Goal: Task Accomplishment & Management: Manage account settings

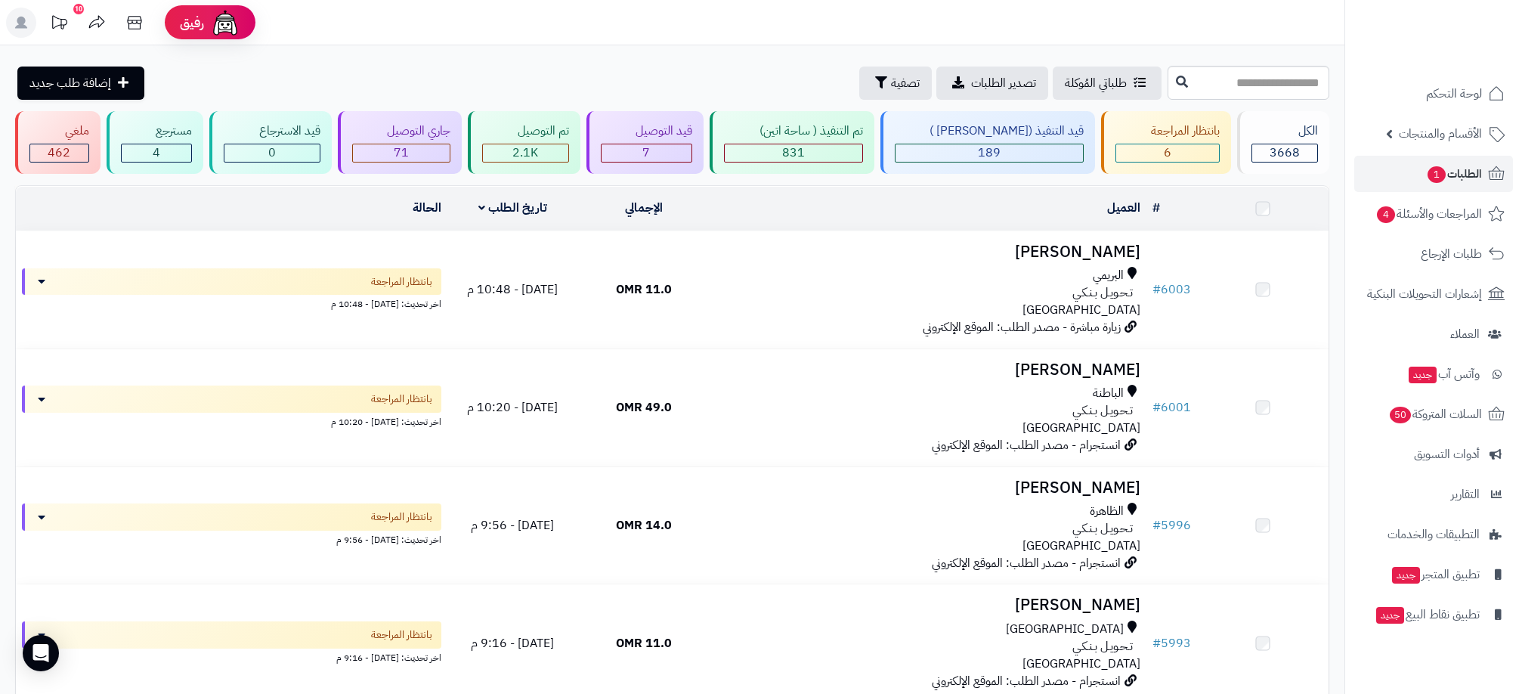
scroll to position [57, 0]
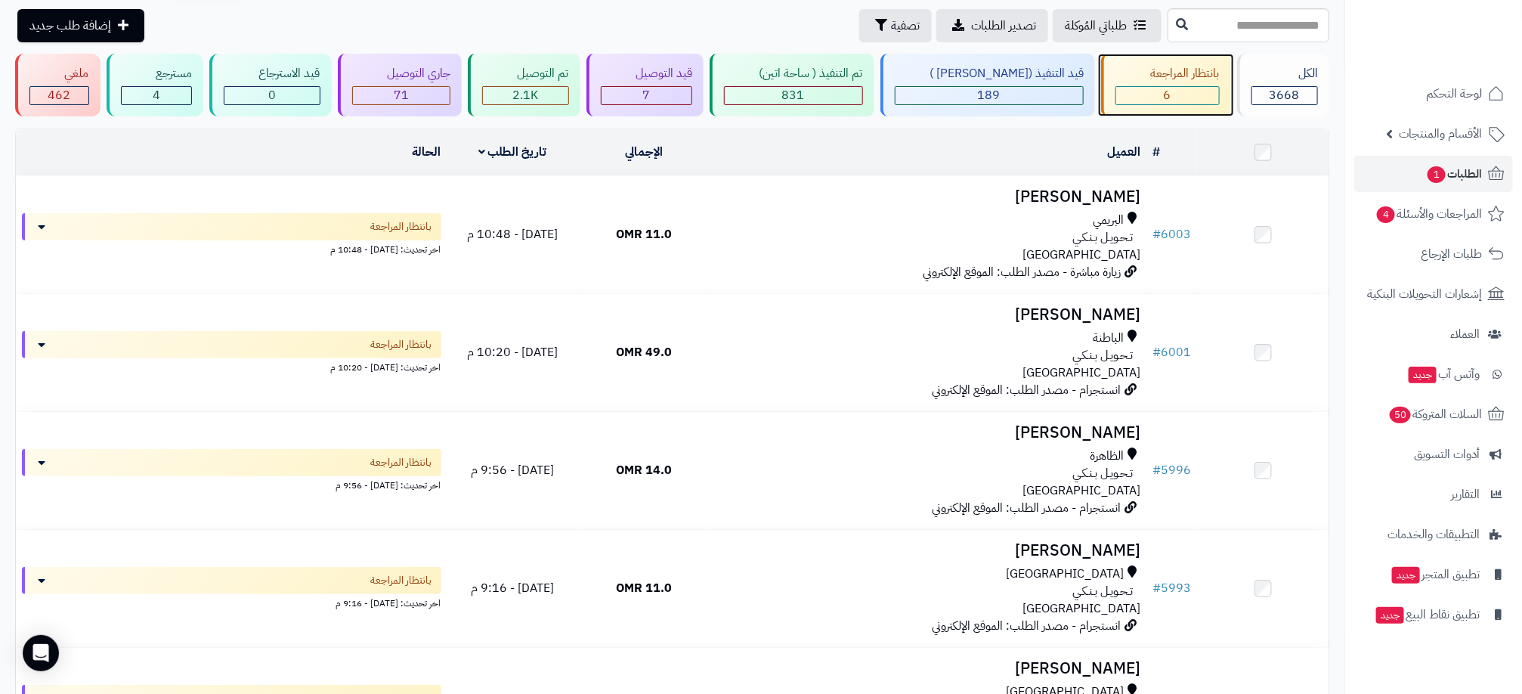
click at [1191, 84] on div "بانتظار المراجعة 6" at bounding box center [1166, 85] width 130 height 63
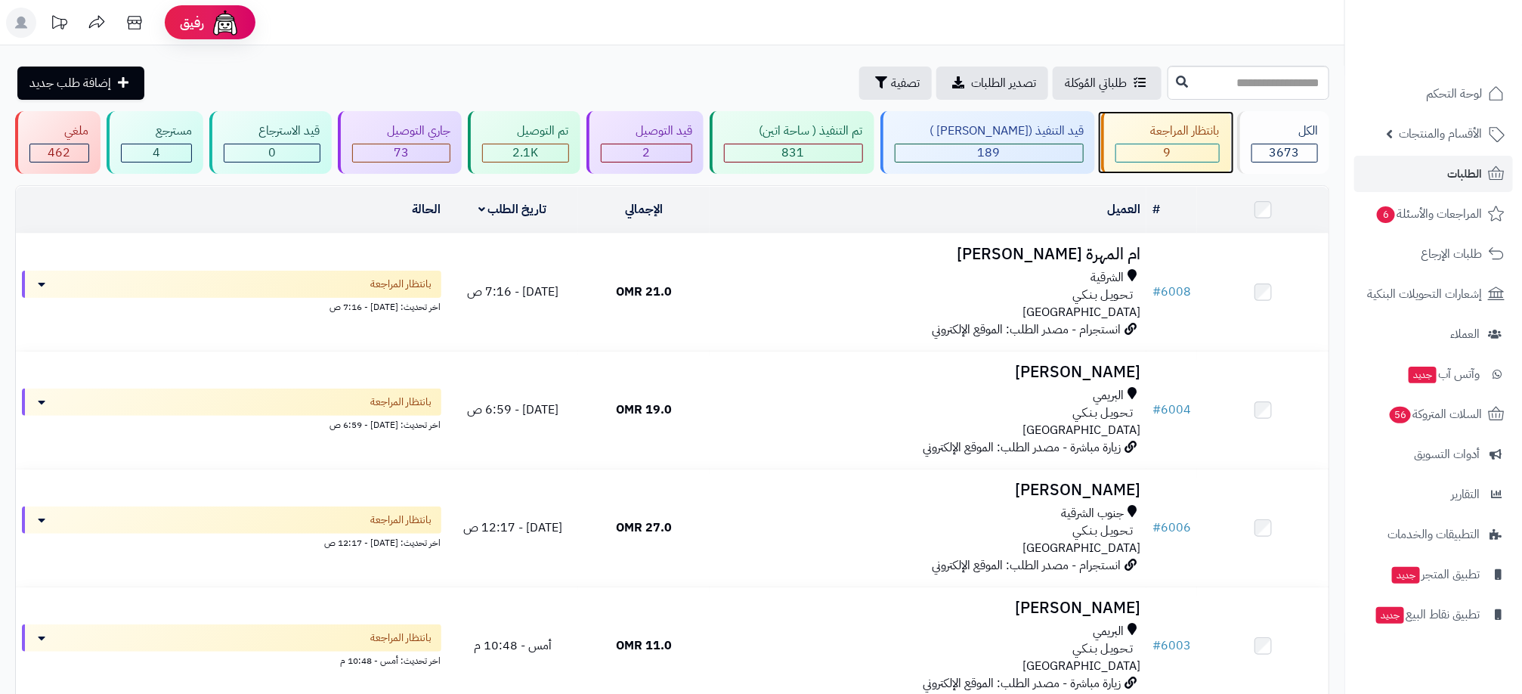
click at [1169, 141] on div "بانتظار المراجعة 9" at bounding box center [1166, 142] width 130 height 63
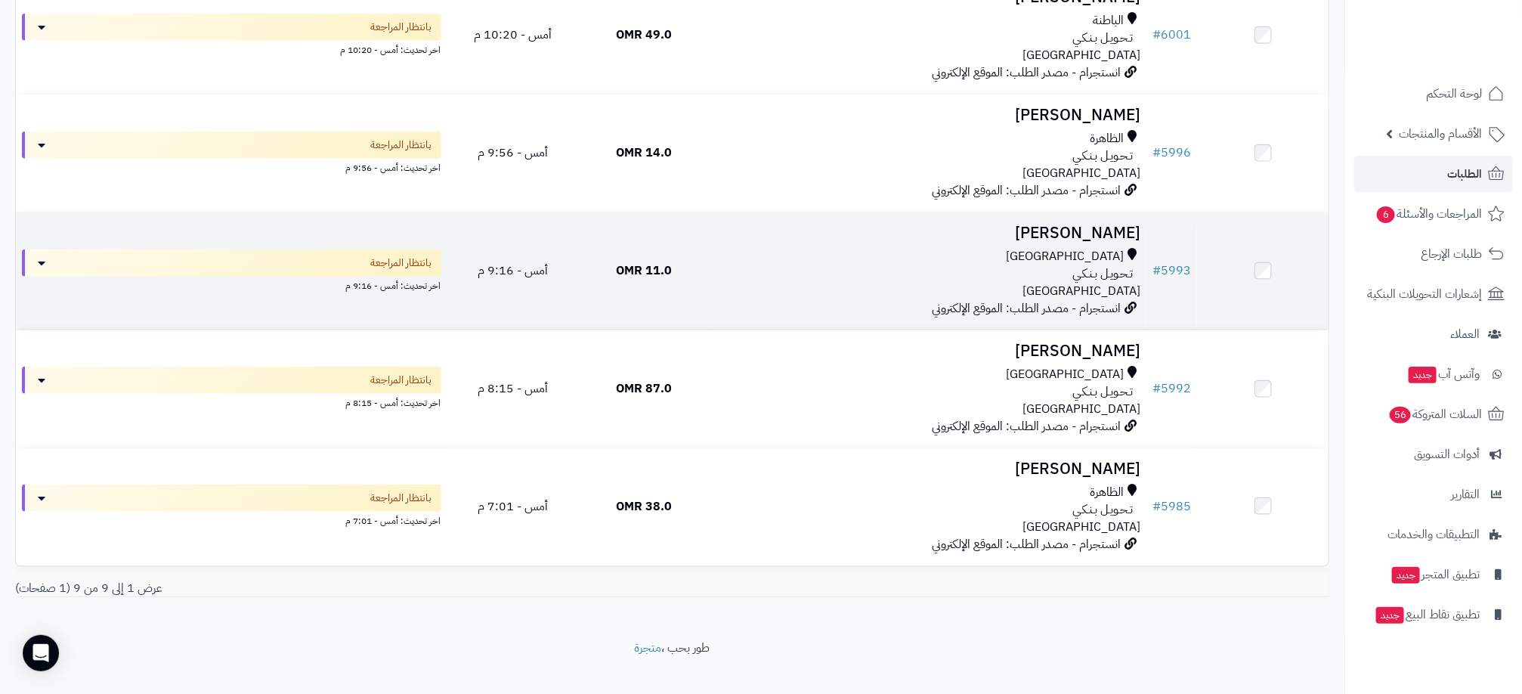
scroll to position [753, 0]
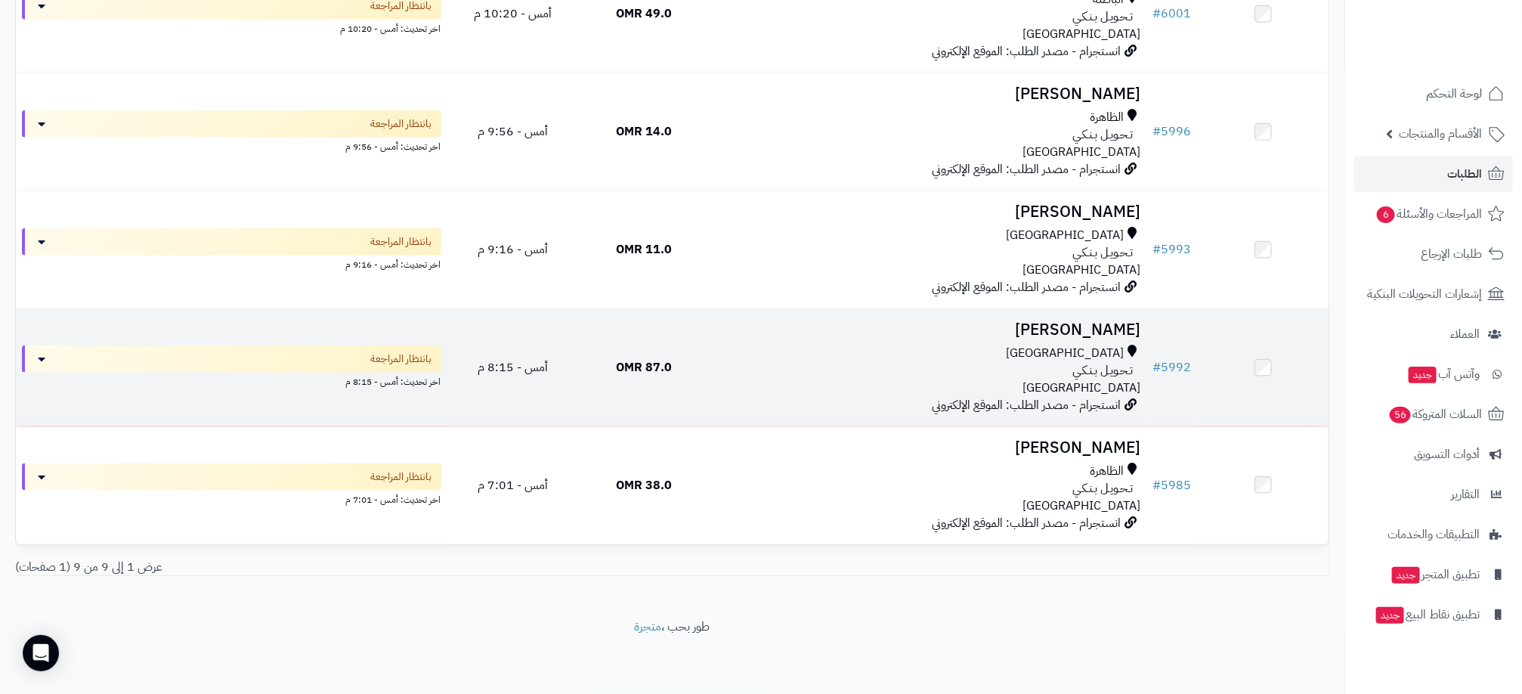
click at [644, 358] on span "87.0 OMR" at bounding box center [644, 367] width 56 height 18
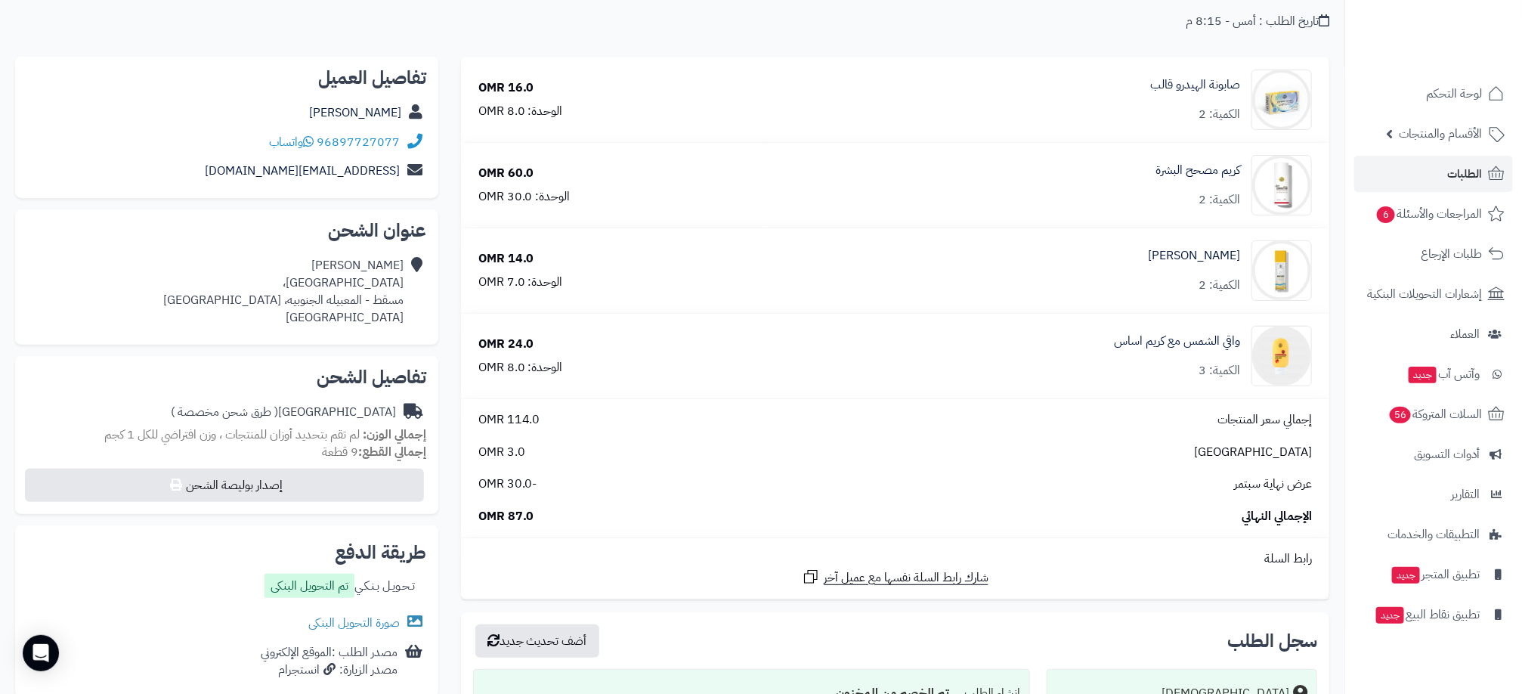
scroll to position [227, 0]
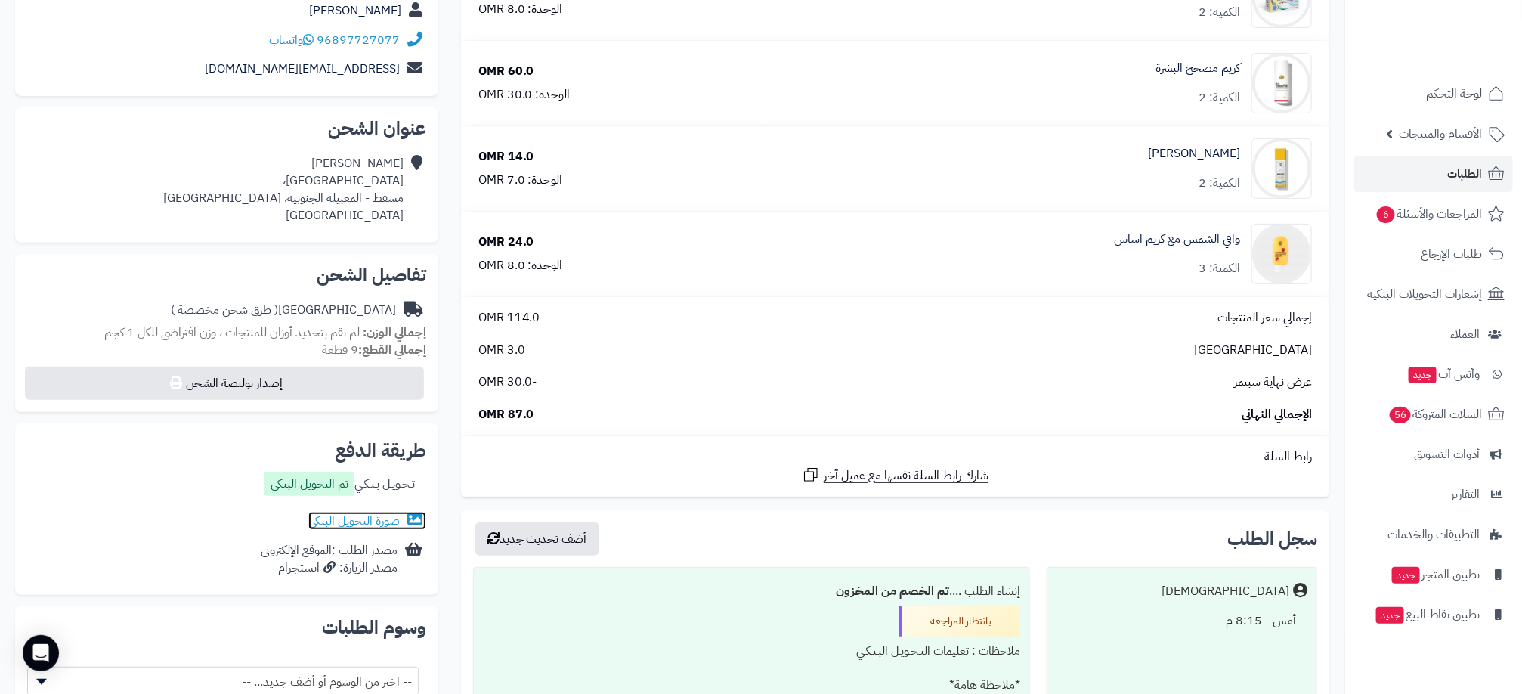
click at [336, 515] on link "صورة التحويل البنكى" at bounding box center [367, 521] width 118 height 18
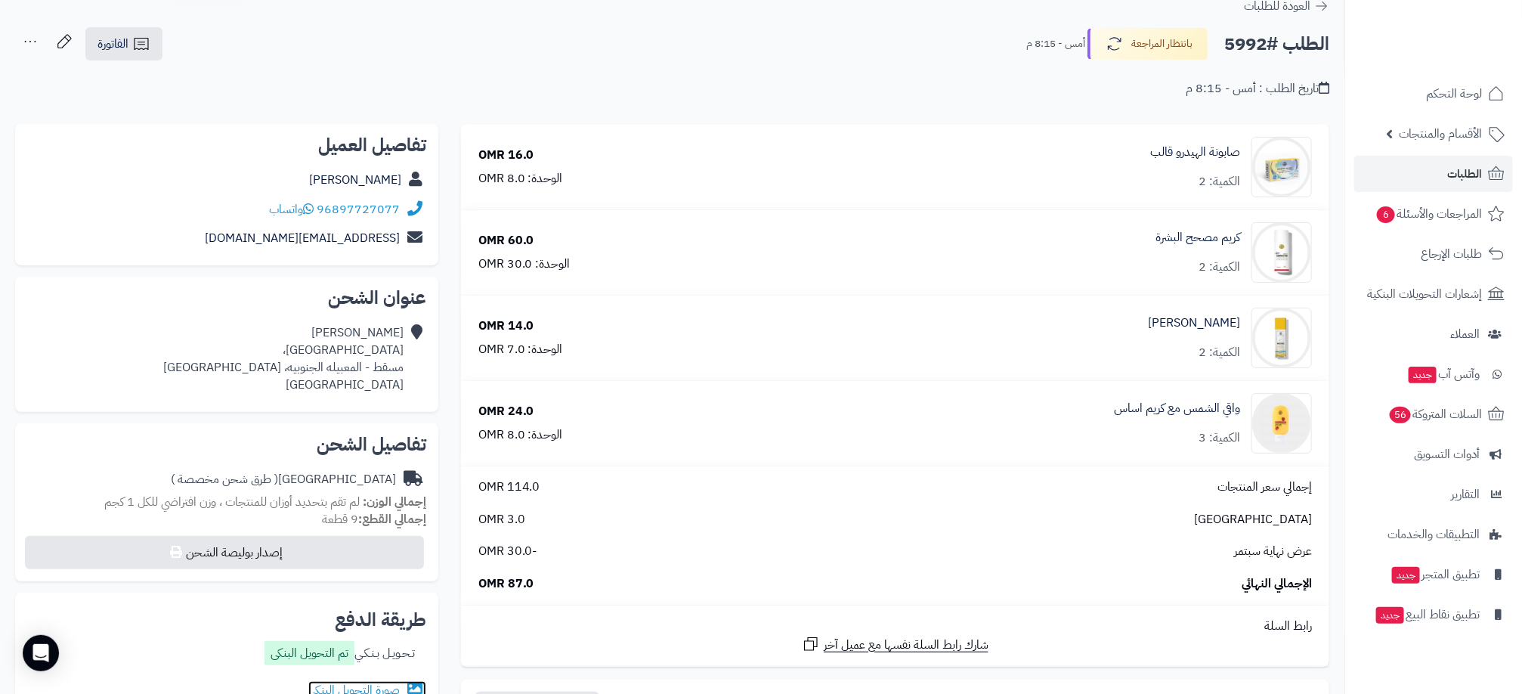
scroll to position [0, 0]
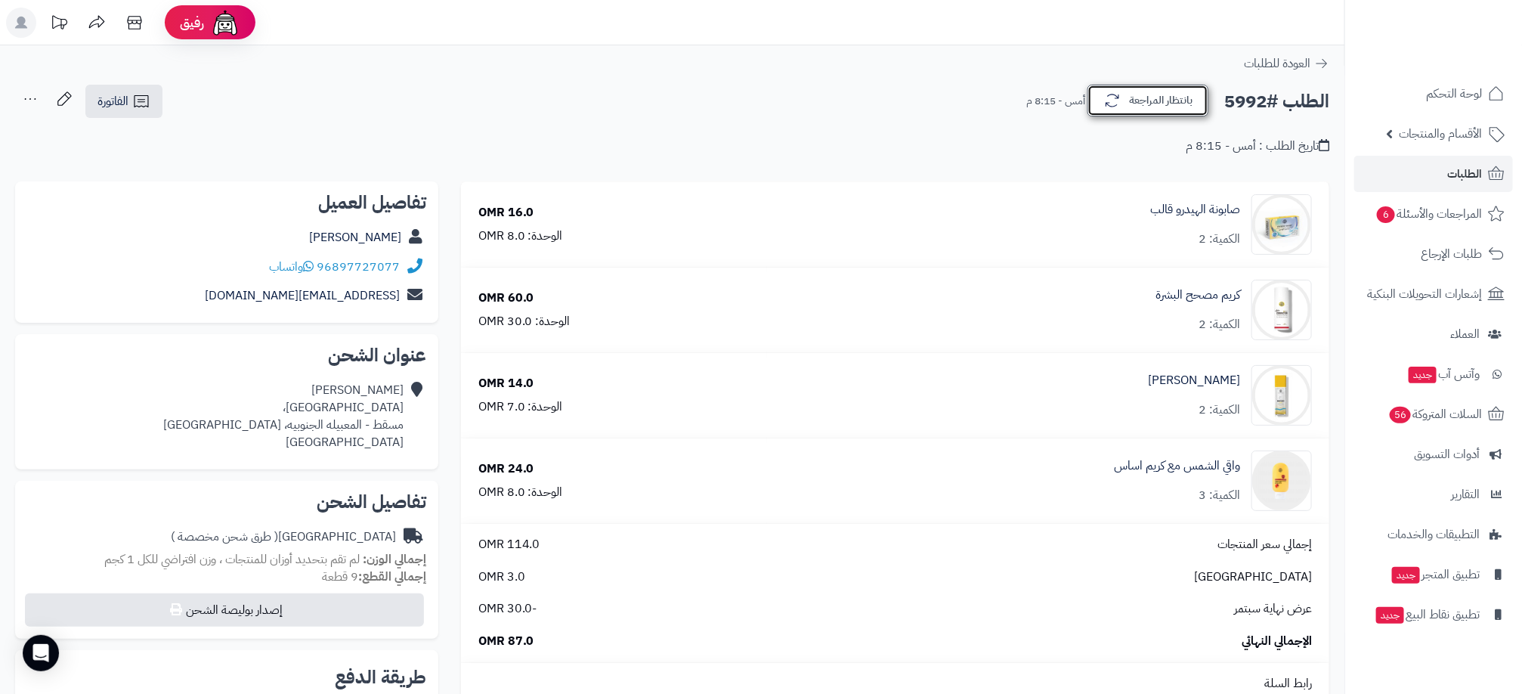
click at [1162, 95] on button "بانتظار المراجعة" at bounding box center [1148, 101] width 121 height 32
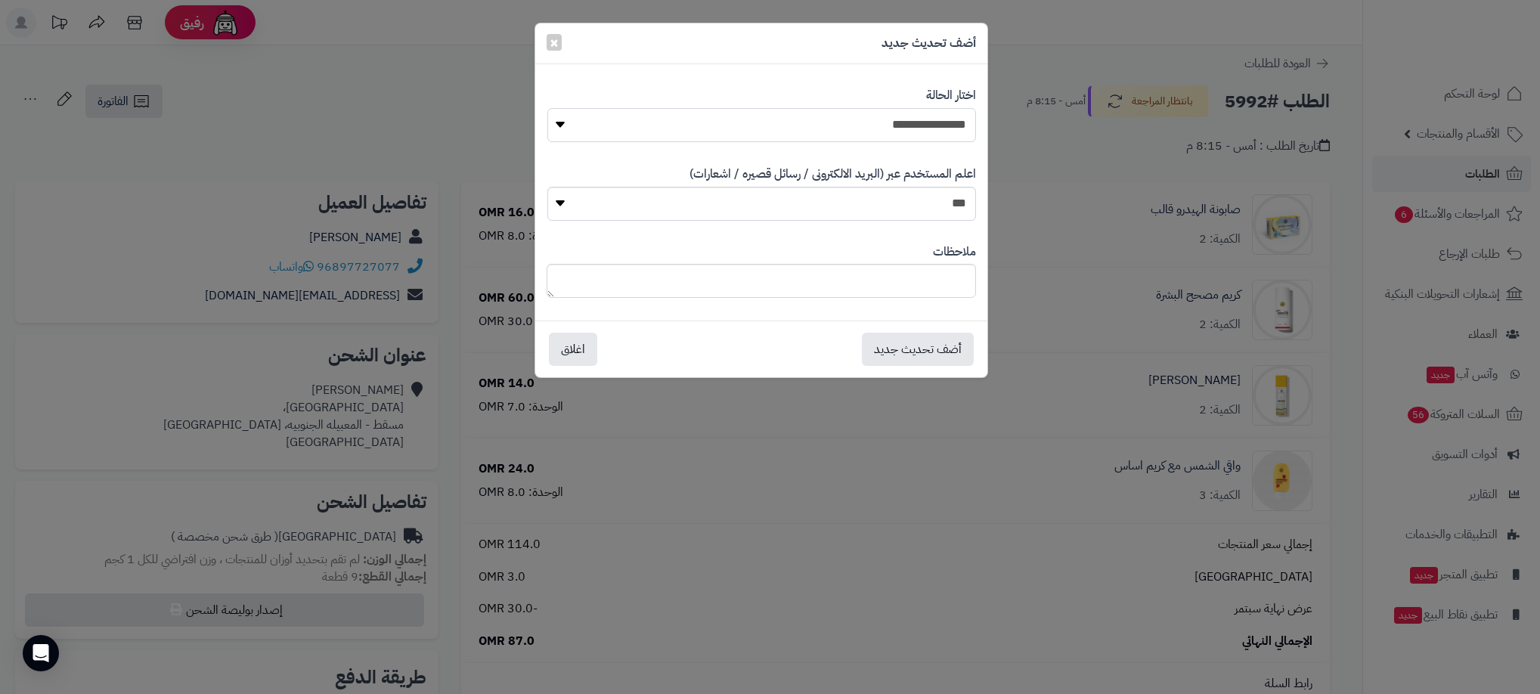
click at [919, 136] on select "**********" at bounding box center [761, 125] width 429 height 34
select select "**"
click at [547, 108] on select "**********" at bounding box center [761, 125] width 429 height 34
click at [917, 338] on button "أضف تحديث جديد" at bounding box center [918, 348] width 112 height 33
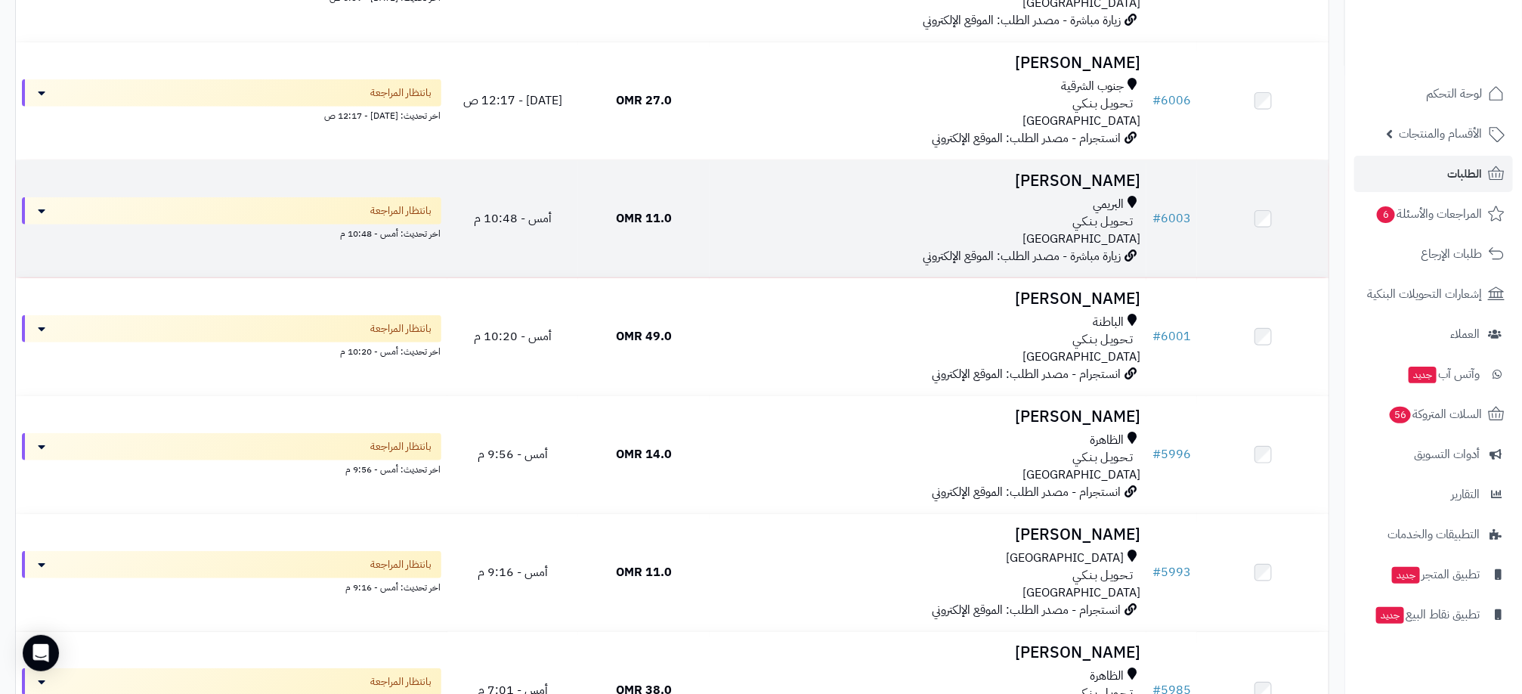
scroll to position [454, 0]
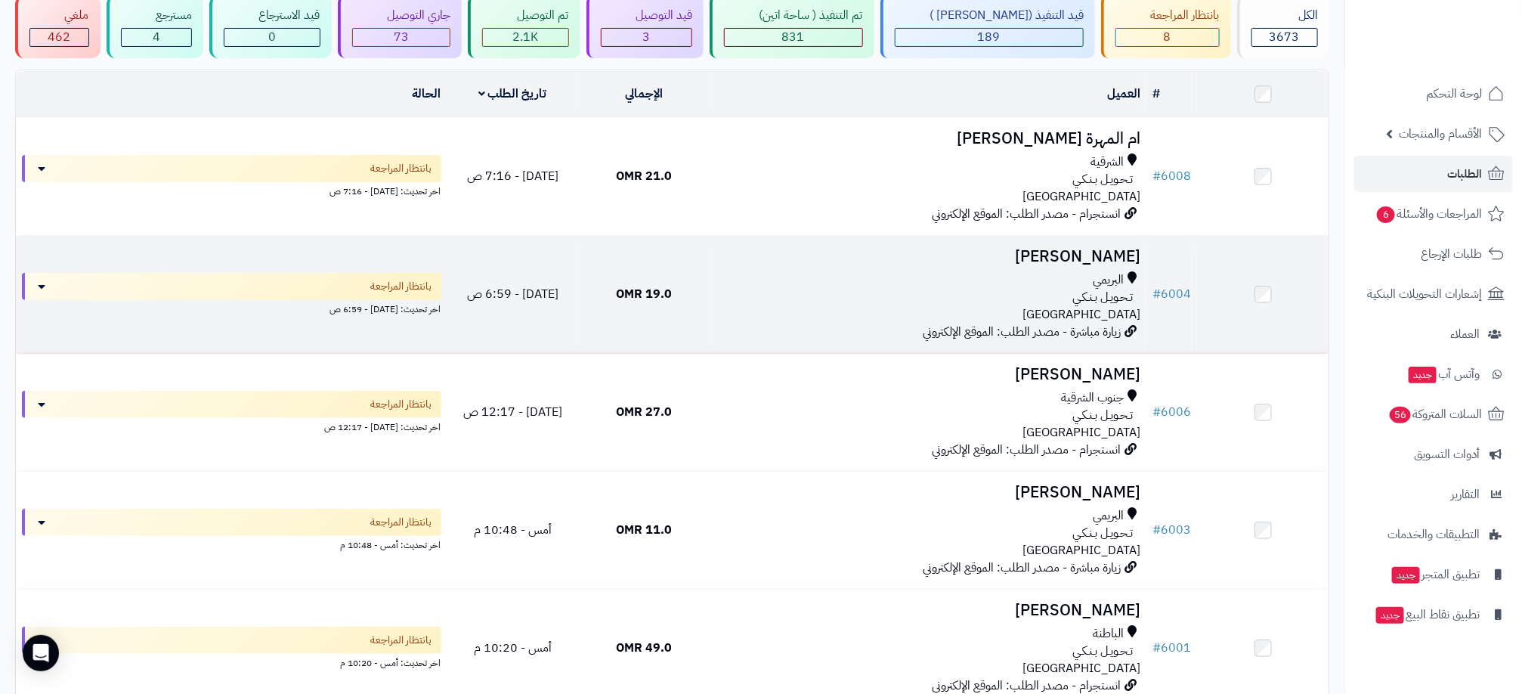
scroll to position [113, 0]
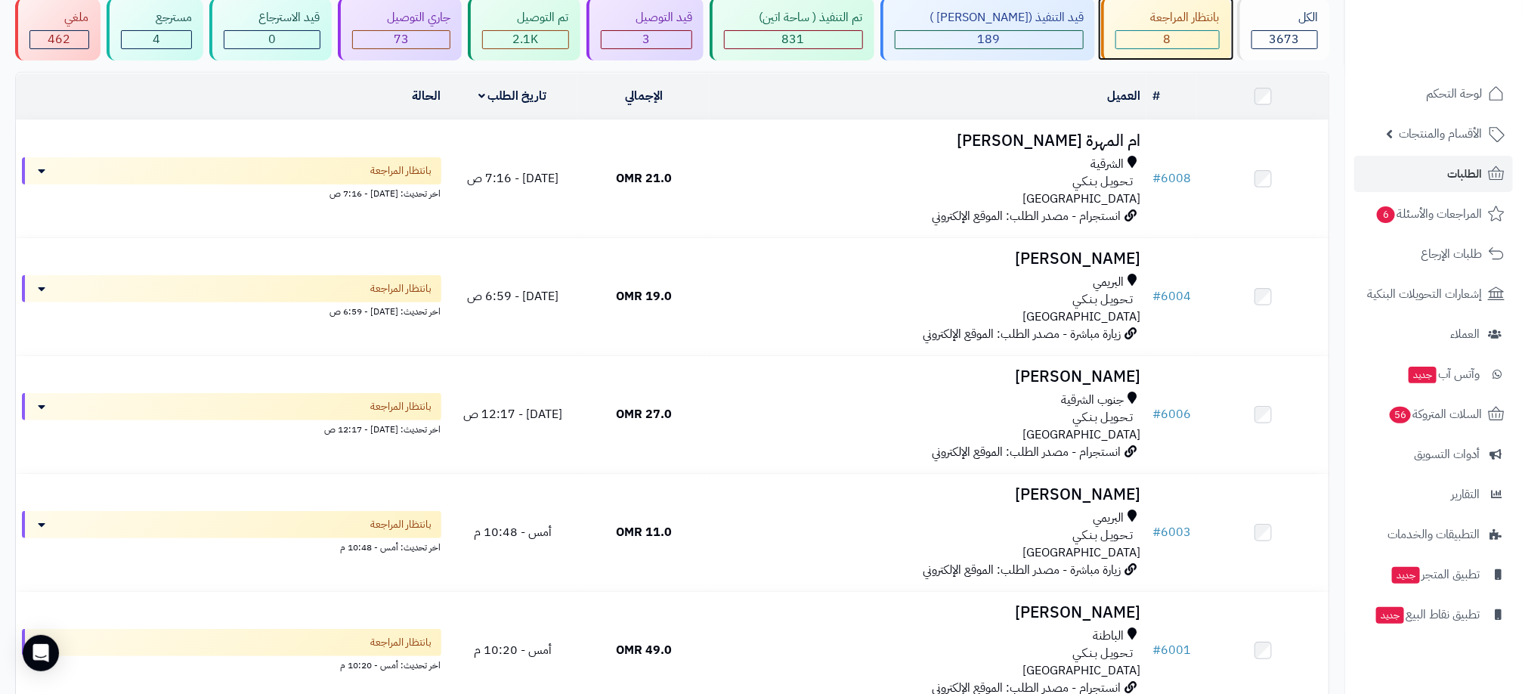
click at [1168, 31] on div "8" at bounding box center [1168, 39] width 103 height 17
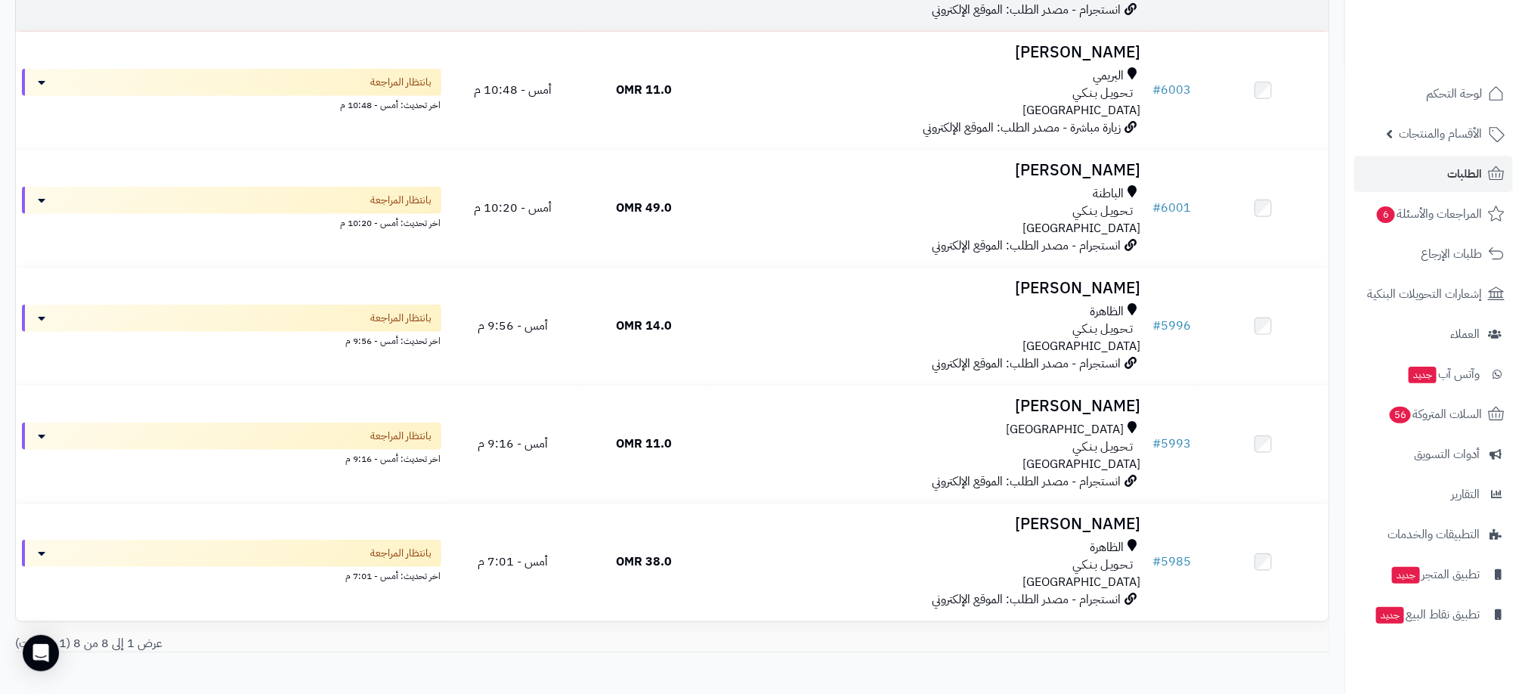
scroll to position [635, 0]
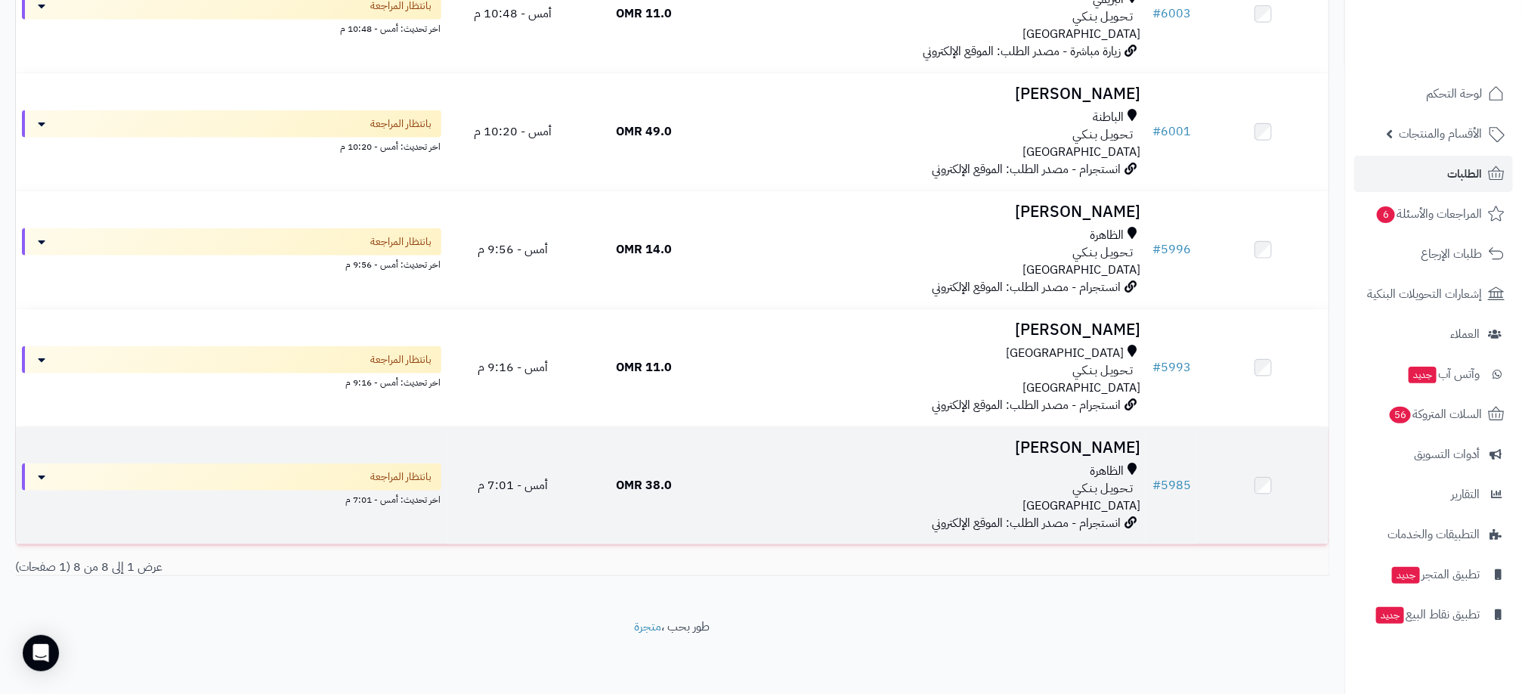
click at [795, 477] on div "الظاهرة" at bounding box center [928, 471] width 425 height 17
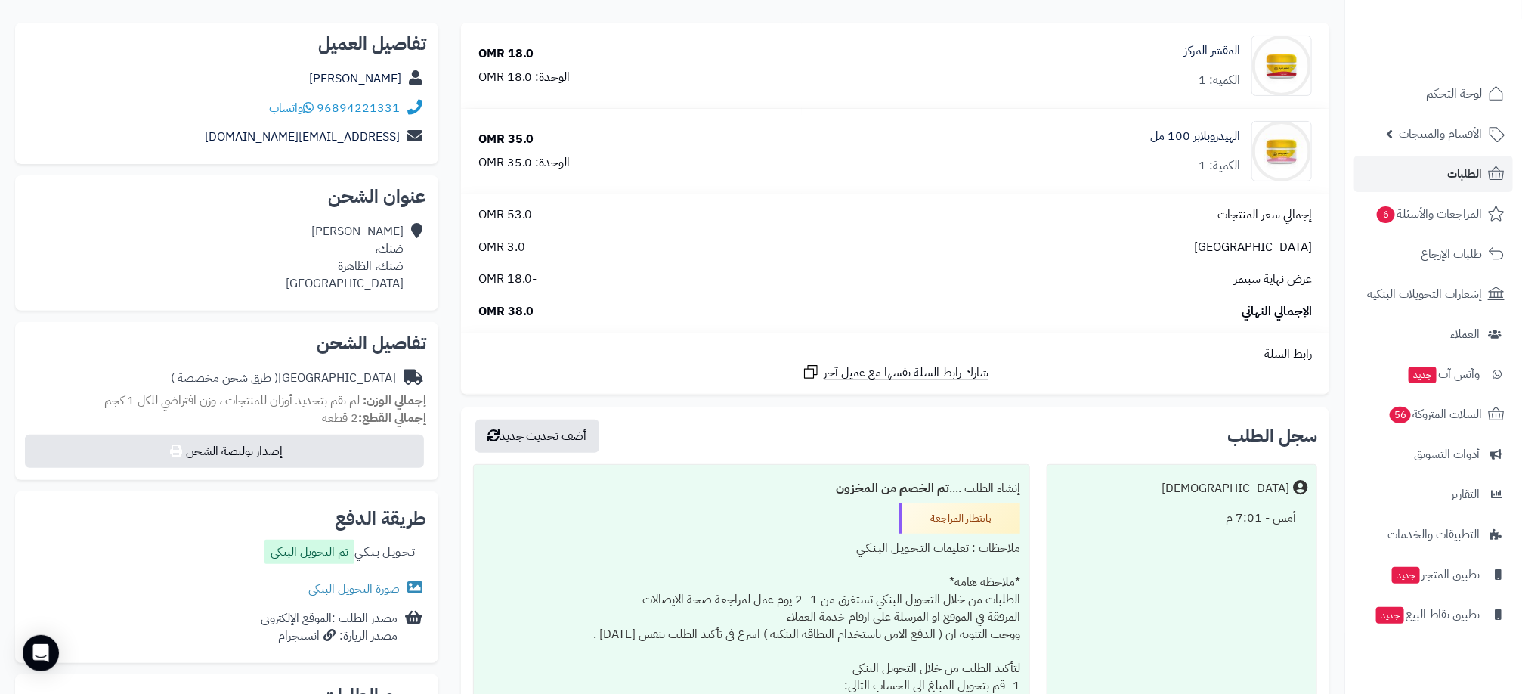
scroll to position [340, 0]
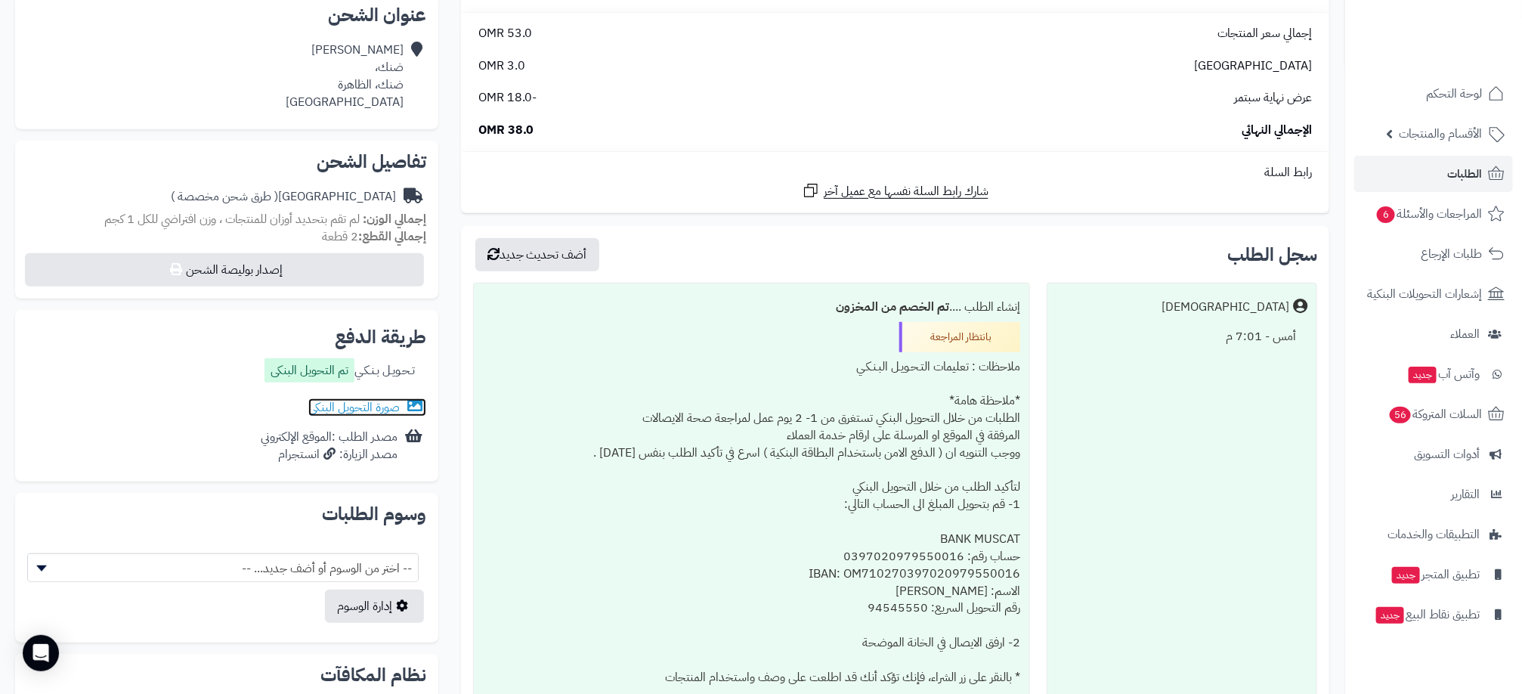
click at [365, 404] on link "صورة التحويل البنكى" at bounding box center [367, 407] width 118 height 18
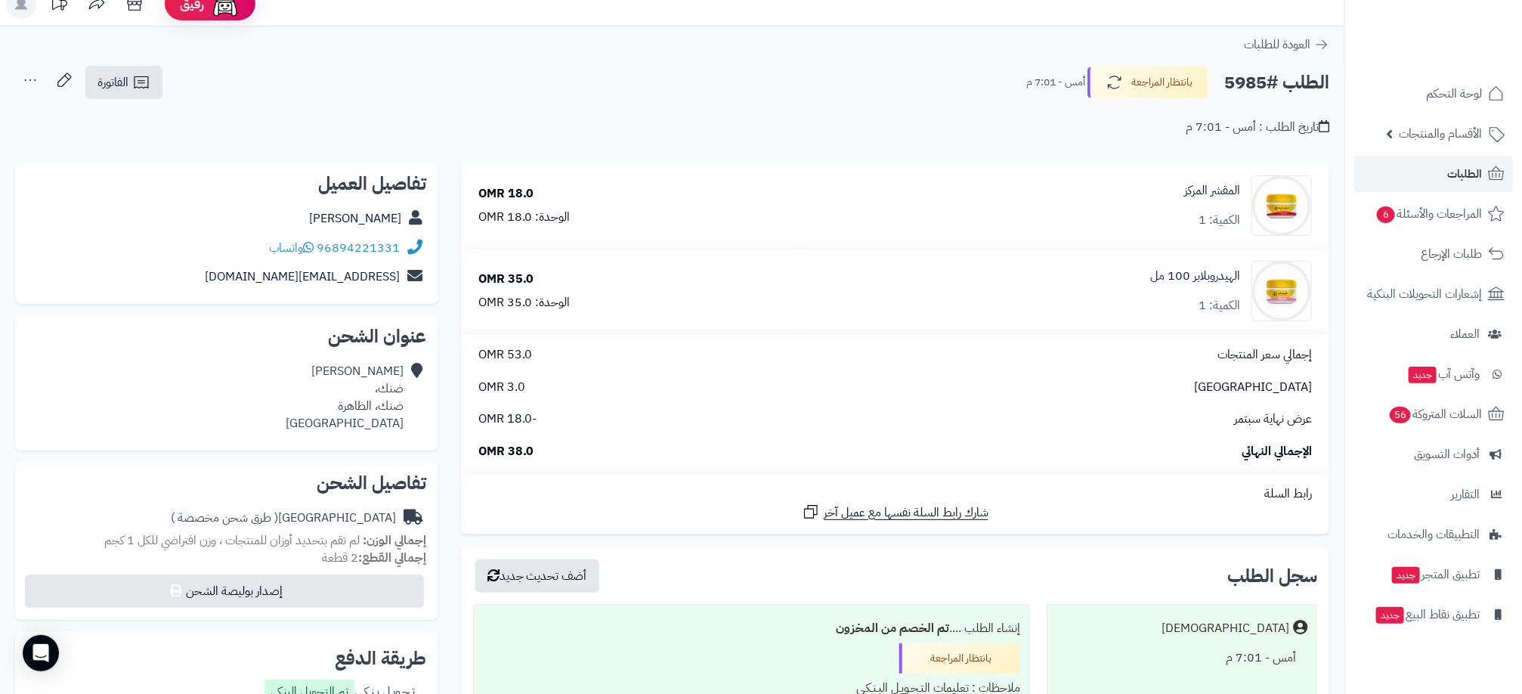
scroll to position [0, 0]
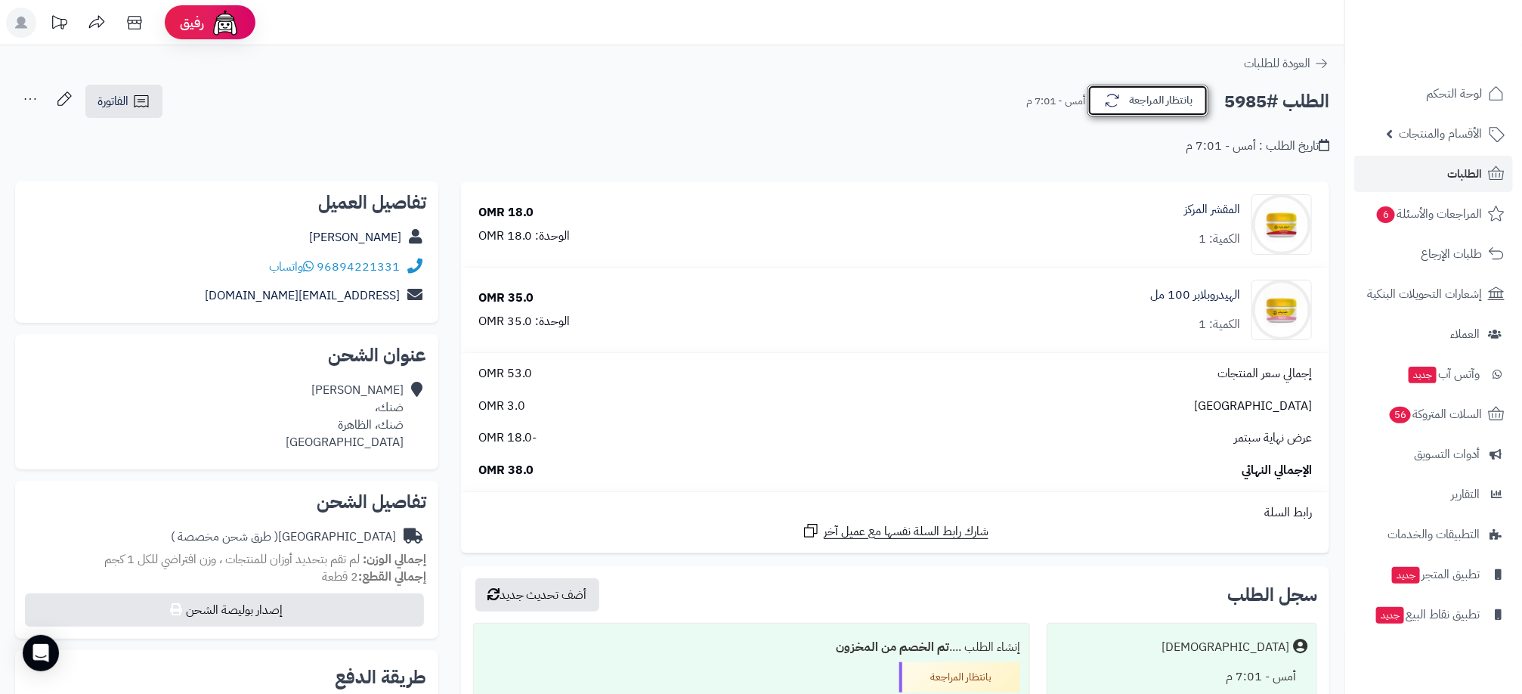
click at [1135, 94] on button "بانتظار المراجعة" at bounding box center [1148, 101] width 121 height 32
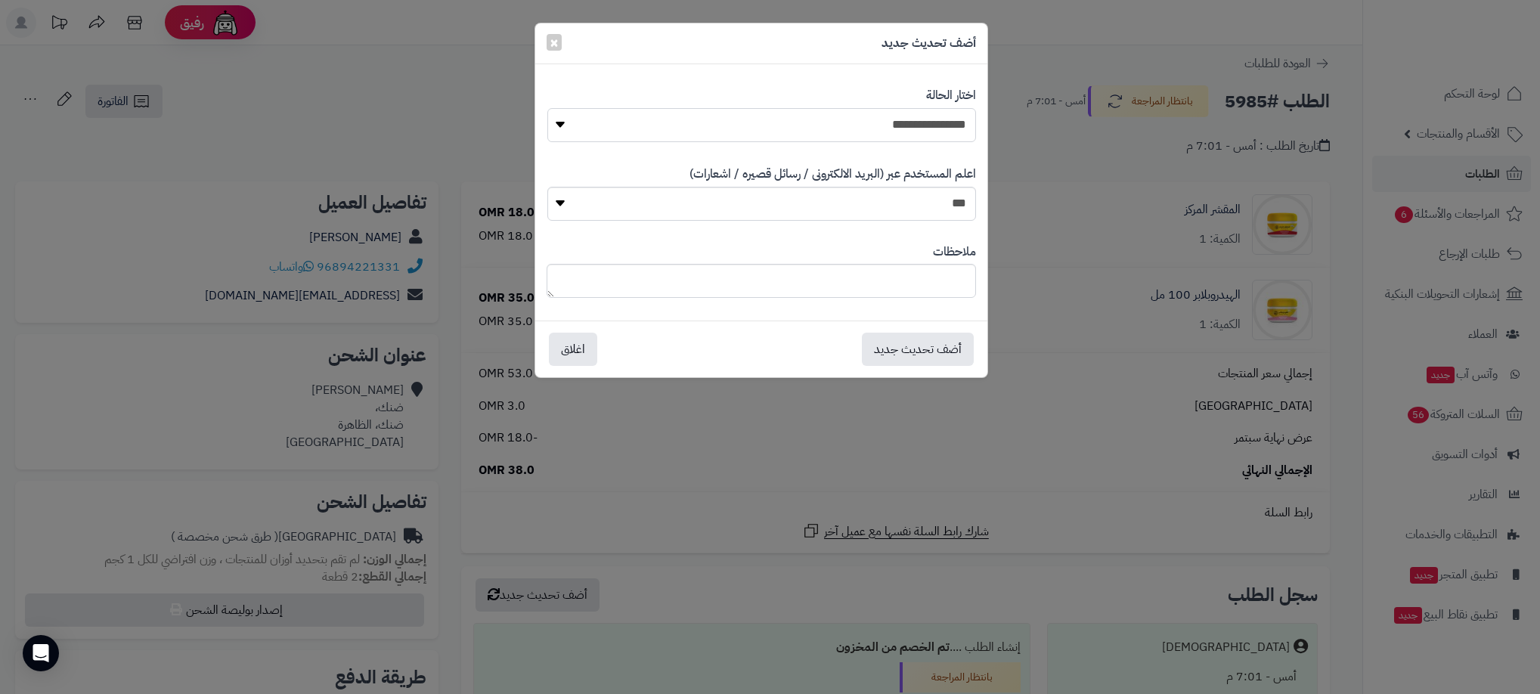
click at [874, 129] on select "**********" at bounding box center [761, 125] width 429 height 34
select select "**"
click at [547, 108] on select "**********" at bounding box center [761, 125] width 429 height 34
click at [894, 347] on button "أضف تحديث جديد" at bounding box center [918, 348] width 112 height 33
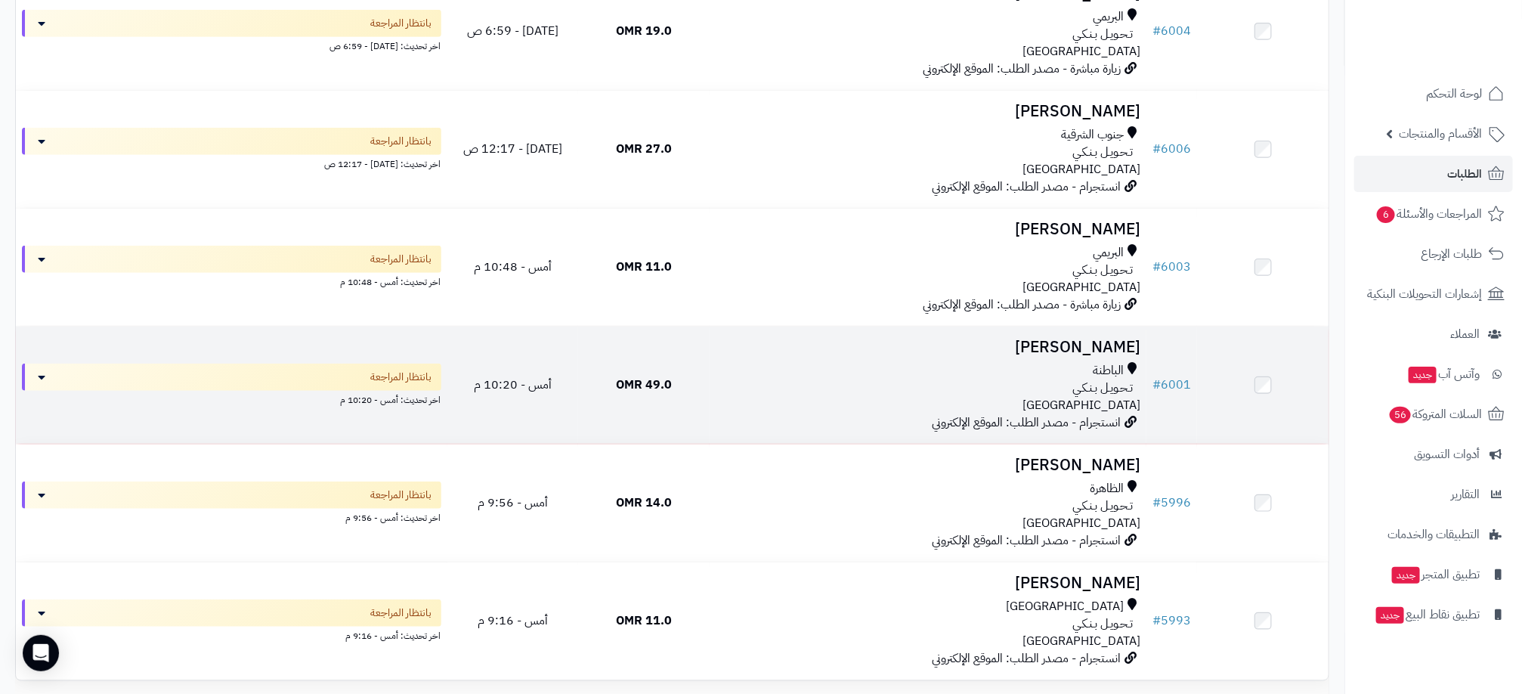
scroll to position [404, 0]
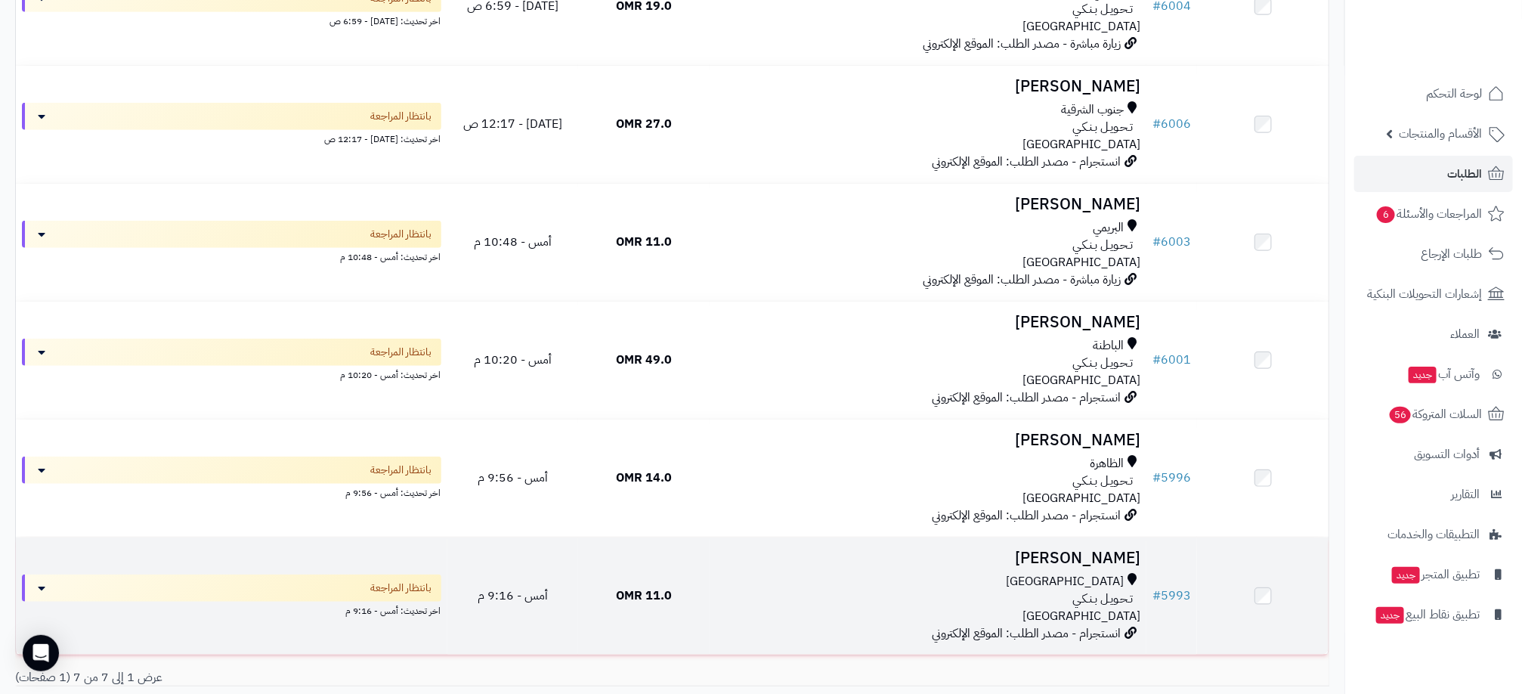
click at [866, 583] on div "مسقط" at bounding box center [928, 581] width 425 height 17
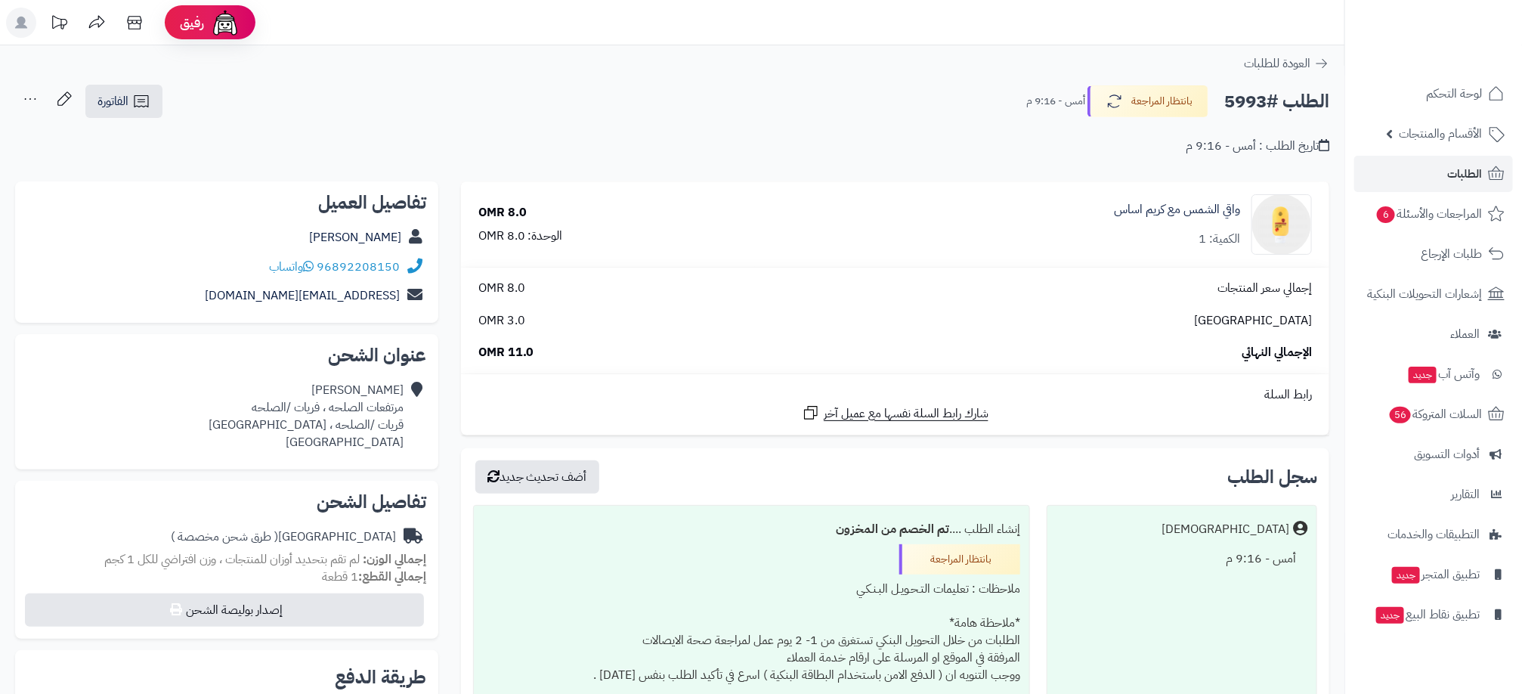
scroll to position [227, 0]
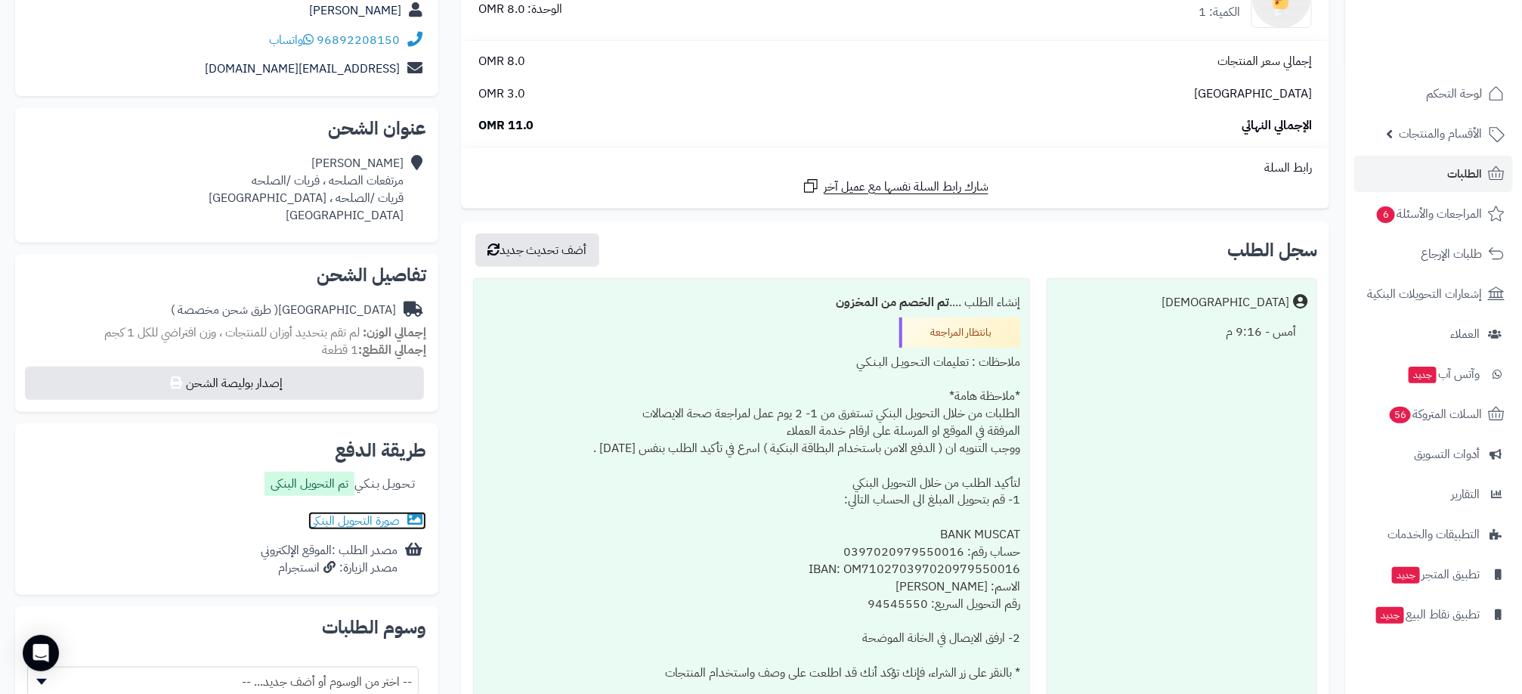
click at [372, 518] on link "صورة التحويل البنكى" at bounding box center [367, 521] width 118 height 18
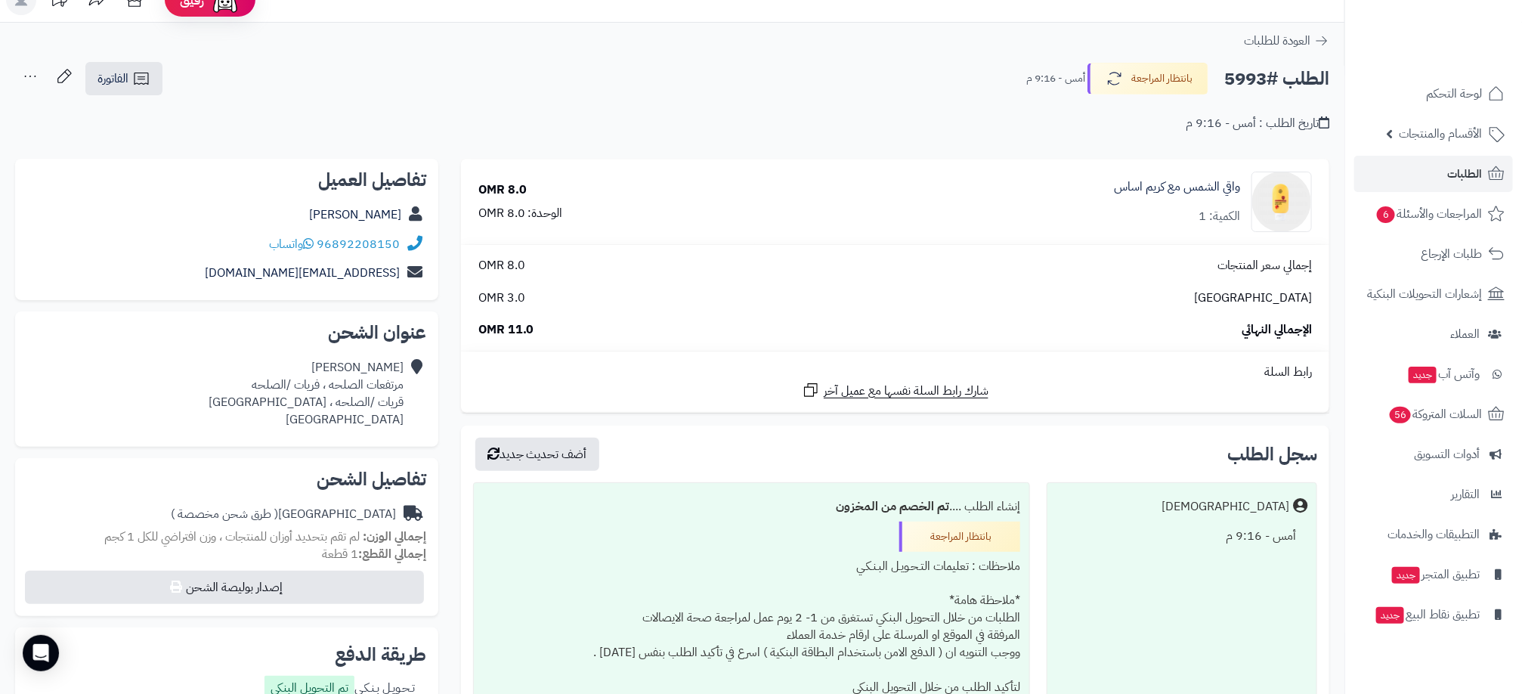
scroll to position [0, 0]
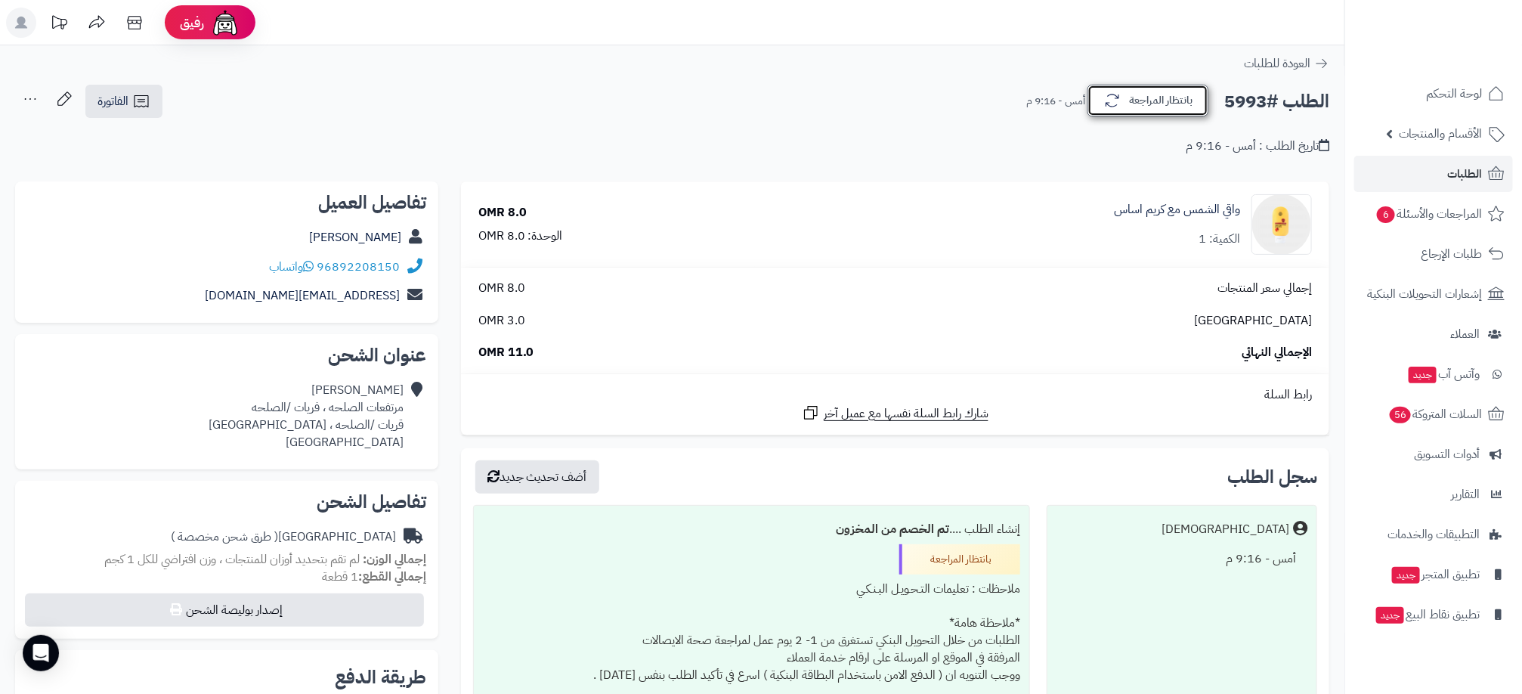
click at [1188, 104] on button "بانتظار المراجعة" at bounding box center [1148, 101] width 121 height 32
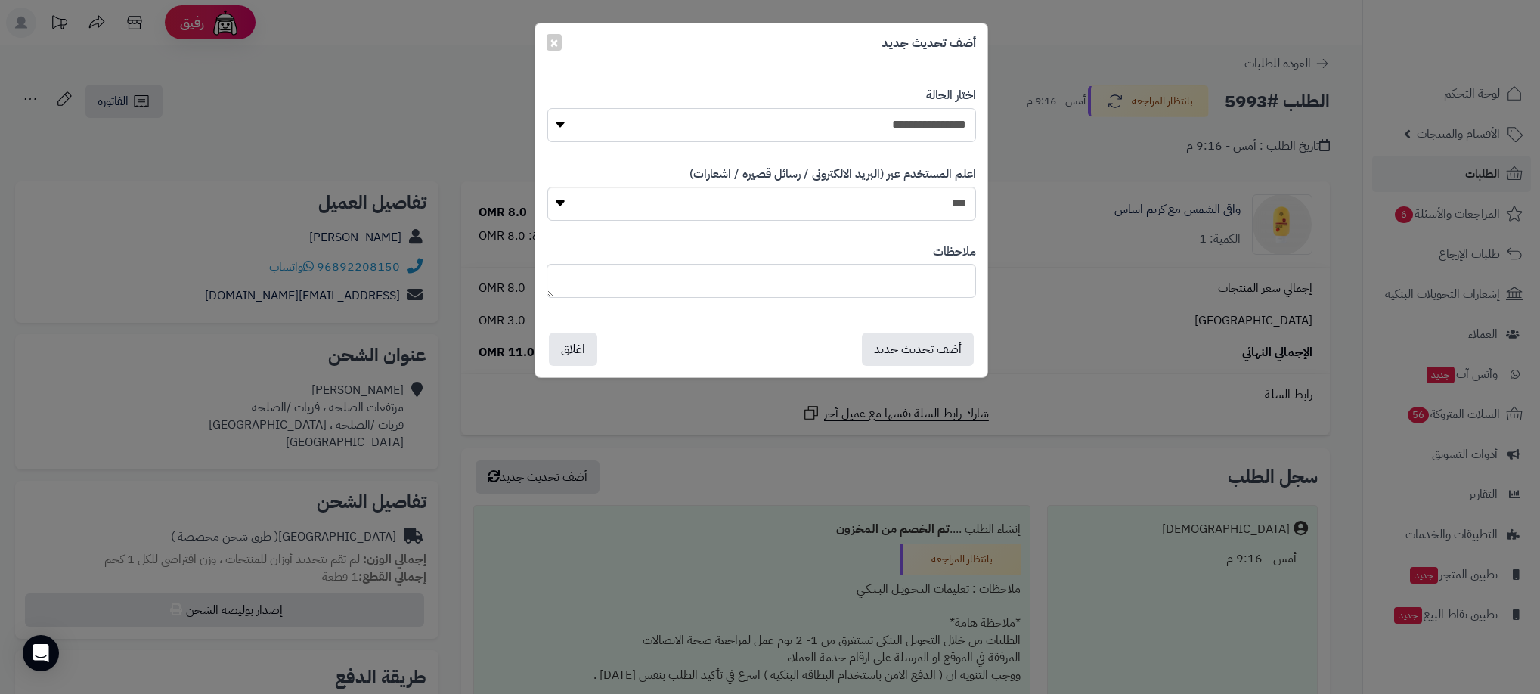
click at [948, 119] on select "**********" at bounding box center [761, 125] width 429 height 34
select select "**"
click at [547, 108] on select "**********" at bounding box center [761, 125] width 429 height 34
click at [928, 349] on button "أضف تحديث جديد" at bounding box center [918, 348] width 112 height 33
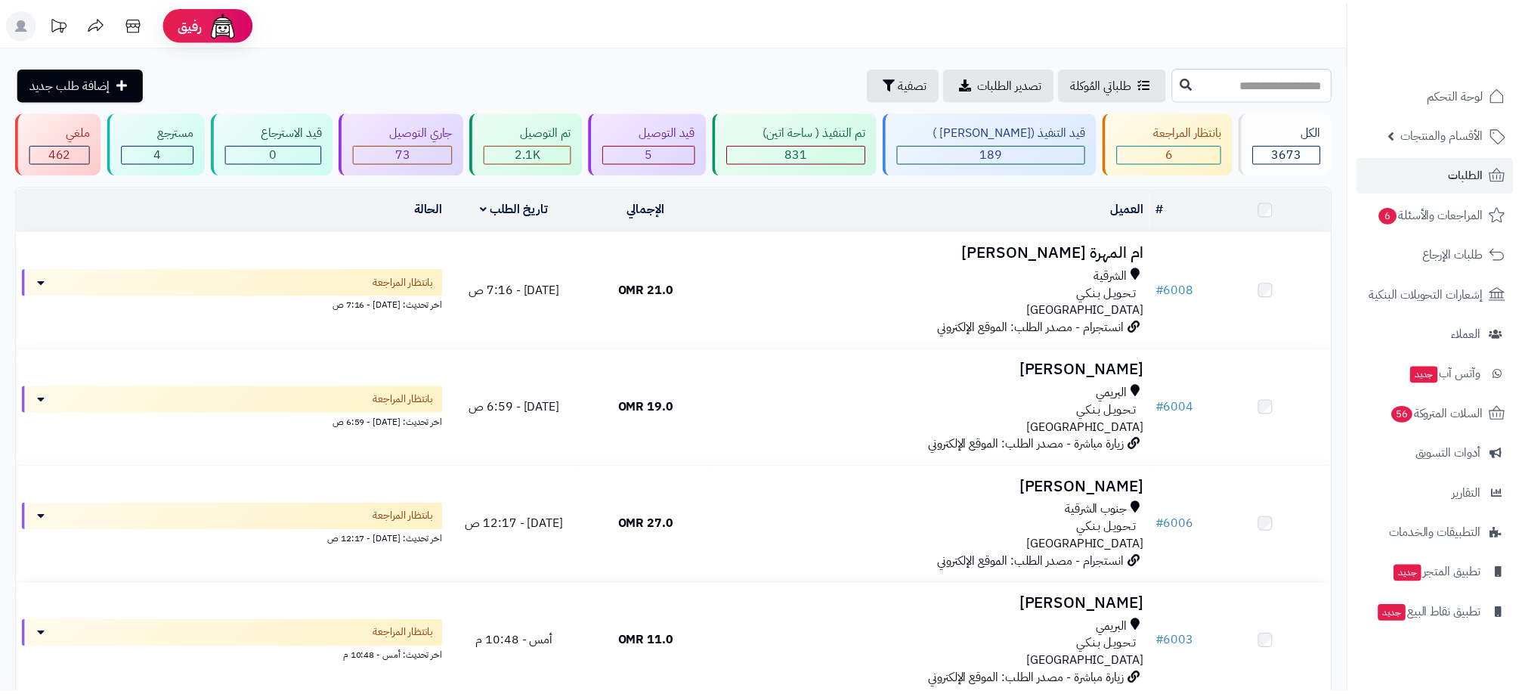
scroll to position [398, 0]
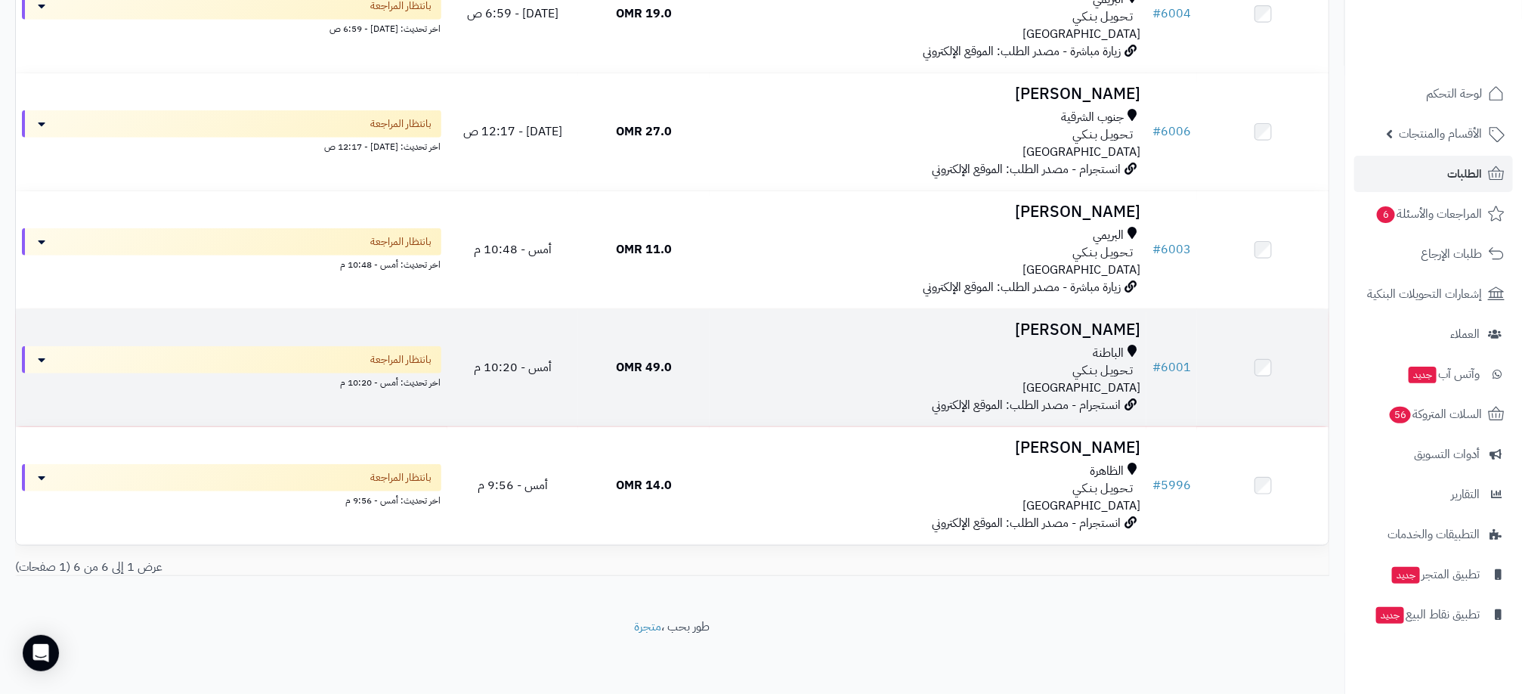
click at [692, 376] on td "49.0 OMR" at bounding box center [644, 367] width 132 height 117
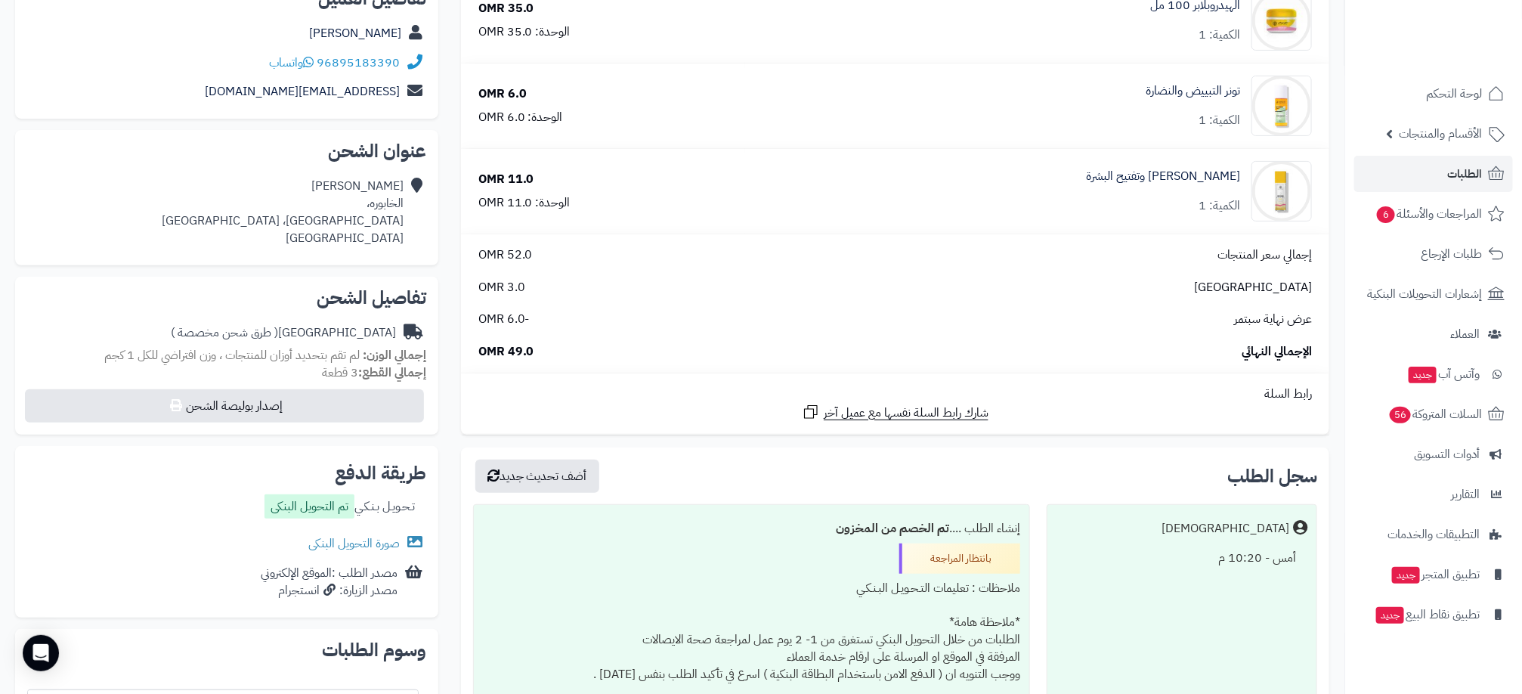
scroll to position [227, 0]
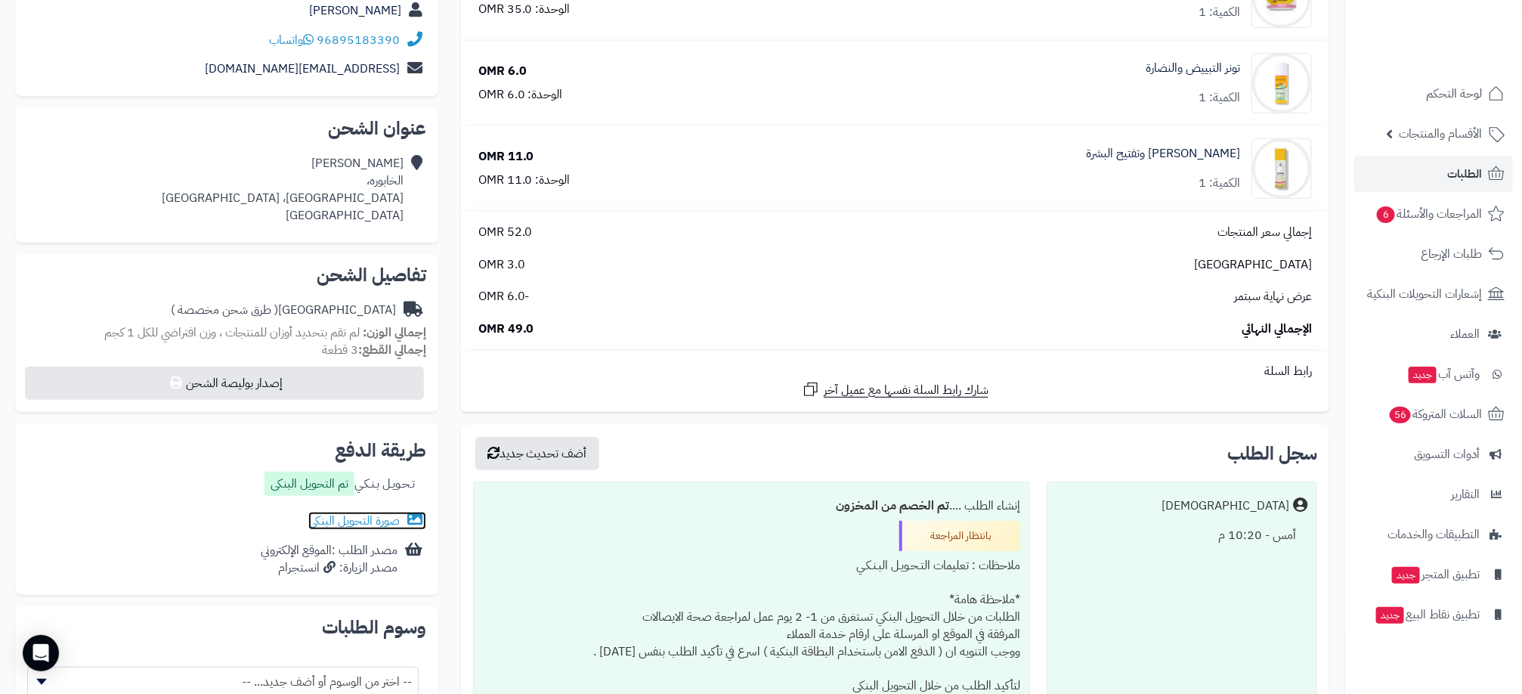
click at [357, 522] on link "صورة التحويل البنكى" at bounding box center [367, 521] width 118 height 18
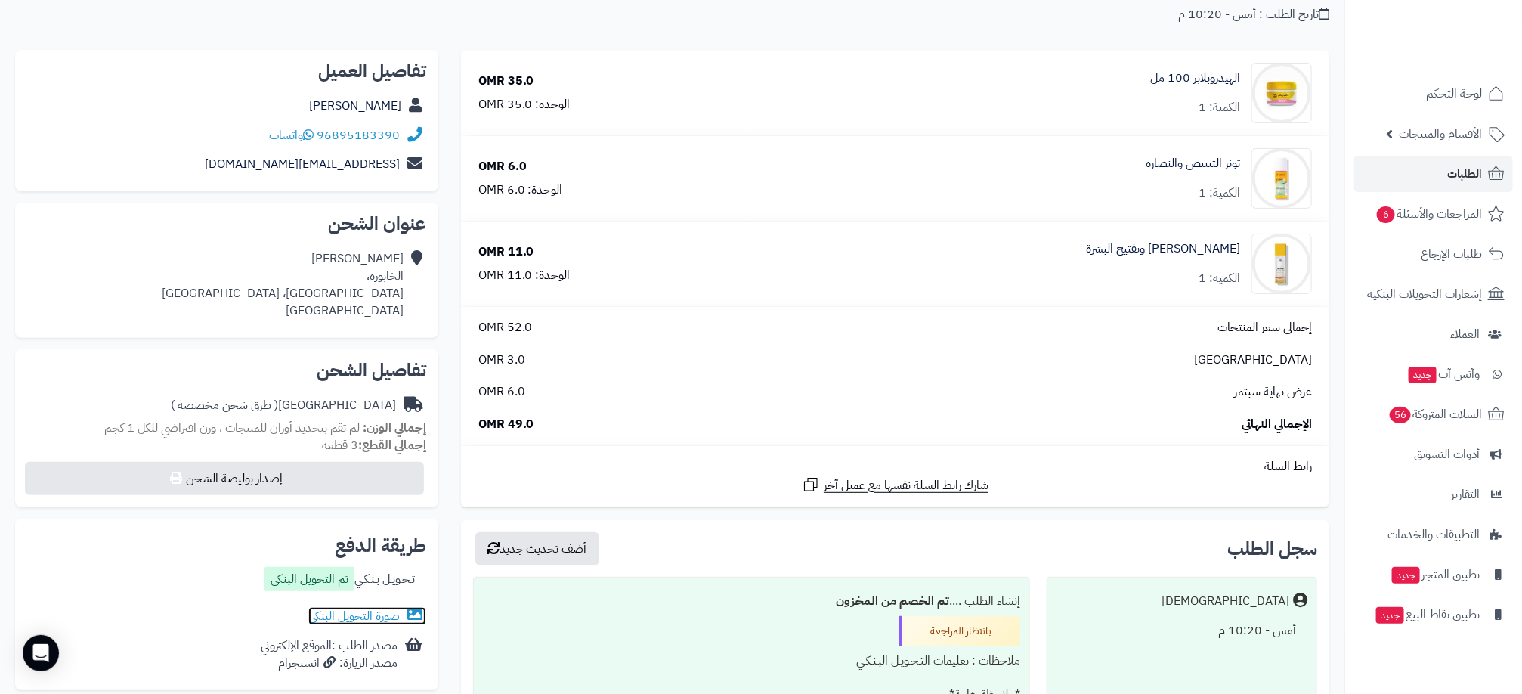
scroll to position [0, 0]
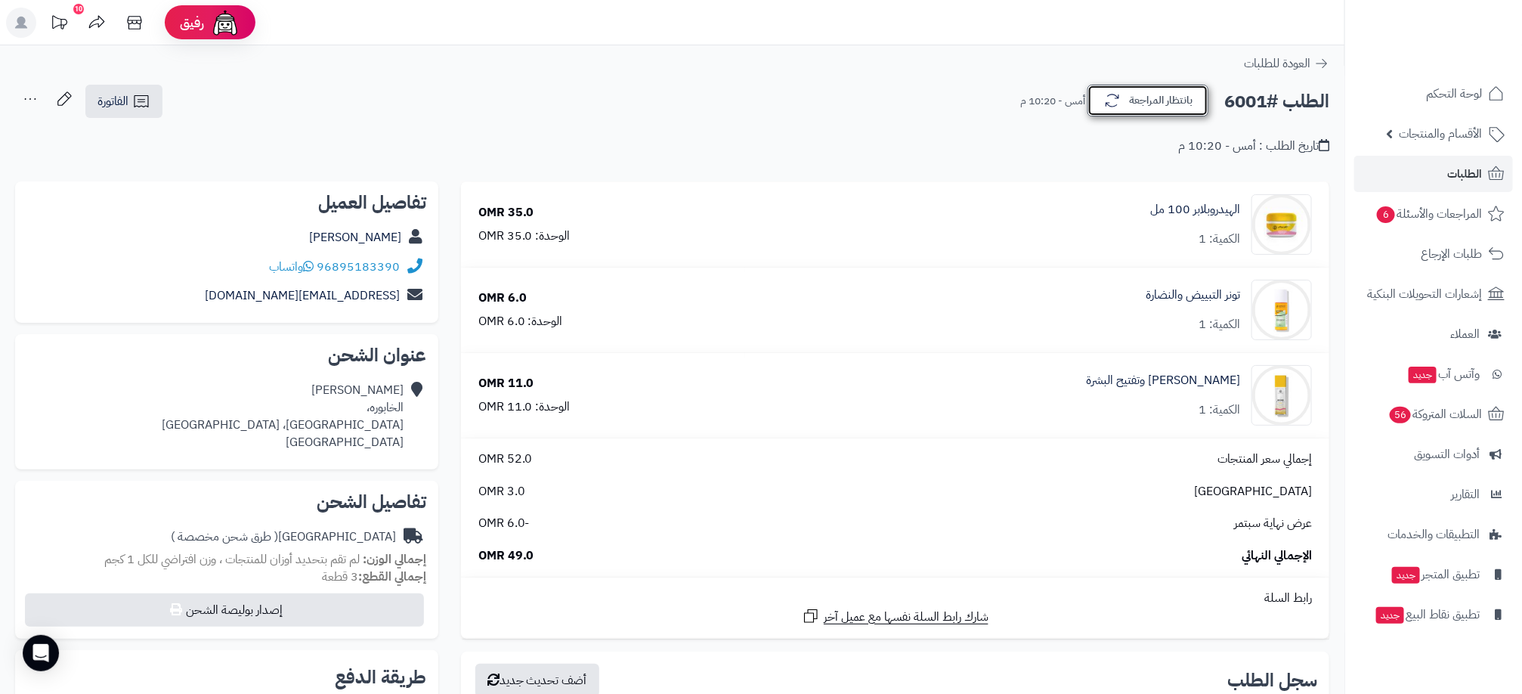
click at [1126, 105] on button "بانتظار المراجعة" at bounding box center [1148, 101] width 121 height 32
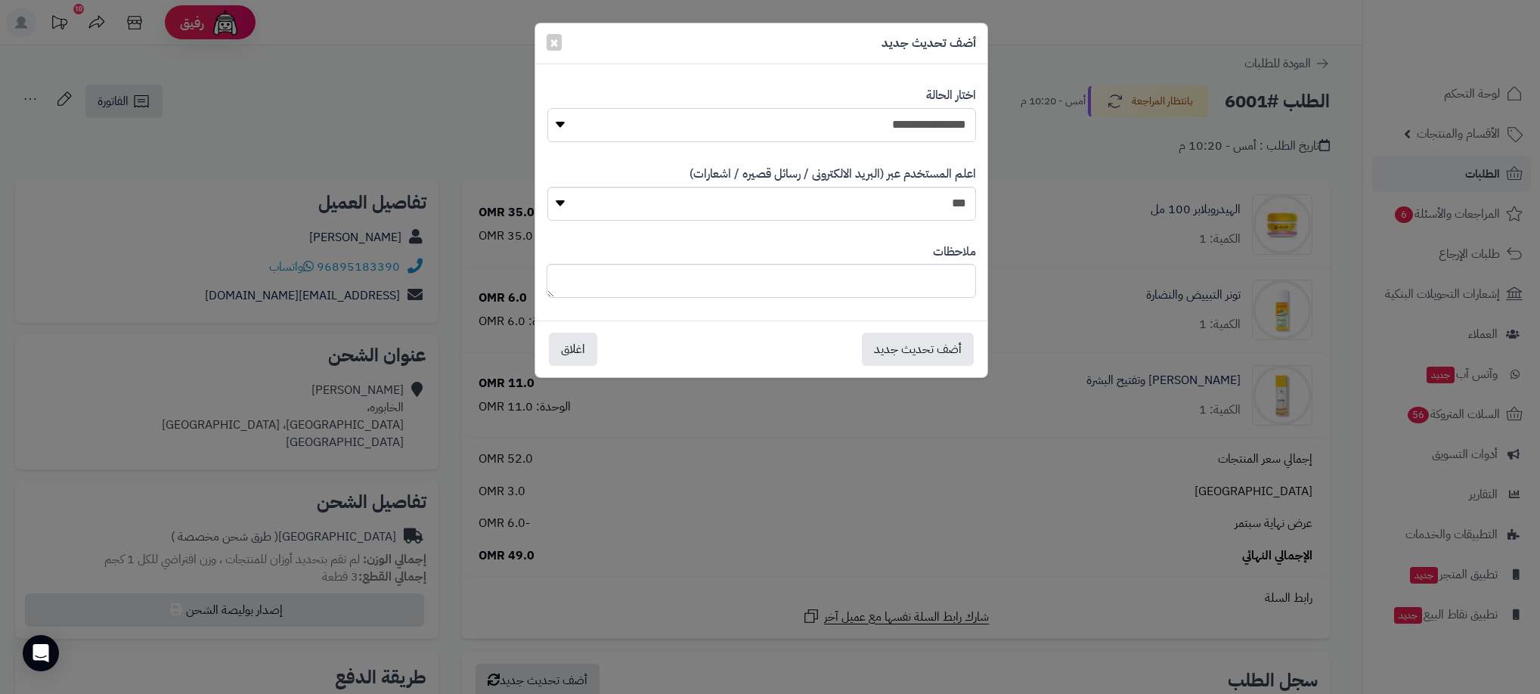
click at [875, 119] on select "**********" at bounding box center [761, 125] width 429 height 34
select select "**"
click at [547, 108] on select "**********" at bounding box center [761, 125] width 429 height 34
click at [900, 348] on button "أضف تحديث جديد" at bounding box center [918, 348] width 112 height 33
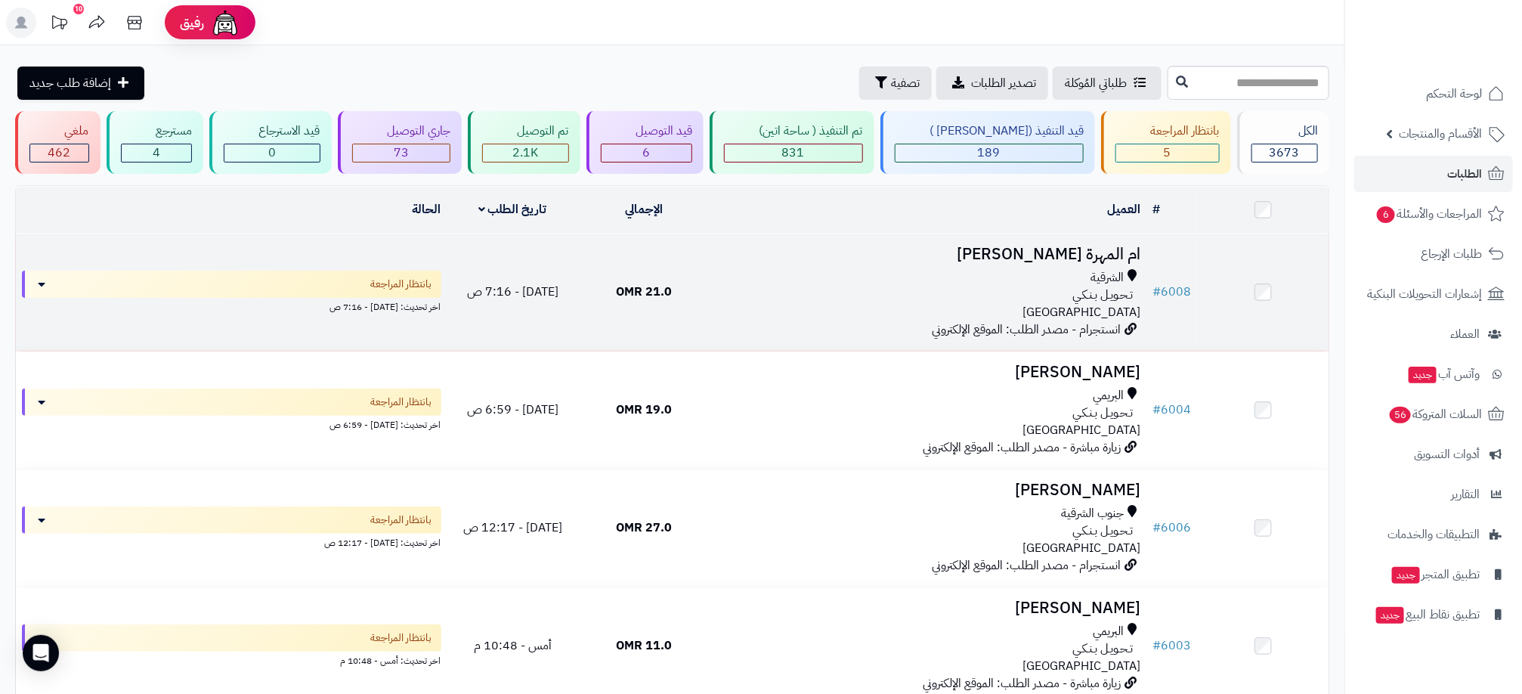
scroll to position [227, 0]
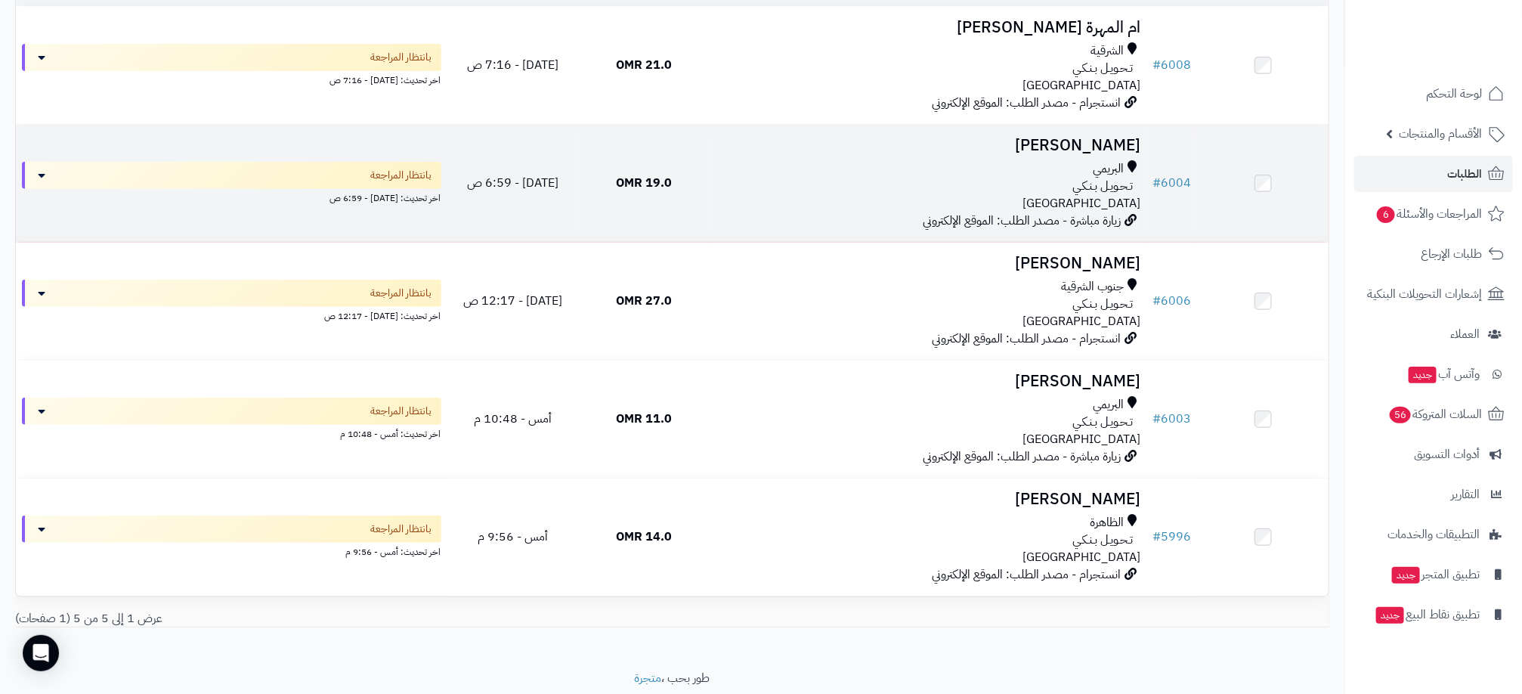
click at [692, 186] on td "19.0 OMR" at bounding box center [644, 183] width 132 height 117
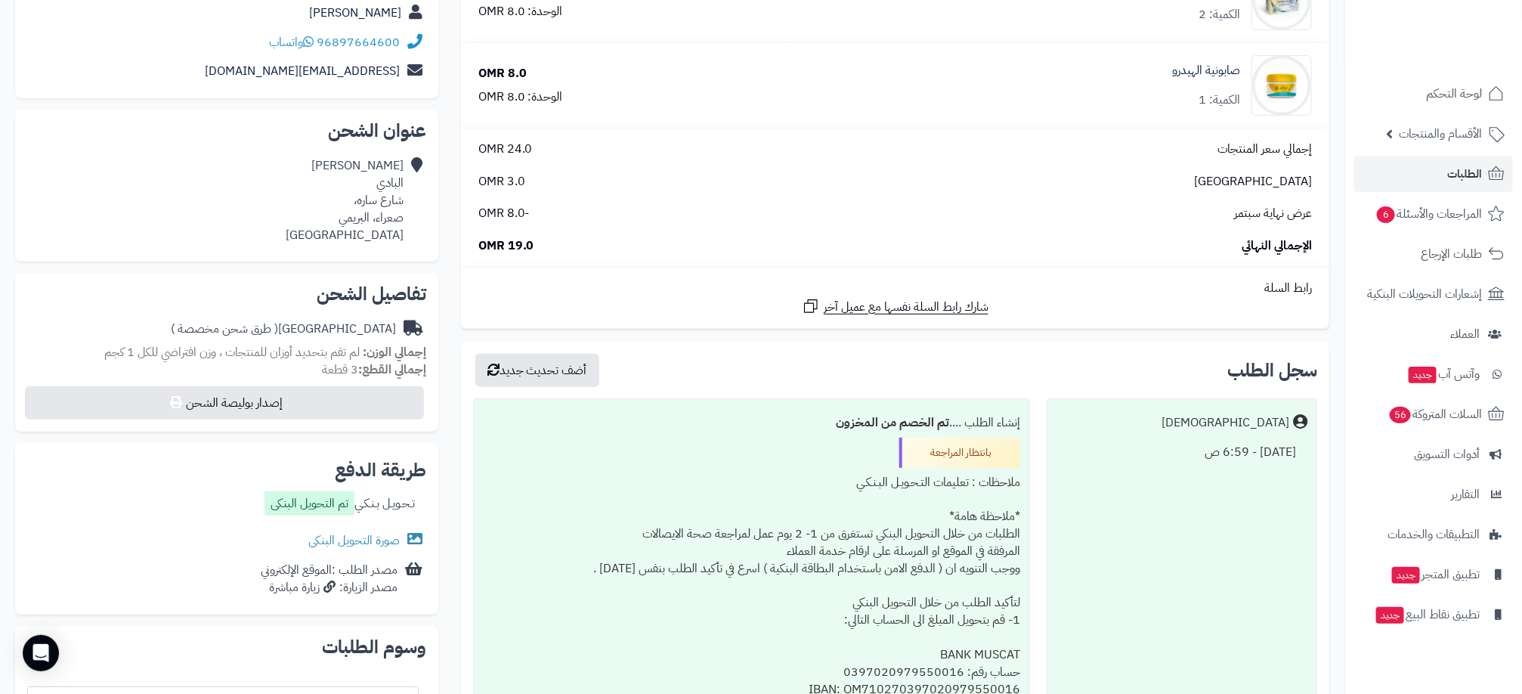
scroll to position [227, 0]
click at [373, 533] on link "صورة التحويل البنكى" at bounding box center [367, 538] width 118 height 18
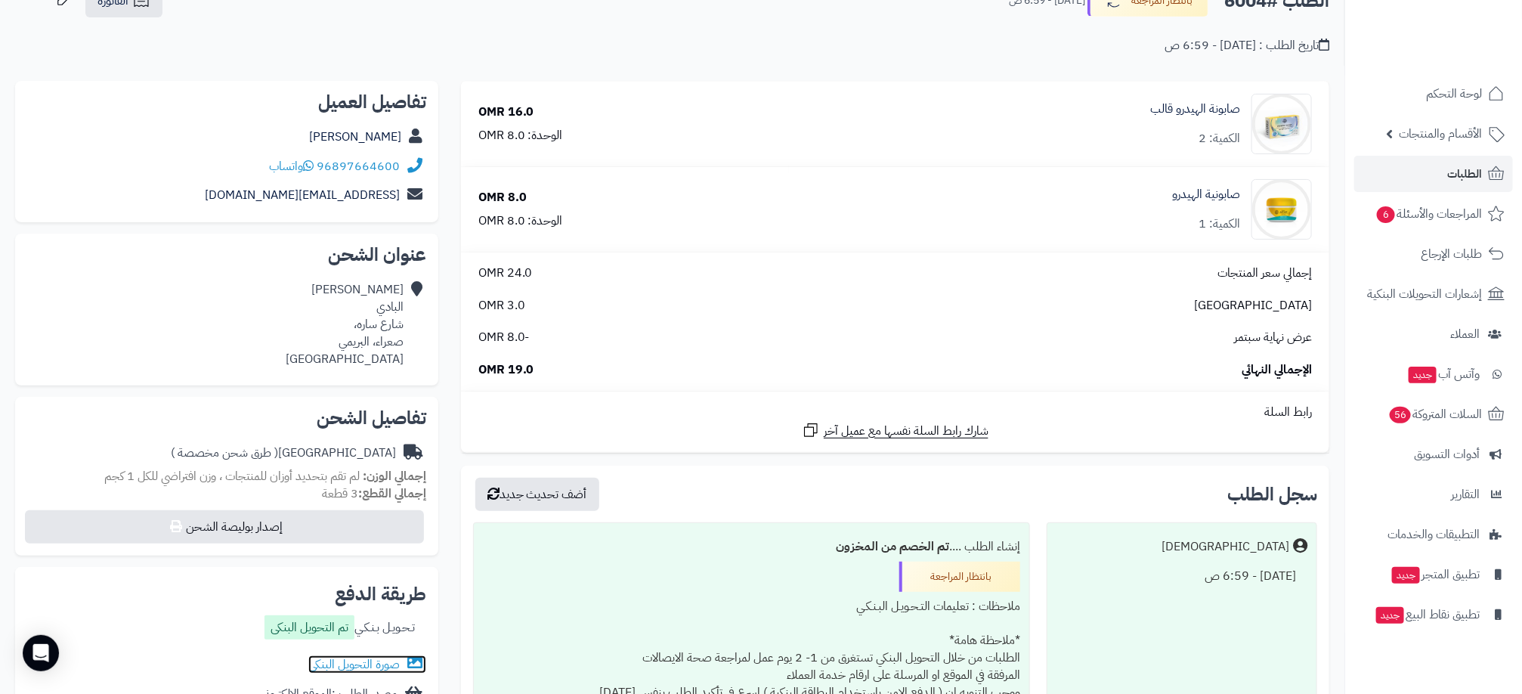
scroll to position [0, 0]
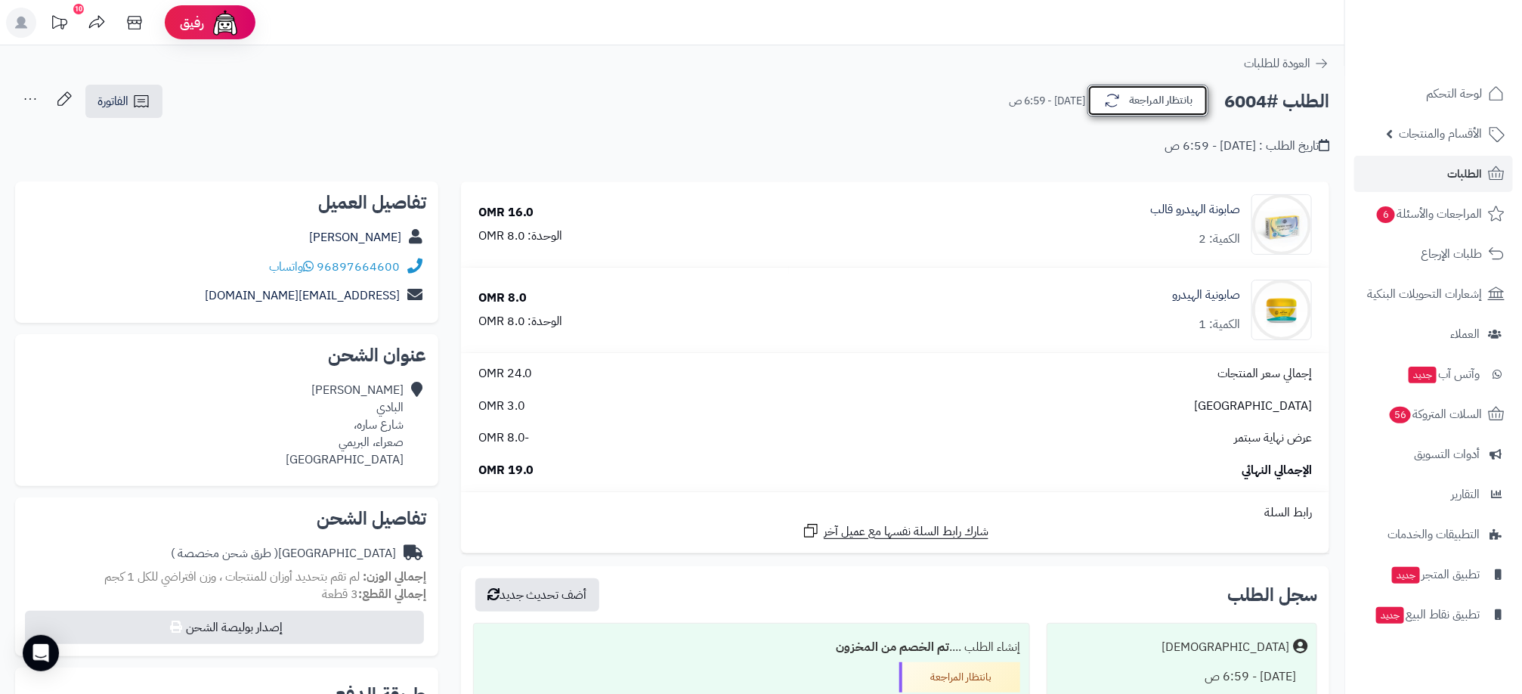
click at [1123, 105] on button "بانتظار المراجعة" at bounding box center [1148, 101] width 121 height 32
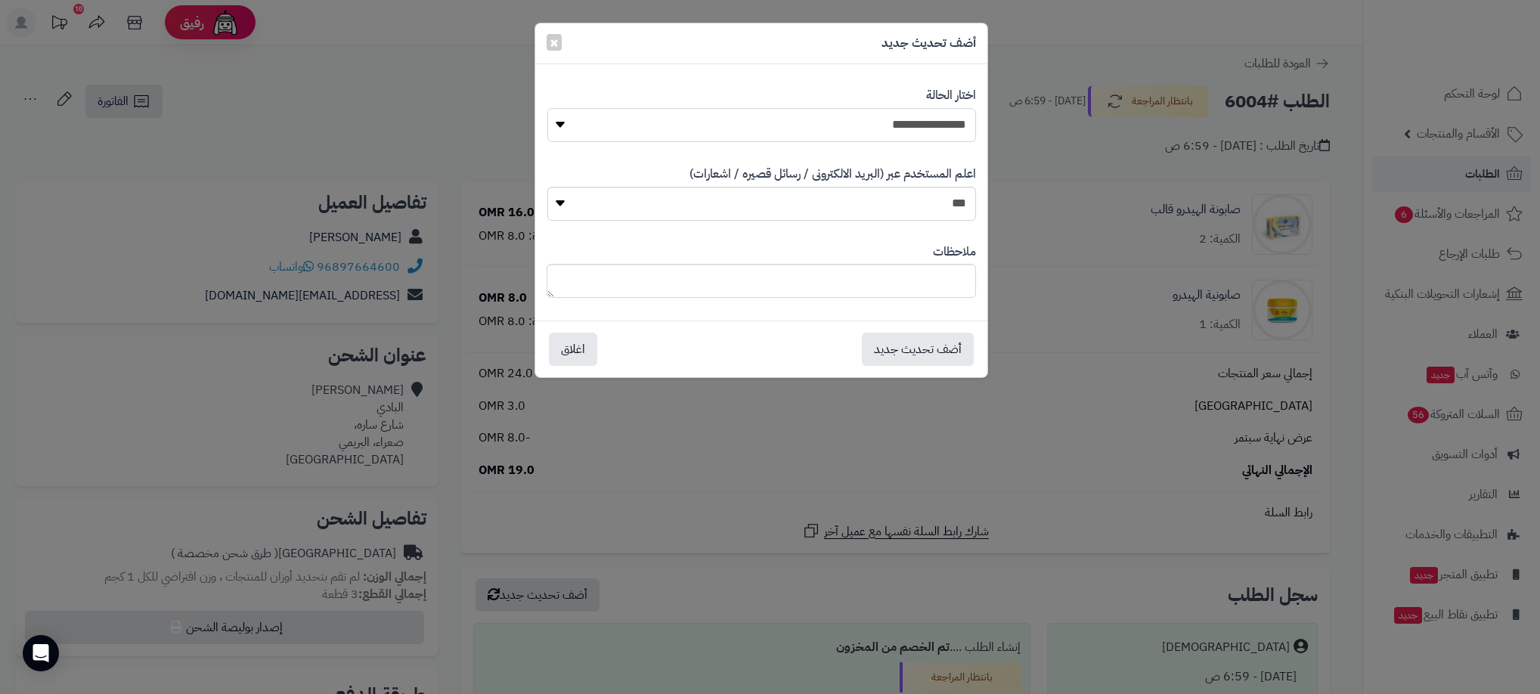
click at [898, 127] on select "**********" at bounding box center [761, 125] width 429 height 34
select select "**"
click at [547, 108] on select "**********" at bounding box center [761, 125] width 429 height 34
click at [922, 341] on button "أضف تحديث جديد" at bounding box center [918, 348] width 112 height 33
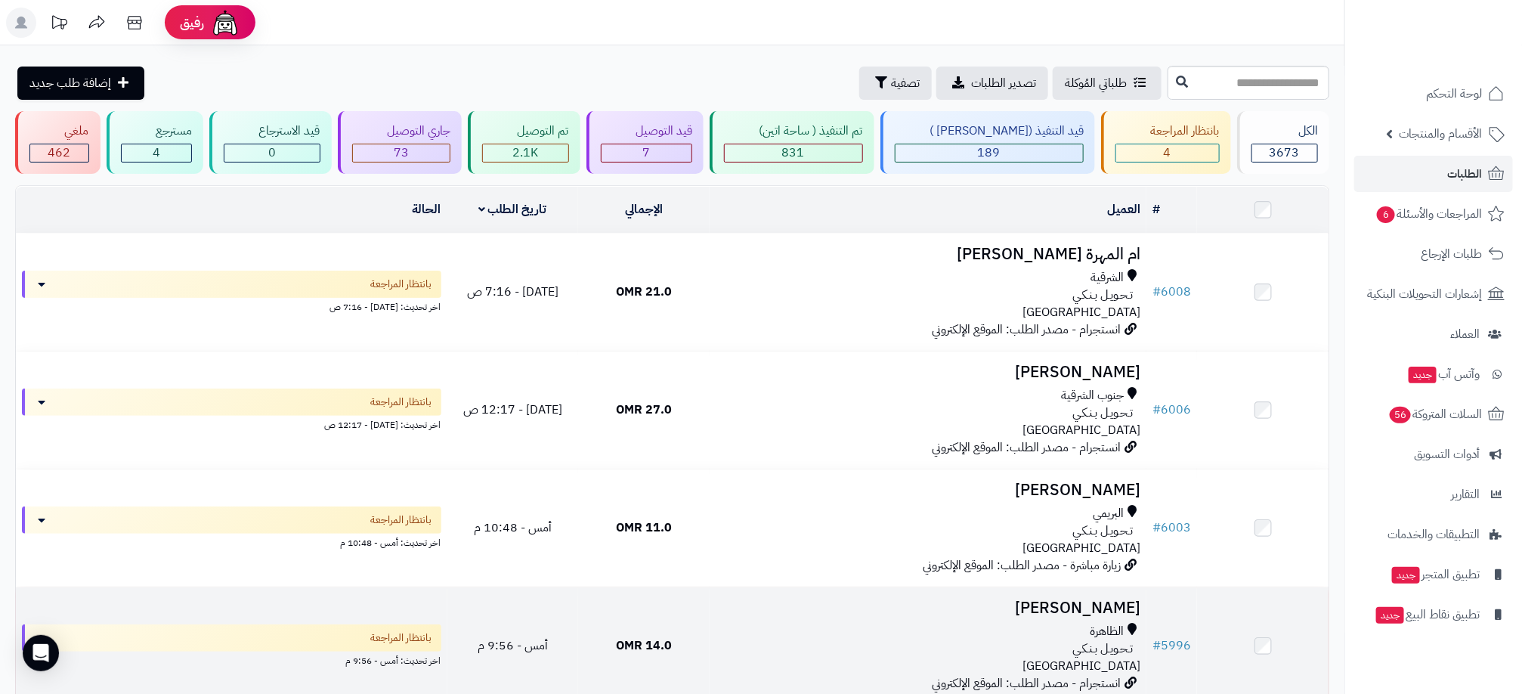
scroll to position [162, 0]
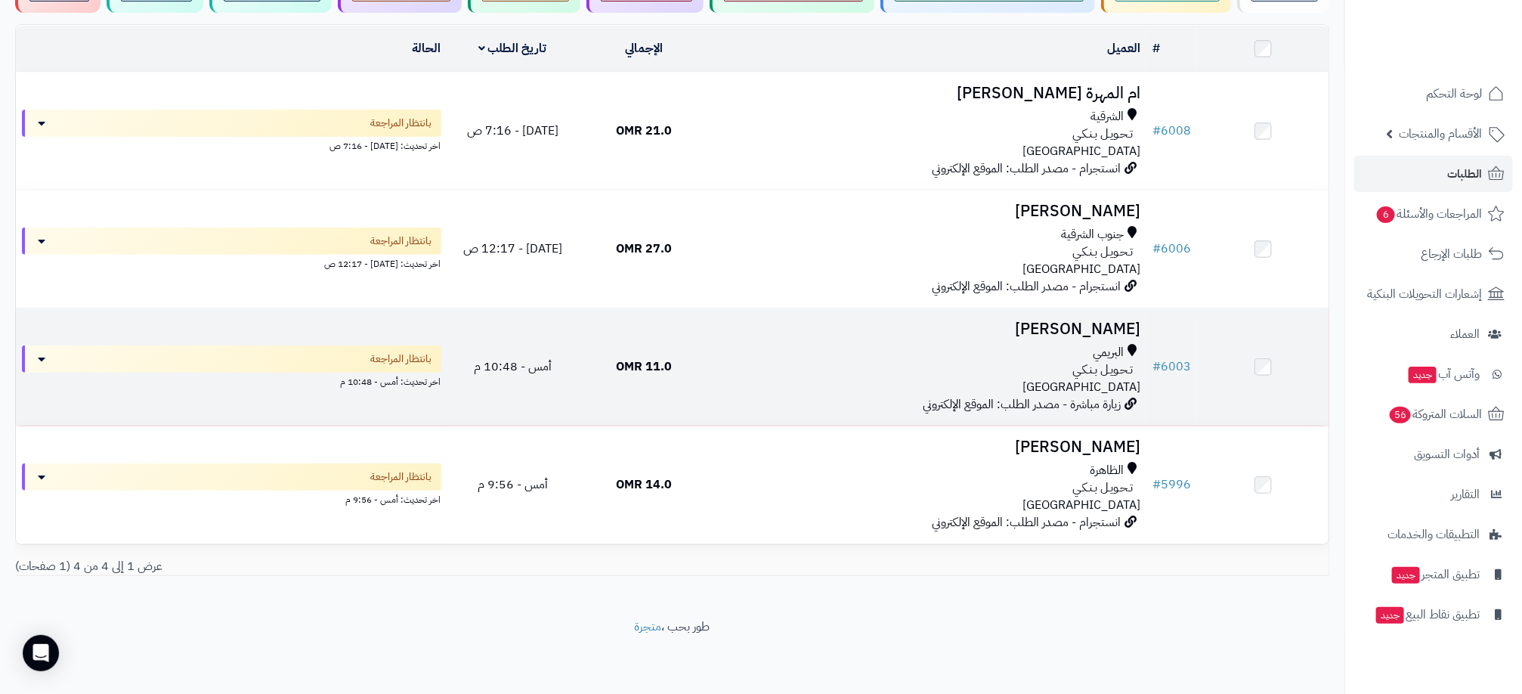
click at [728, 384] on div "البريمي تـحـويـل بـنـكـي عمان" at bounding box center [928, 370] width 425 height 52
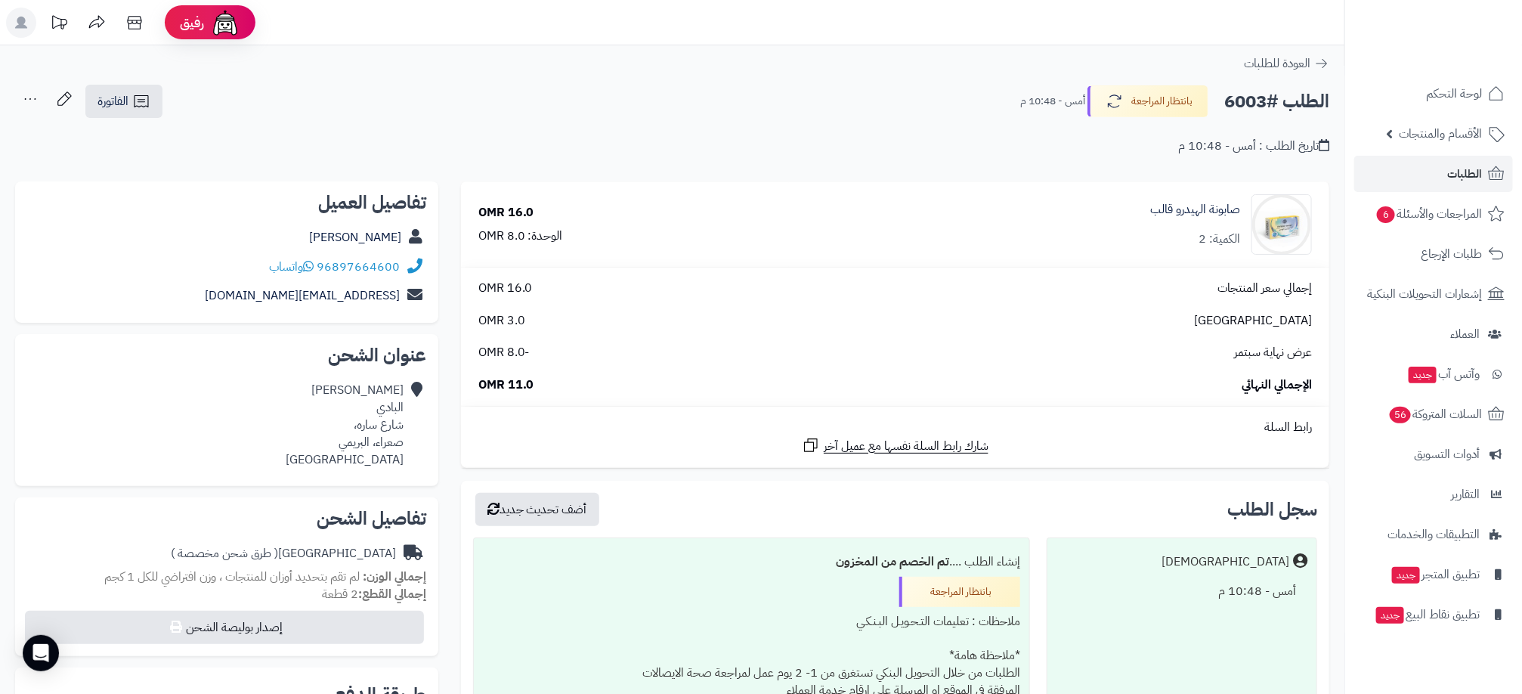
scroll to position [227, 0]
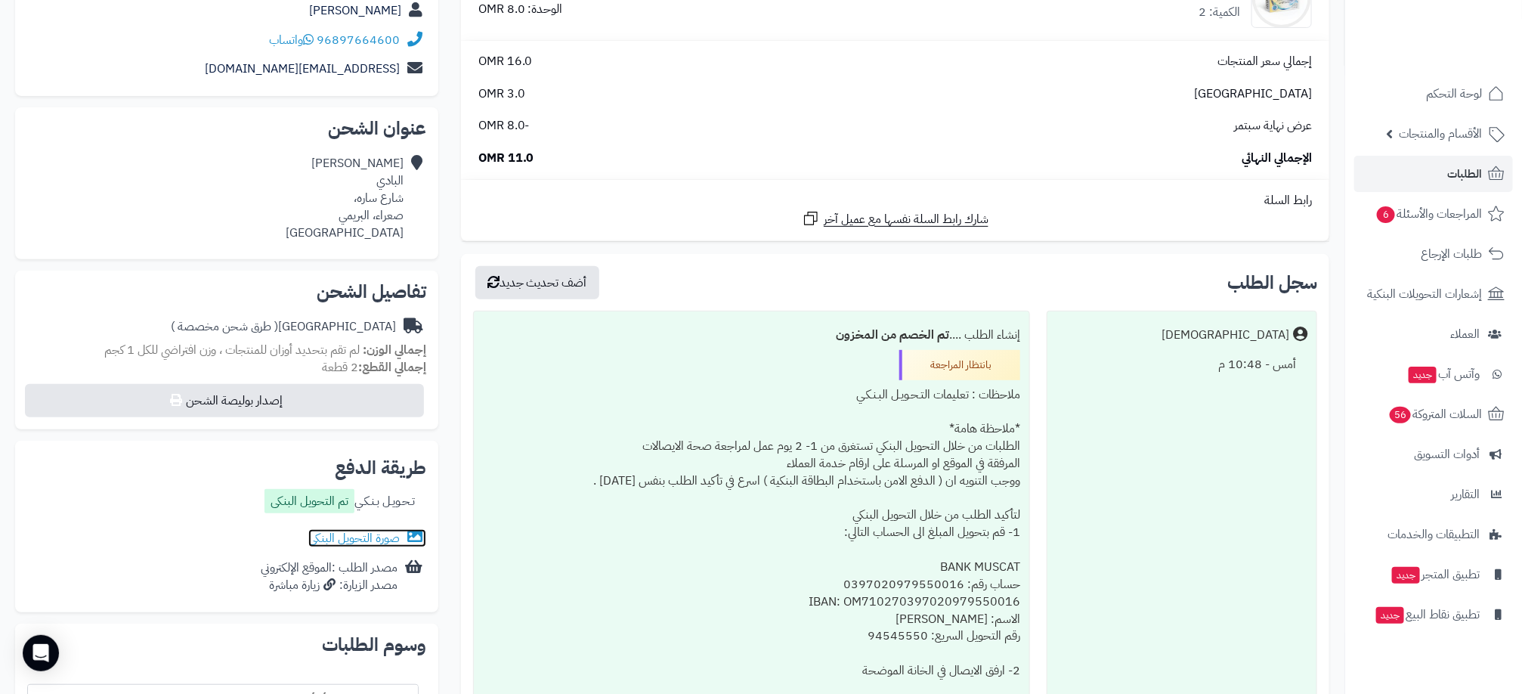
click at [324, 536] on link "صورة التحويل البنكى" at bounding box center [367, 538] width 118 height 18
click at [363, 531] on link "صورة التحويل البنكى" at bounding box center [367, 538] width 118 height 18
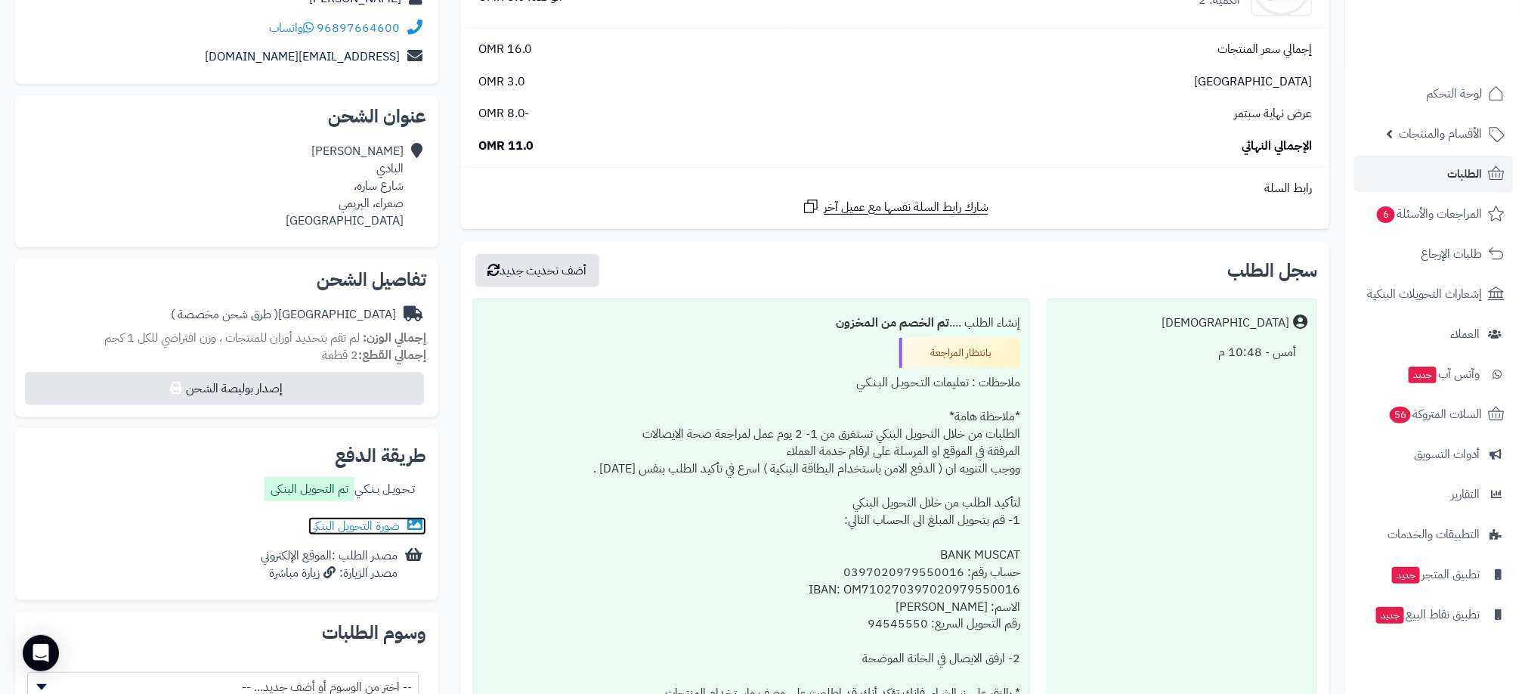
scroll to position [0, 0]
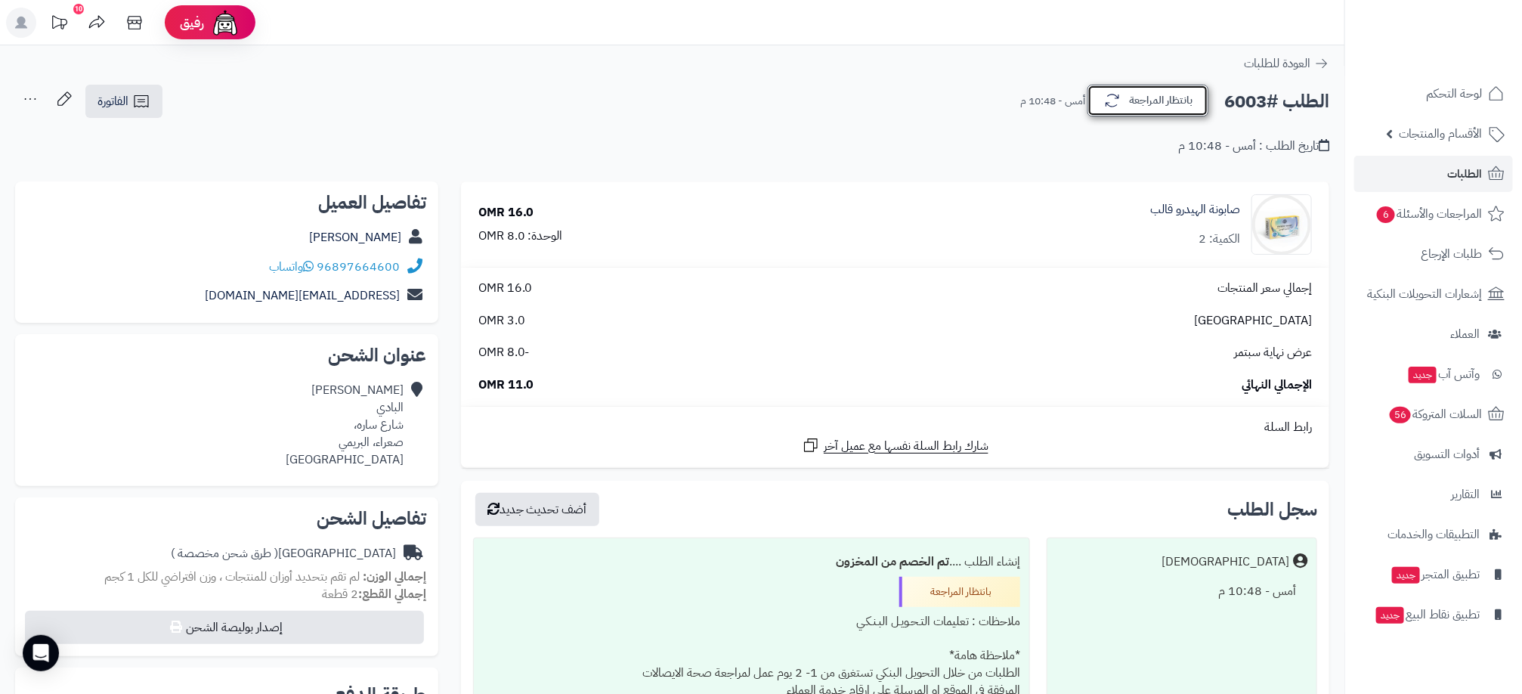
click at [1154, 101] on button "بانتظار المراجعة" at bounding box center [1148, 101] width 121 height 32
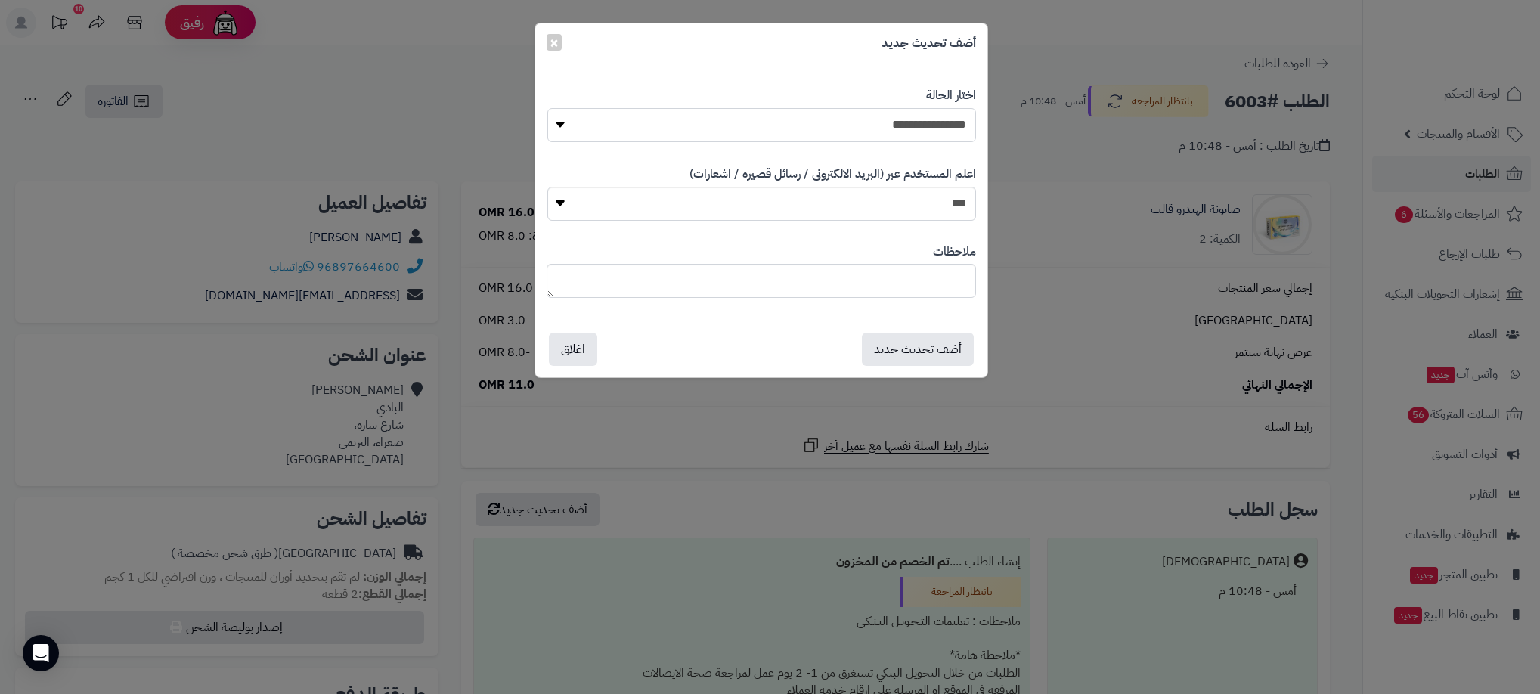
click at [943, 129] on select "**********" at bounding box center [761, 125] width 429 height 34
select select "**"
click at [547, 108] on select "**********" at bounding box center [761, 125] width 429 height 34
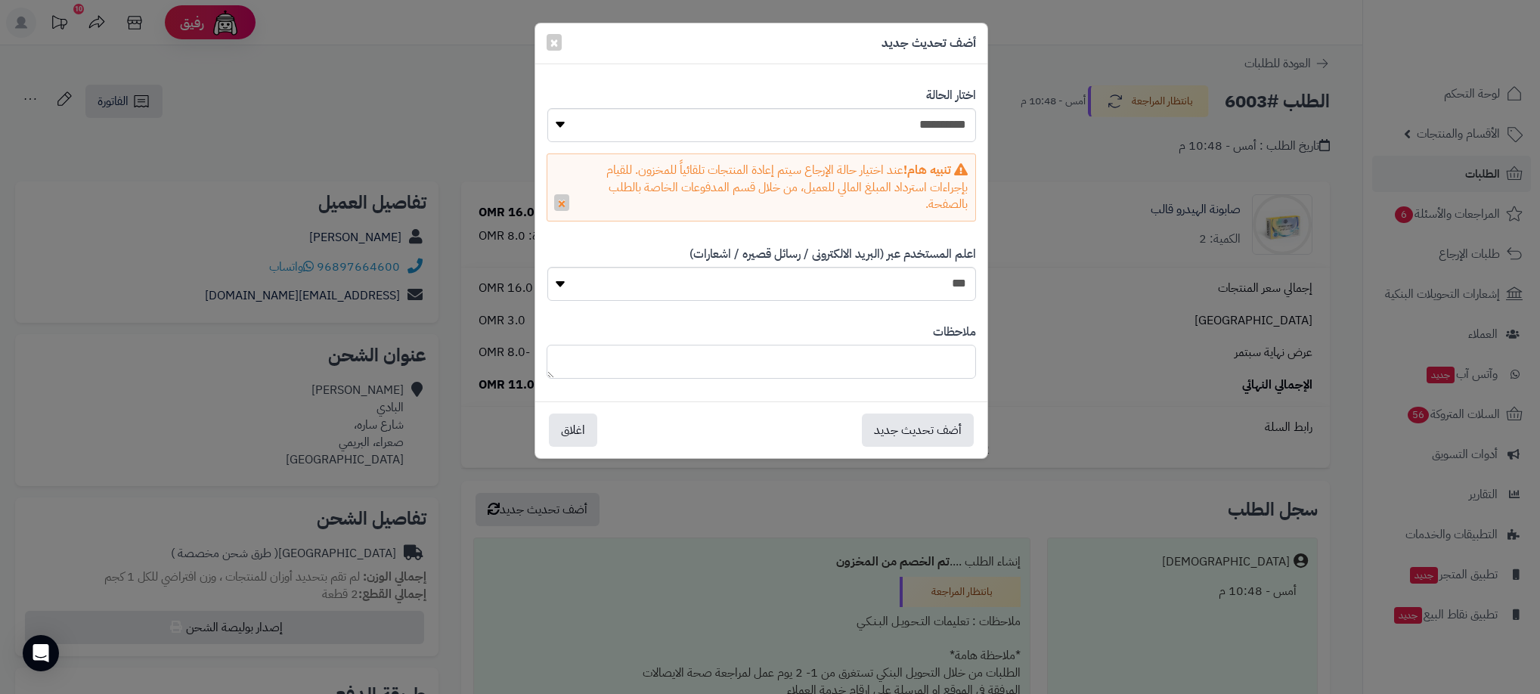
click at [922, 367] on textarea at bounding box center [761, 362] width 429 height 34
type textarea "*"
type textarea "**********"
click at [554, 39] on span "×" at bounding box center [554, 41] width 9 height 23
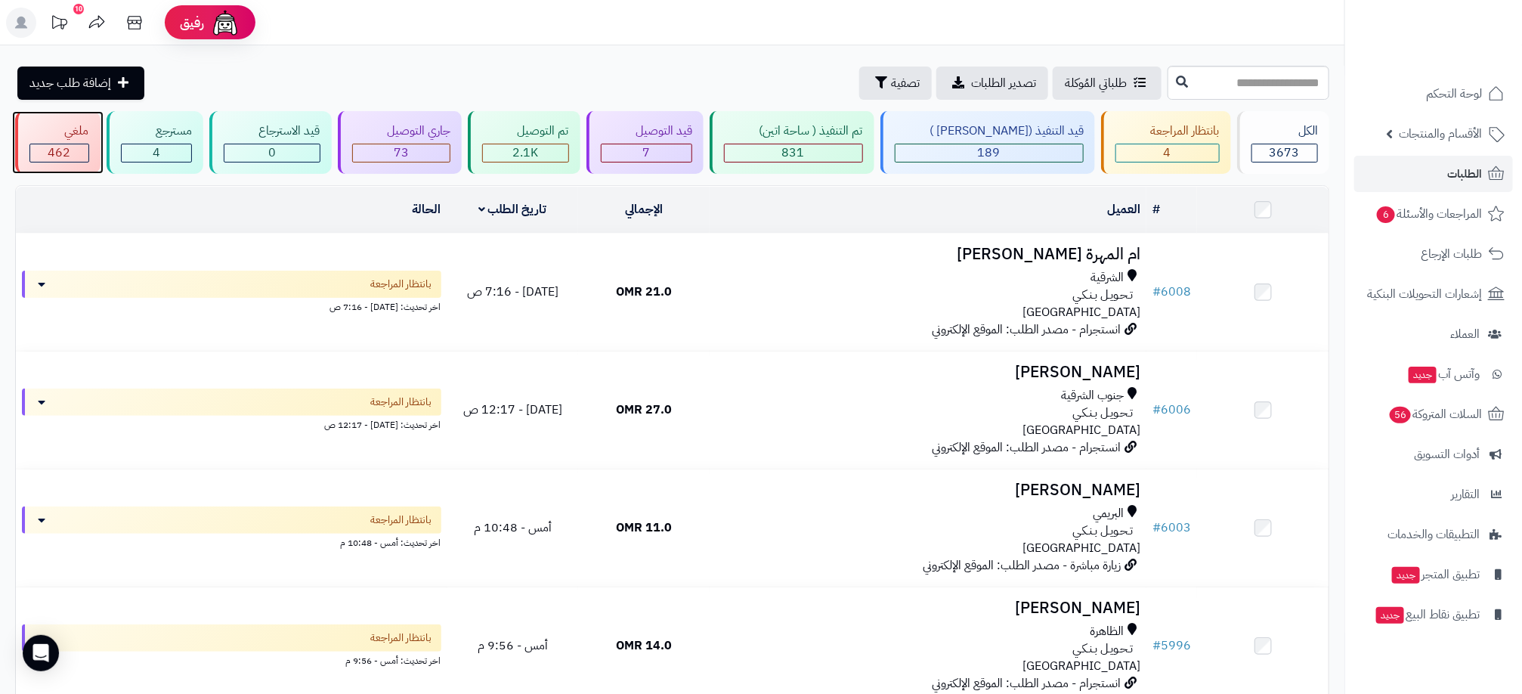
click at [53, 144] on span "462" at bounding box center [59, 153] width 23 height 18
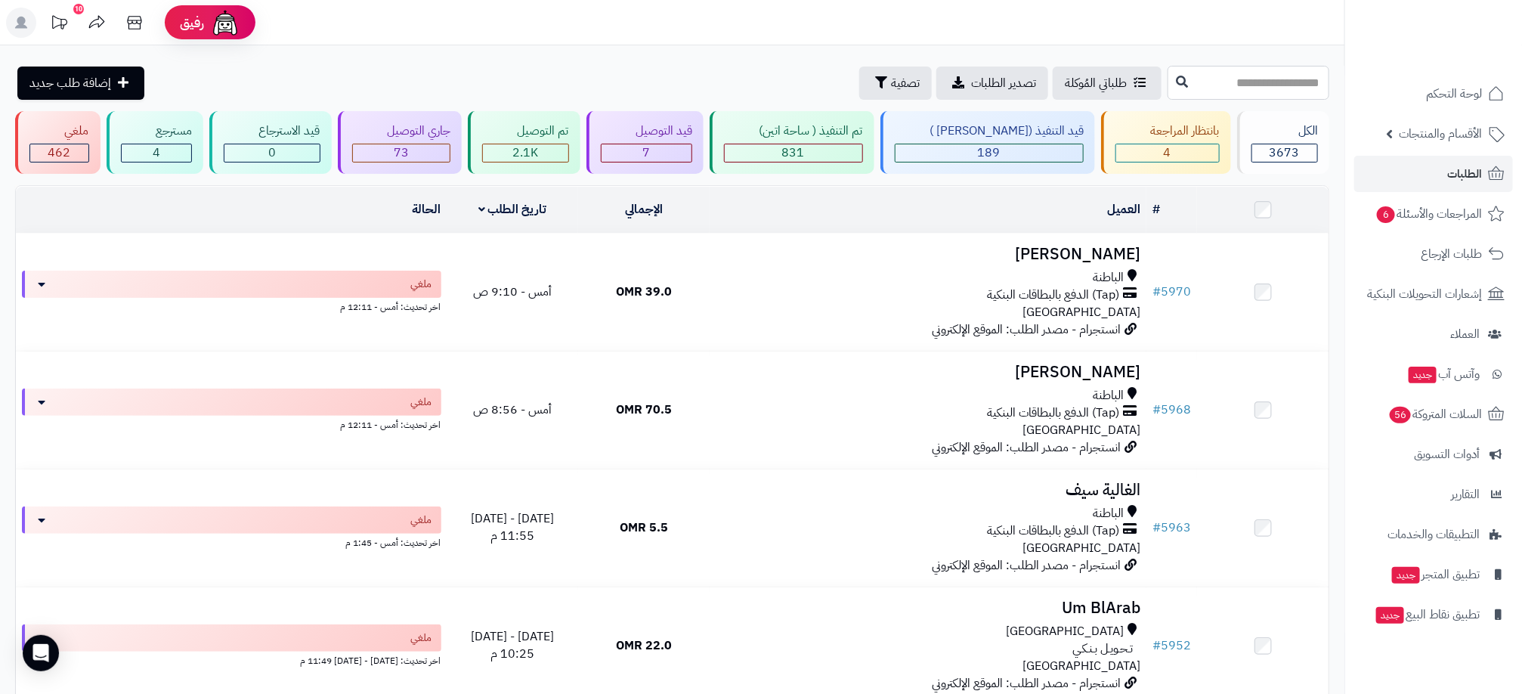
paste input "****"
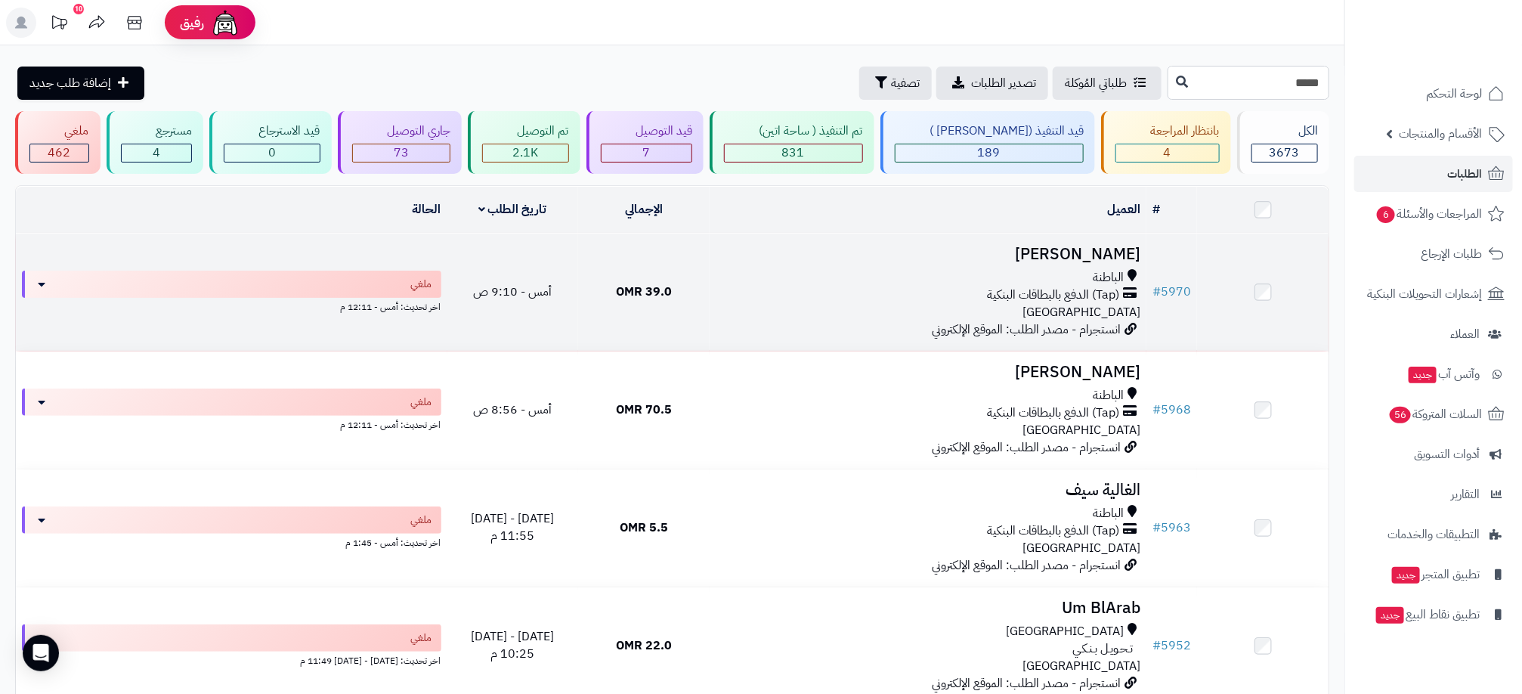
type input "****"
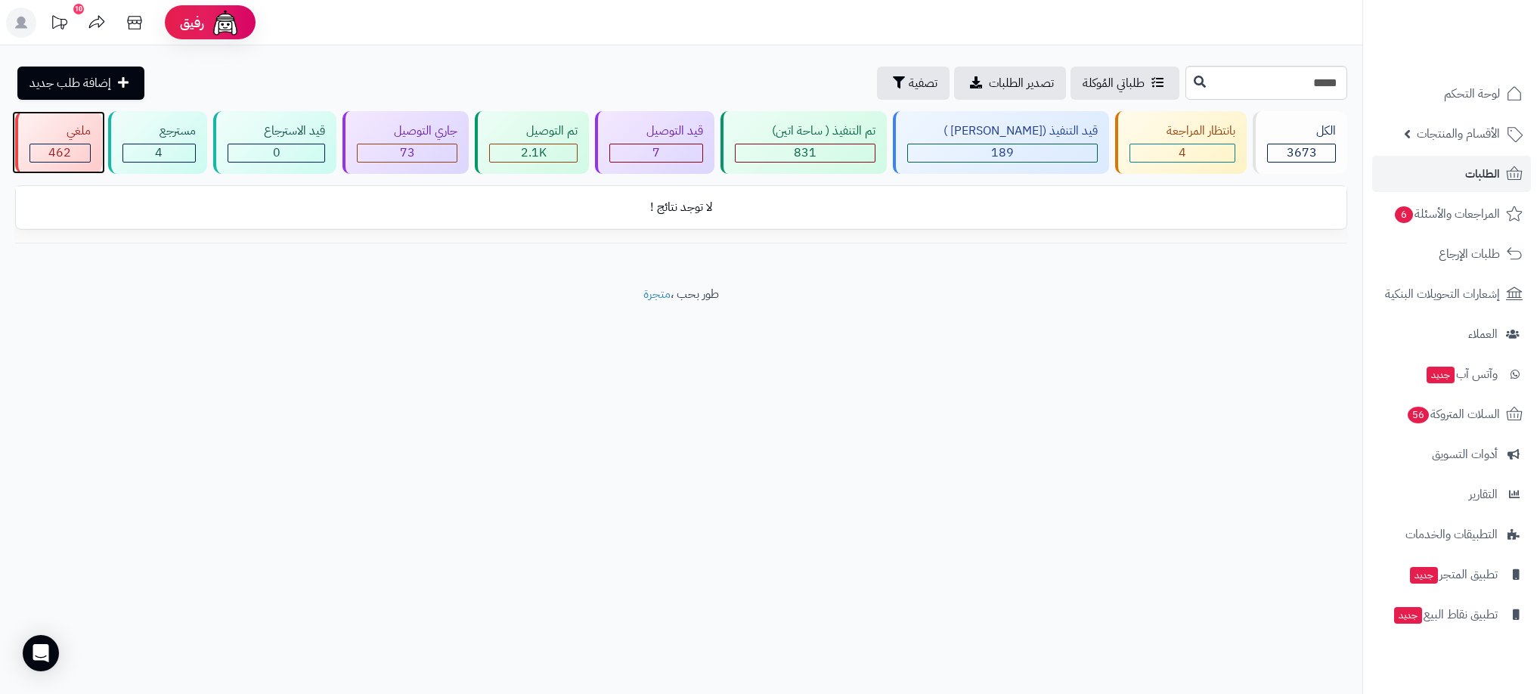
click at [32, 146] on div "462" at bounding box center [60, 152] width 60 height 17
click at [1470, 172] on span "الطلبات" at bounding box center [1482, 173] width 35 height 21
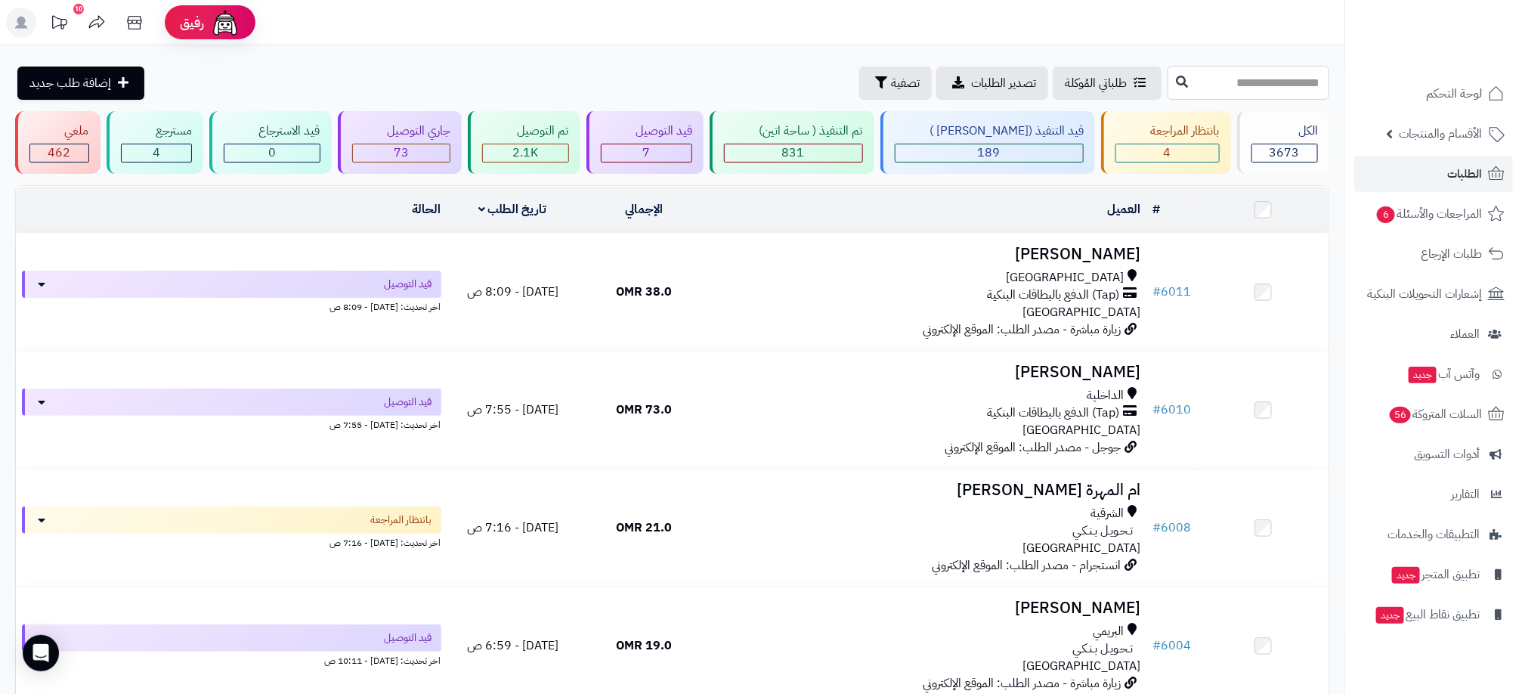
paste input "****"
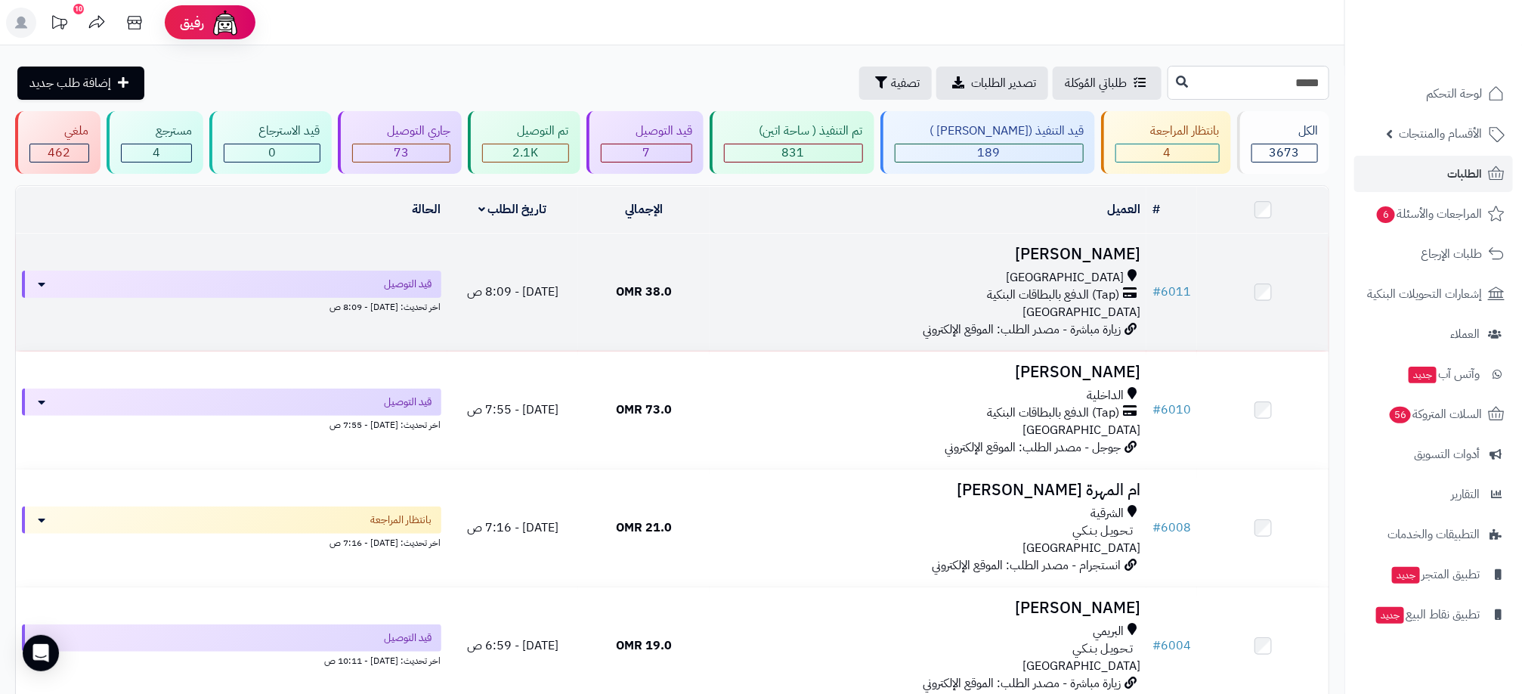
type input "****"
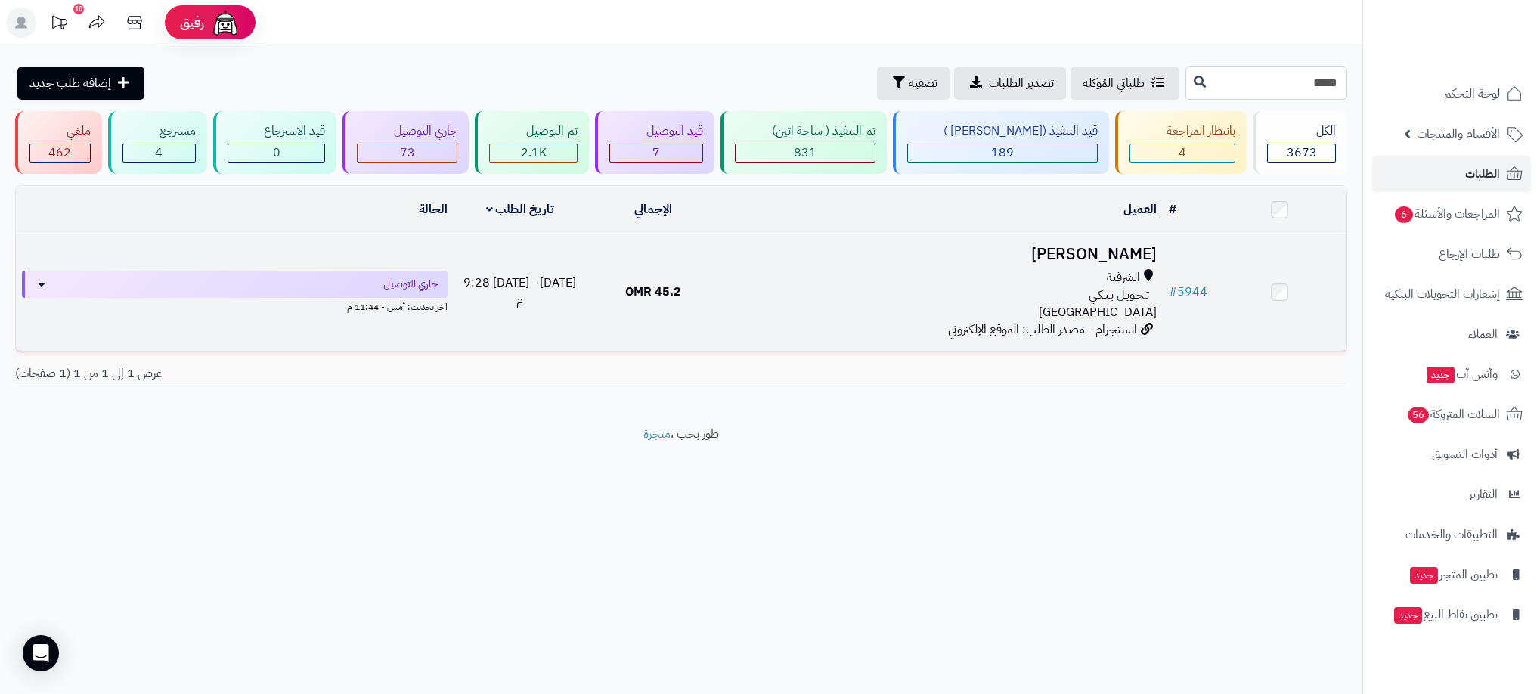
click at [840, 299] on div "تـحـويـل بـنـكـي" at bounding box center [941, 295] width 431 height 17
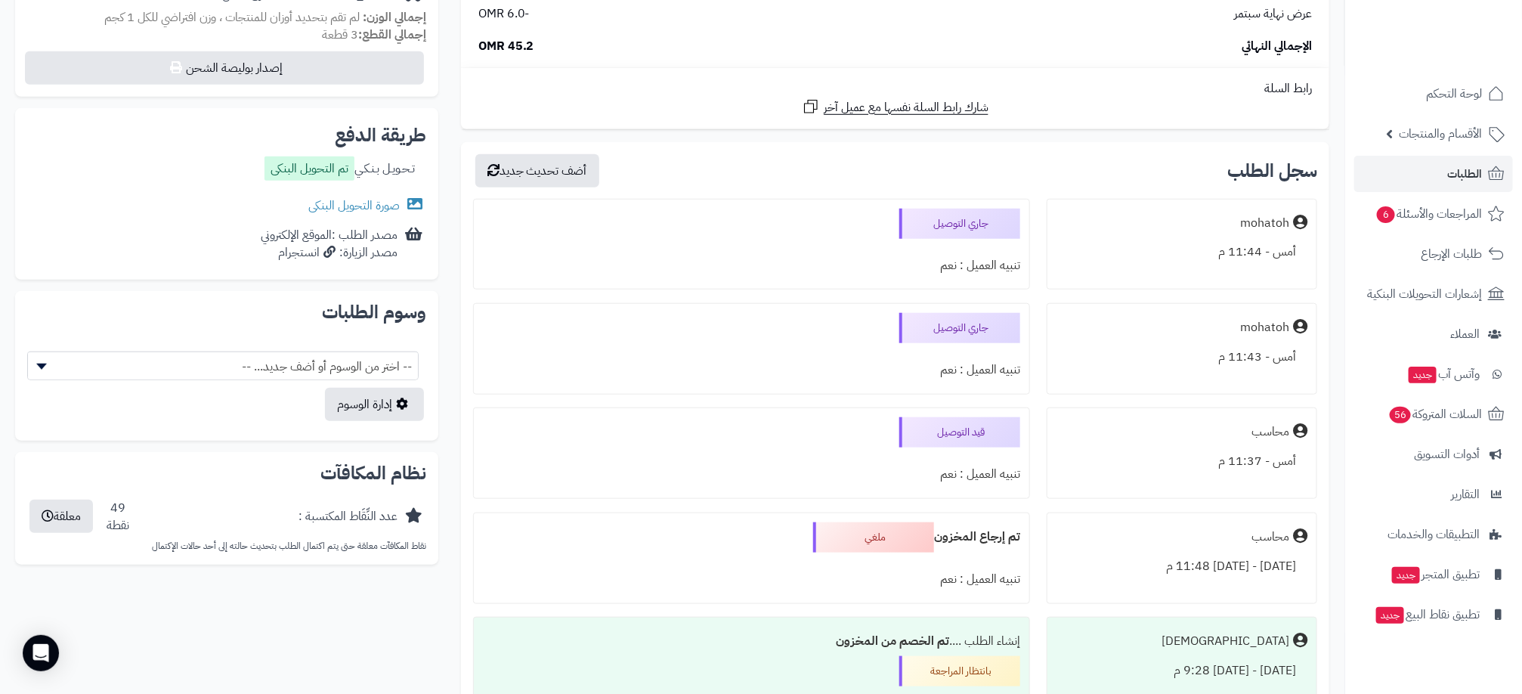
scroll to position [567, 0]
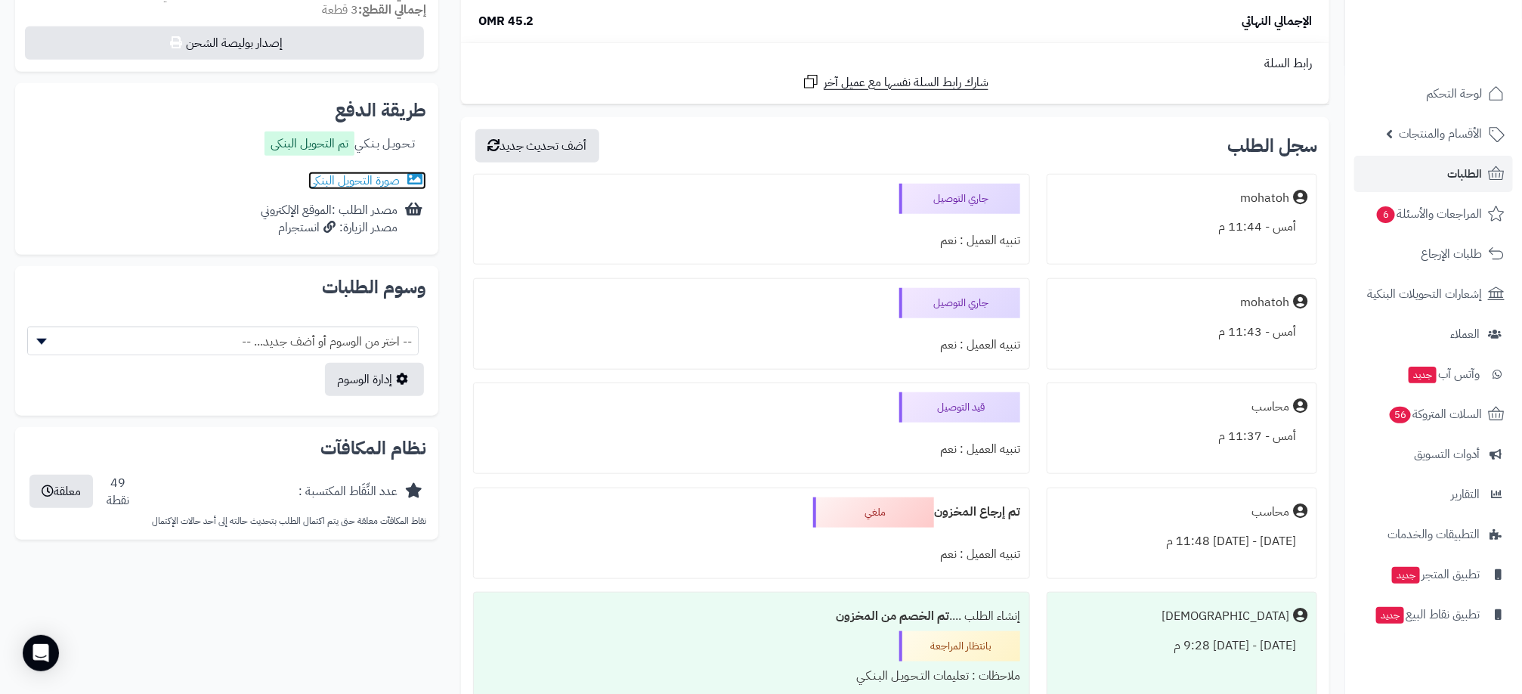
click at [358, 181] on link "صورة التحويل البنكى" at bounding box center [367, 181] width 118 height 18
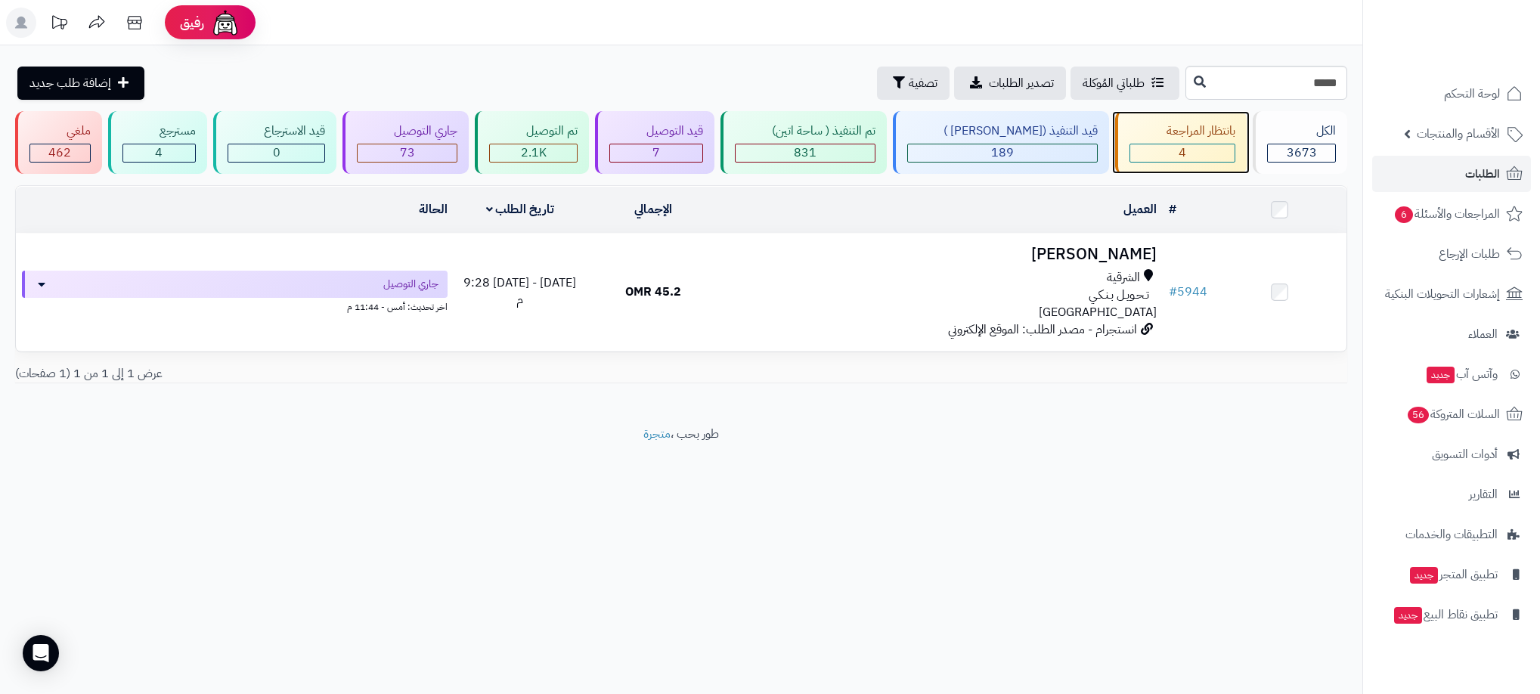
click at [1207, 137] on div "بانتظار المراجعة" at bounding box center [1182, 130] width 106 height 17
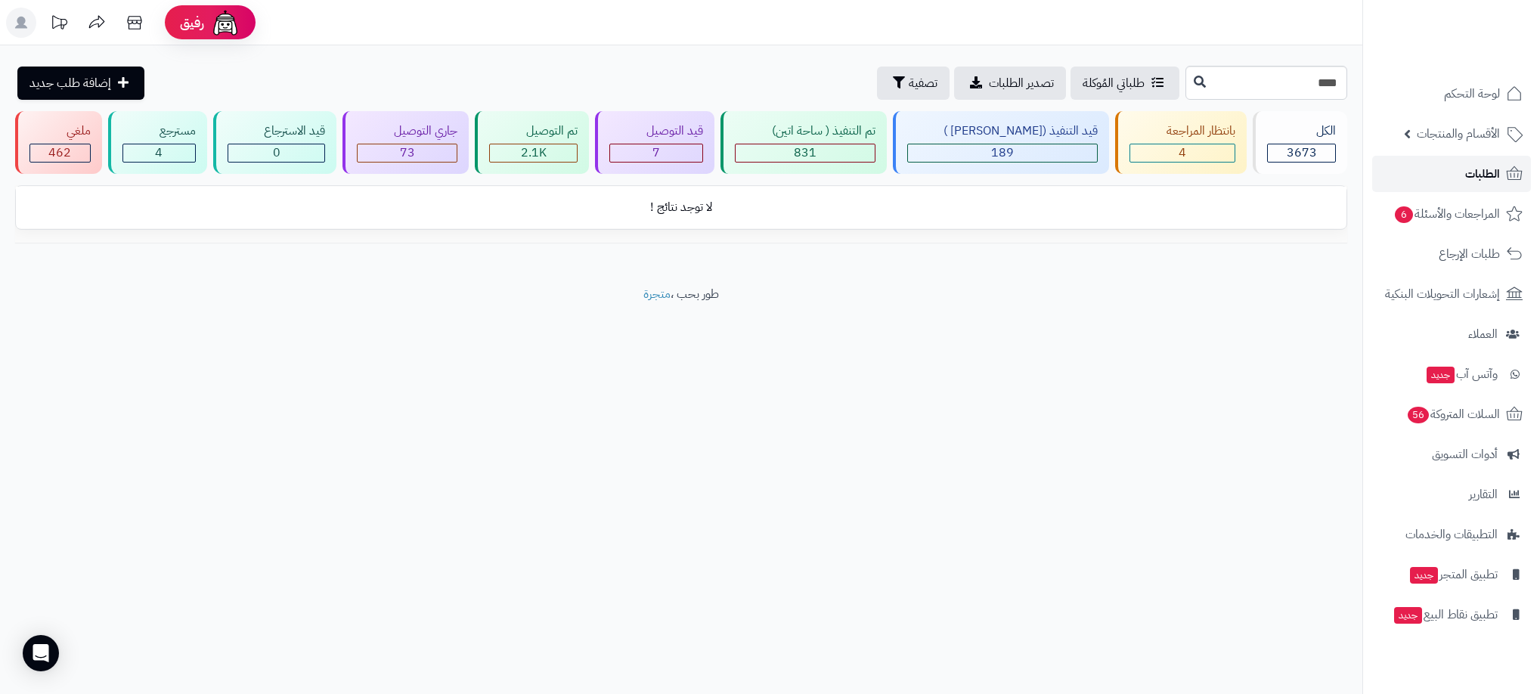
click at [1481, 175] on span "الطلبات" at bounding box center [1482, 173] width 35 height 21
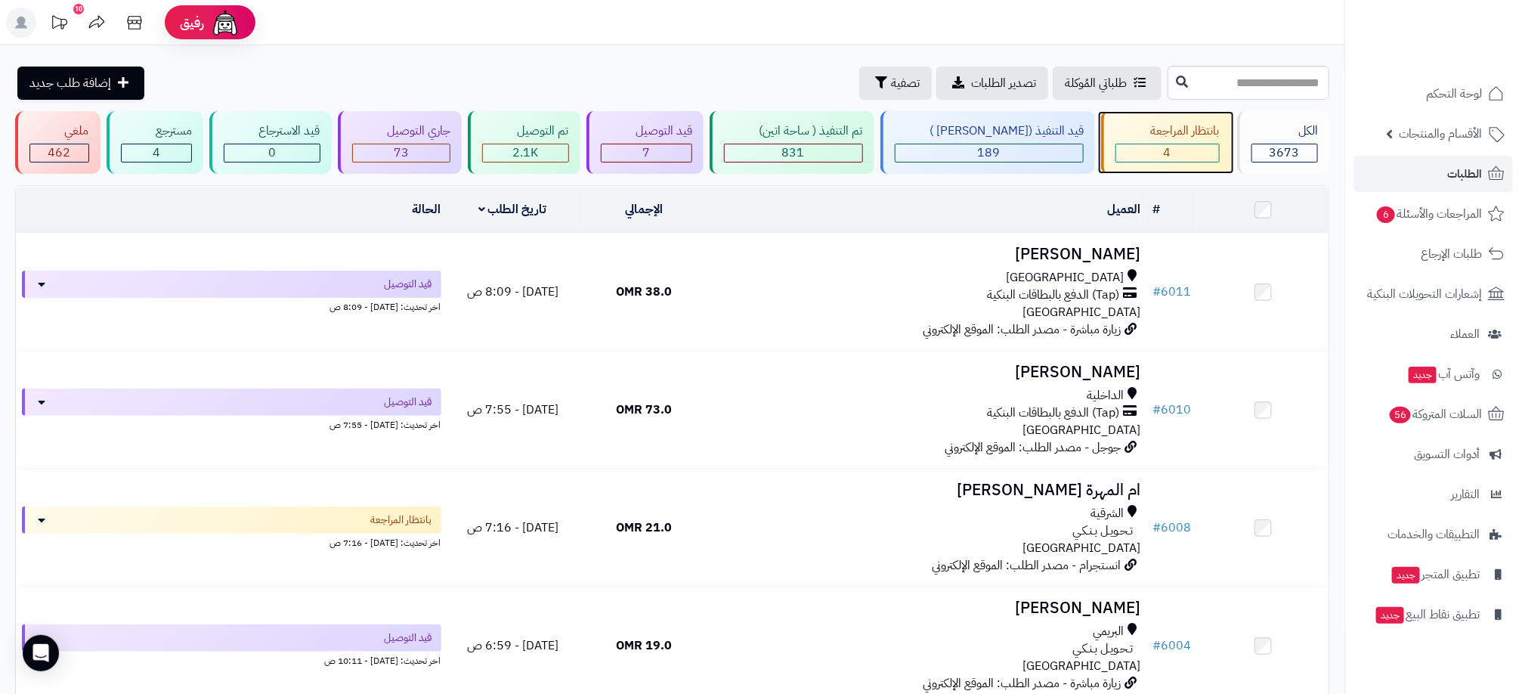
click at [1164, 150] on span "4" at bounding box center [1168, 153] width 8 height 18
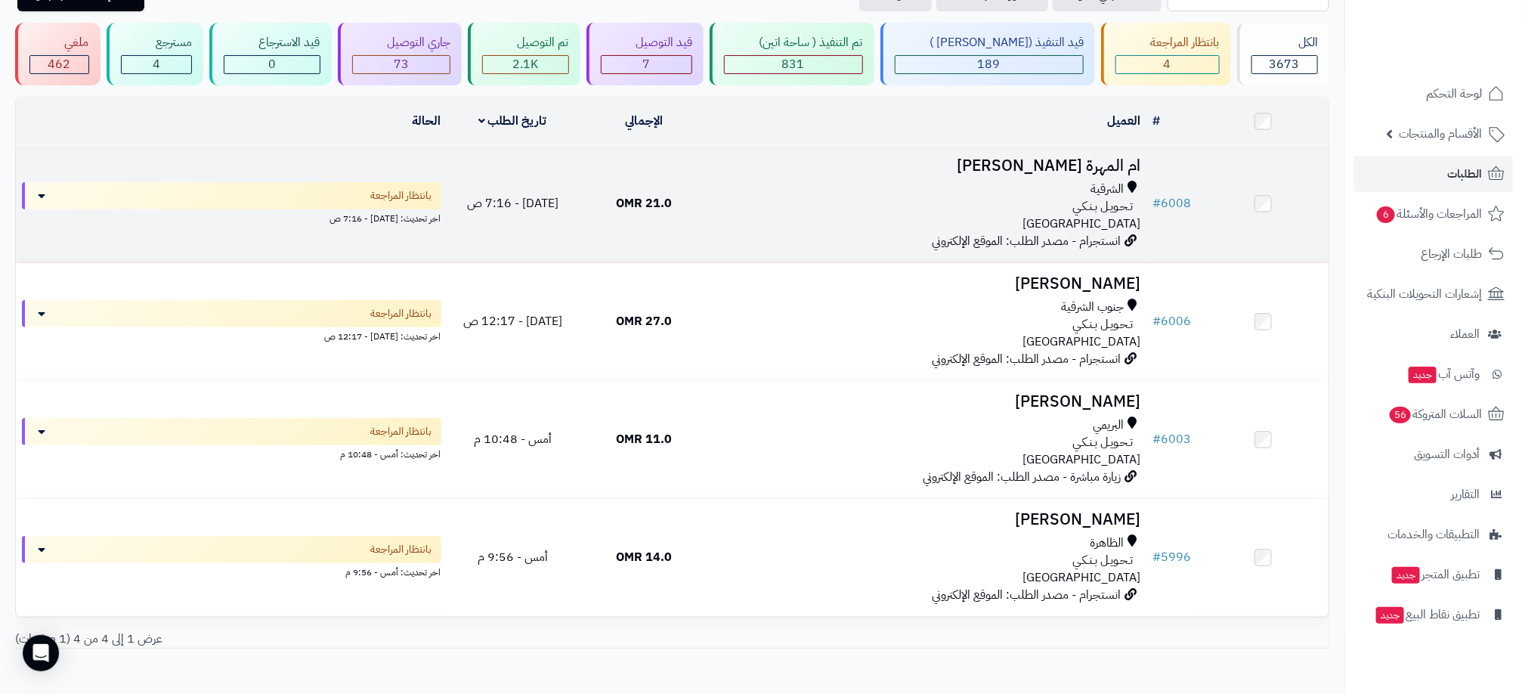
scroll to position [162, 0]
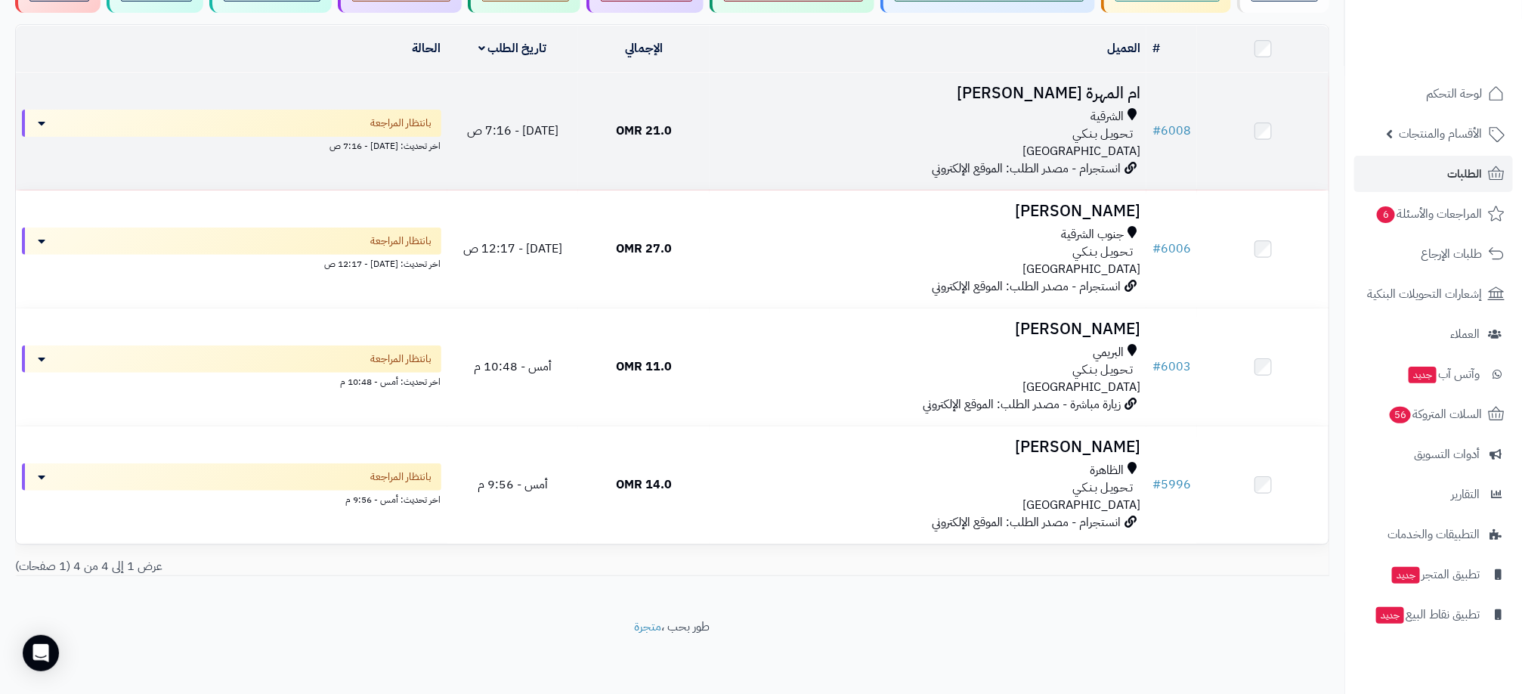
click at [828, 132] on div "تـحـويـل بـنـكـي" at bounding box center [928, 133] width 425 height 17
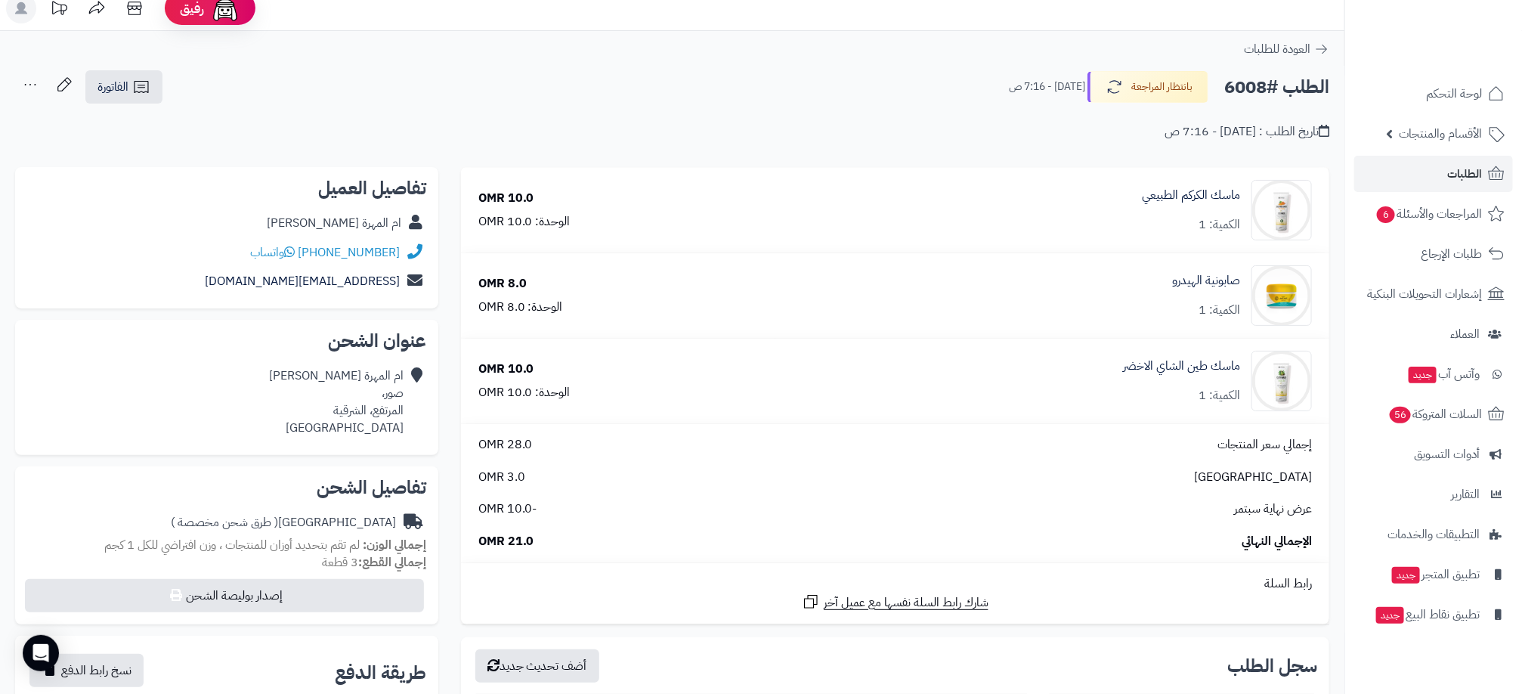
scroll to position [227, 0]
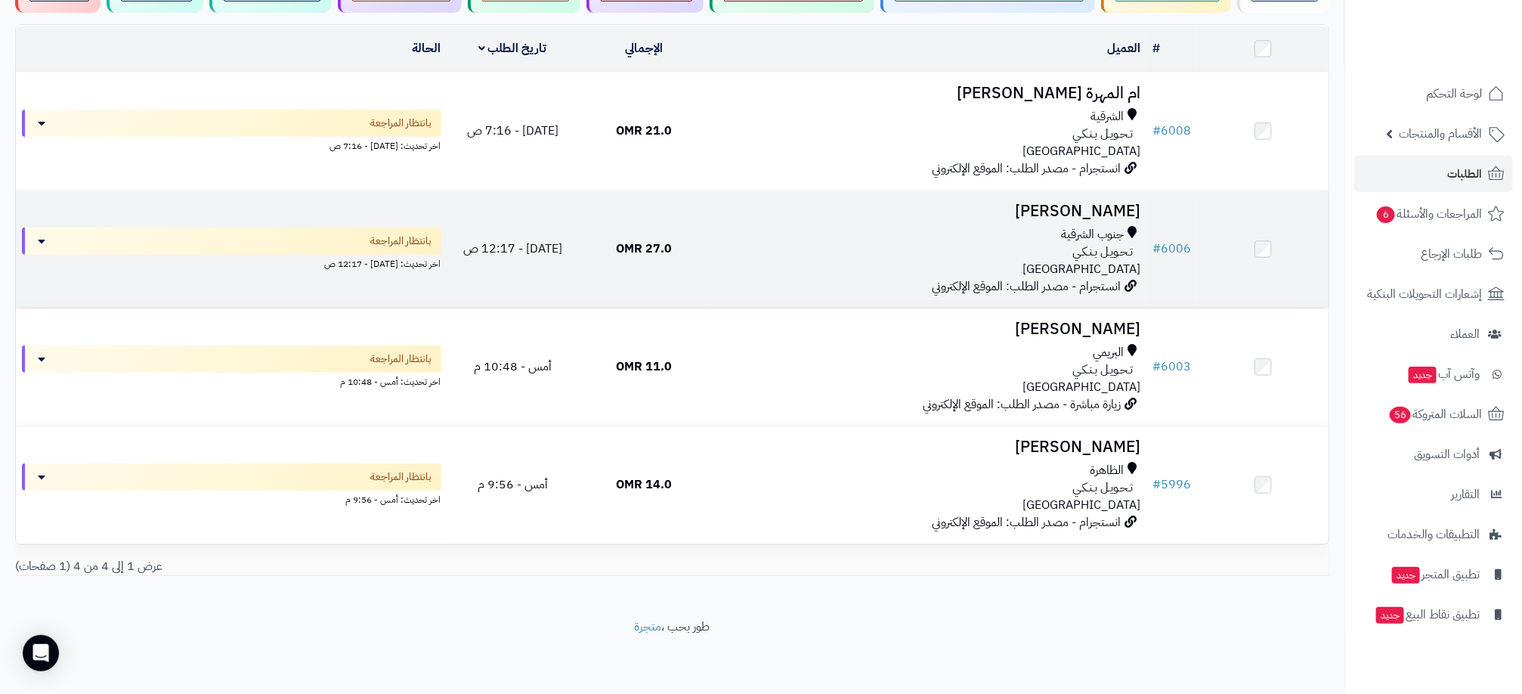
scroll to position [48, 0]
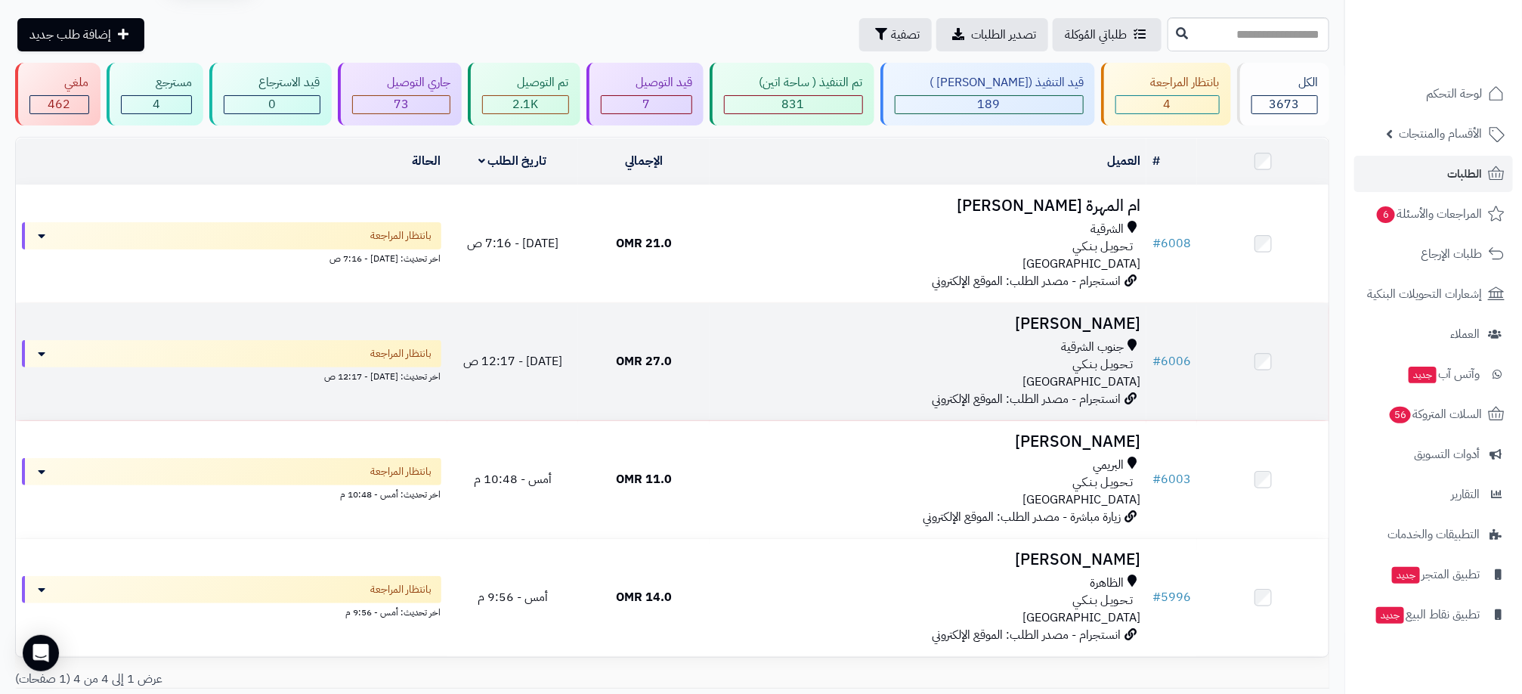
click at [940, 336] on td "حنان الهاشميه جنوب الشرقية تـحـويـل بـنـكـي عمان انستجرام - مصدر الطلب: الموقع …" at bounding box center [928, 361] width 437 height 117
click at [748, 420] on td "حنان الهاشميه جنوب الشرقية تـحـويـل بـنـكـي عمان انستجرام - مصدر الطلب: الموقع …" at bounding box center [928, 361] width 437 height 117
click at [742, 390] on td "حنان الهاشميه جنوب الشرقية تـحـويـل بـنـكـي عمان انستجرام - مصدر الطلب: الموقع …" at bounding box center [928, 361] width 437 height 117
drag, startPoint x: 742, startPoint y: 390, endPoint x: 714, endPoint y: 355, distance: 44.8
click at [714, 355] on td "حنان الهاشميه جنوب الشرقية تـحـويـل بـنـكـي عمان انستجرام - مصدر الطلب: الموقع …" at bounding box center [928, 361] width 437 height 117
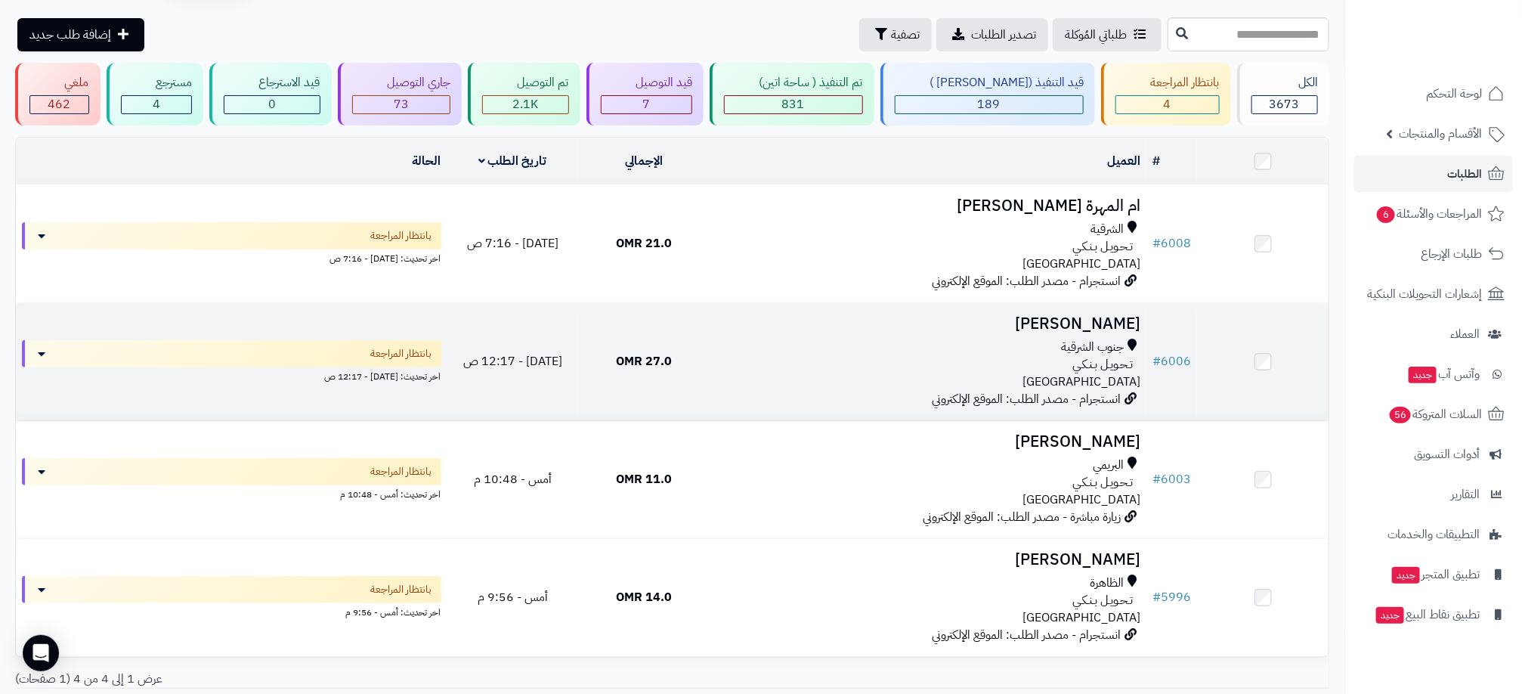
drag, startPoint x: 714, startPoint y: 355, endPoint x: 968, endPoint y: 327, distance: 255.5
click at [968, 327] on h3 "حنان الهاشميه" at bounding box center [928, 323] width 425 height 17
click at [969, 327] on h3 "حنان الهاشميه" at bounding box center [928, 323] width 425 height 17
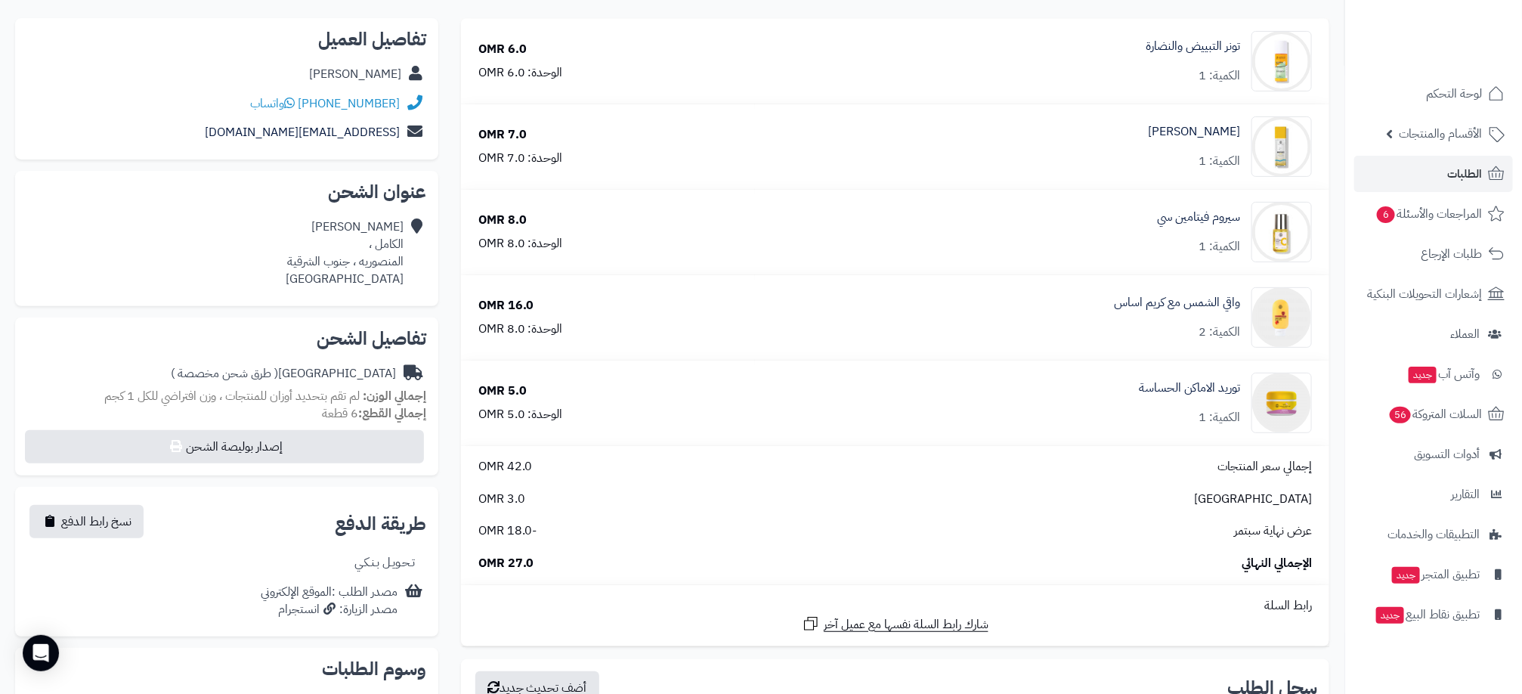
scroll to position [340, 0]
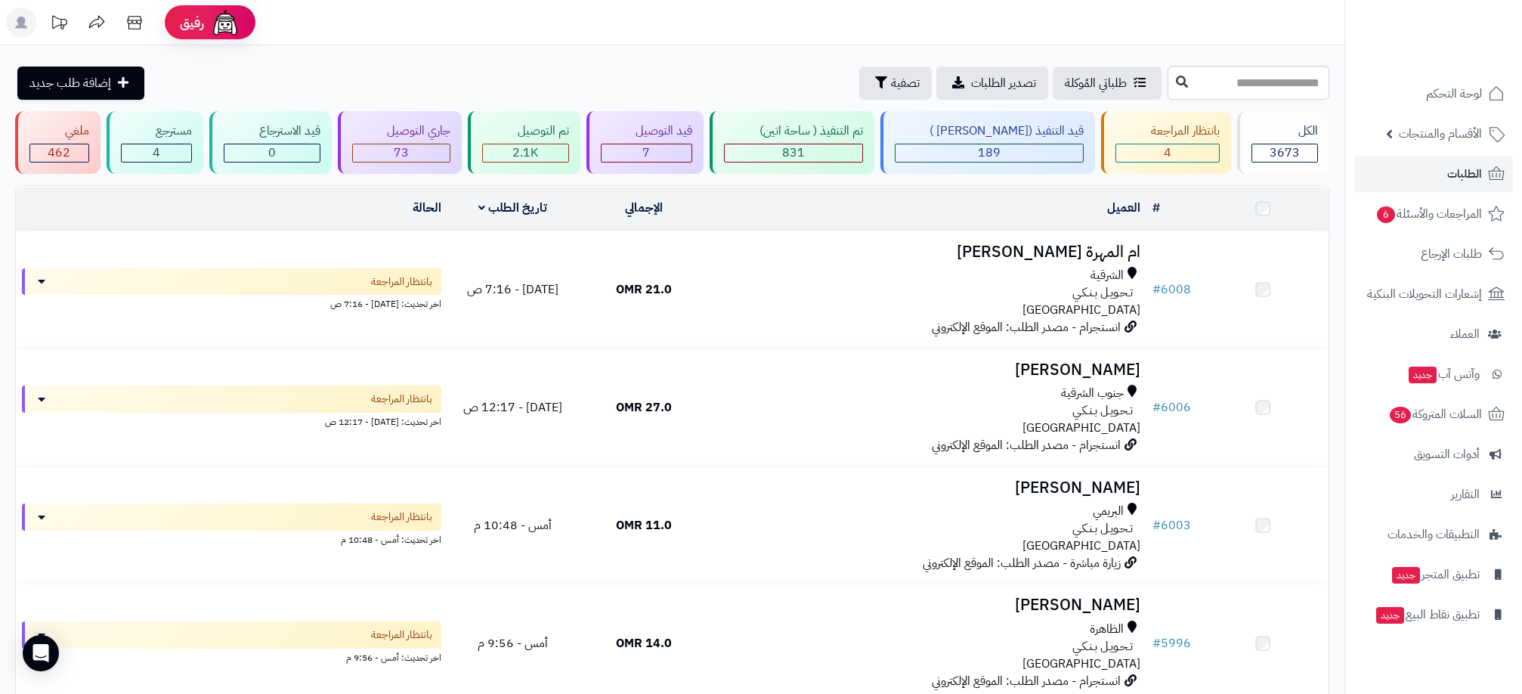
scroll to position [48, 0]
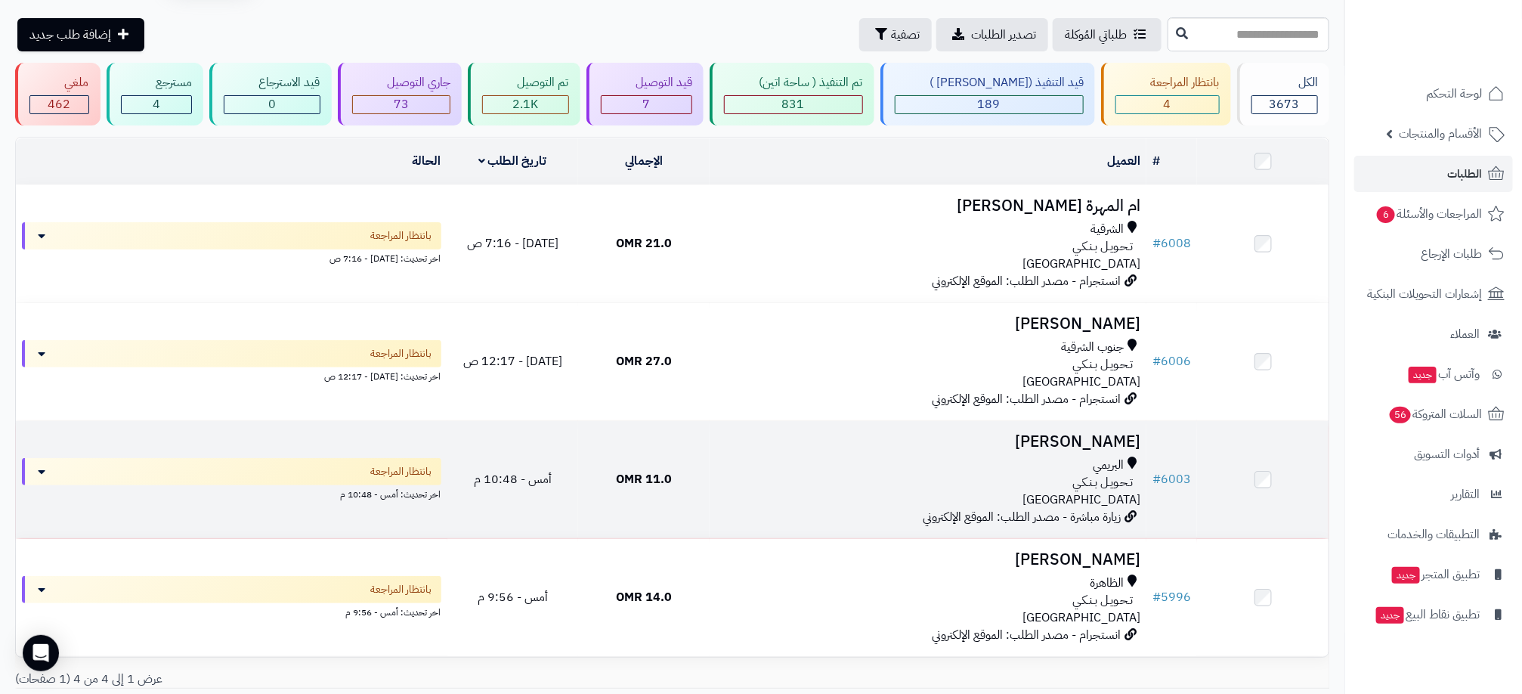
click at [875, 477] on div "تـحـويـل بـنـكـي" at bounding box center [928, 482] width 425 height 17
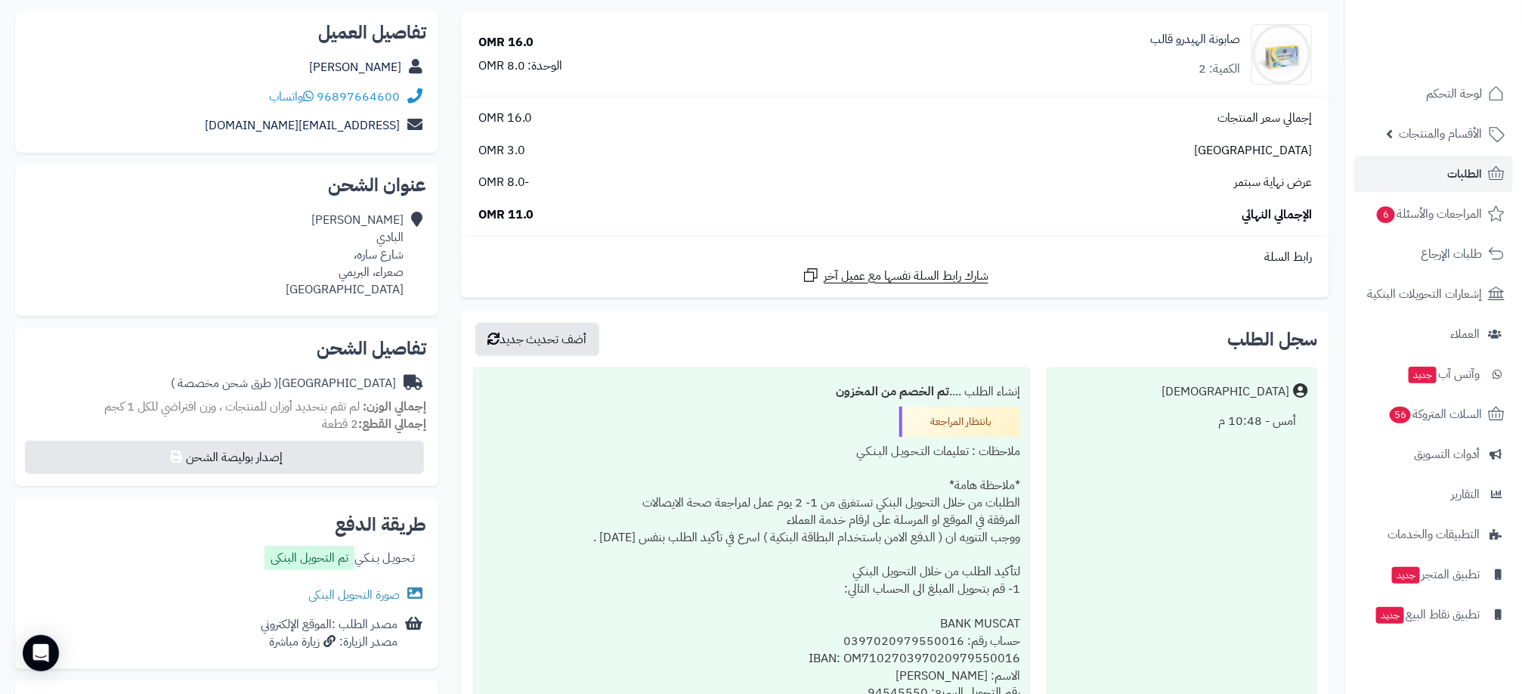
scroll to position [340, 0]
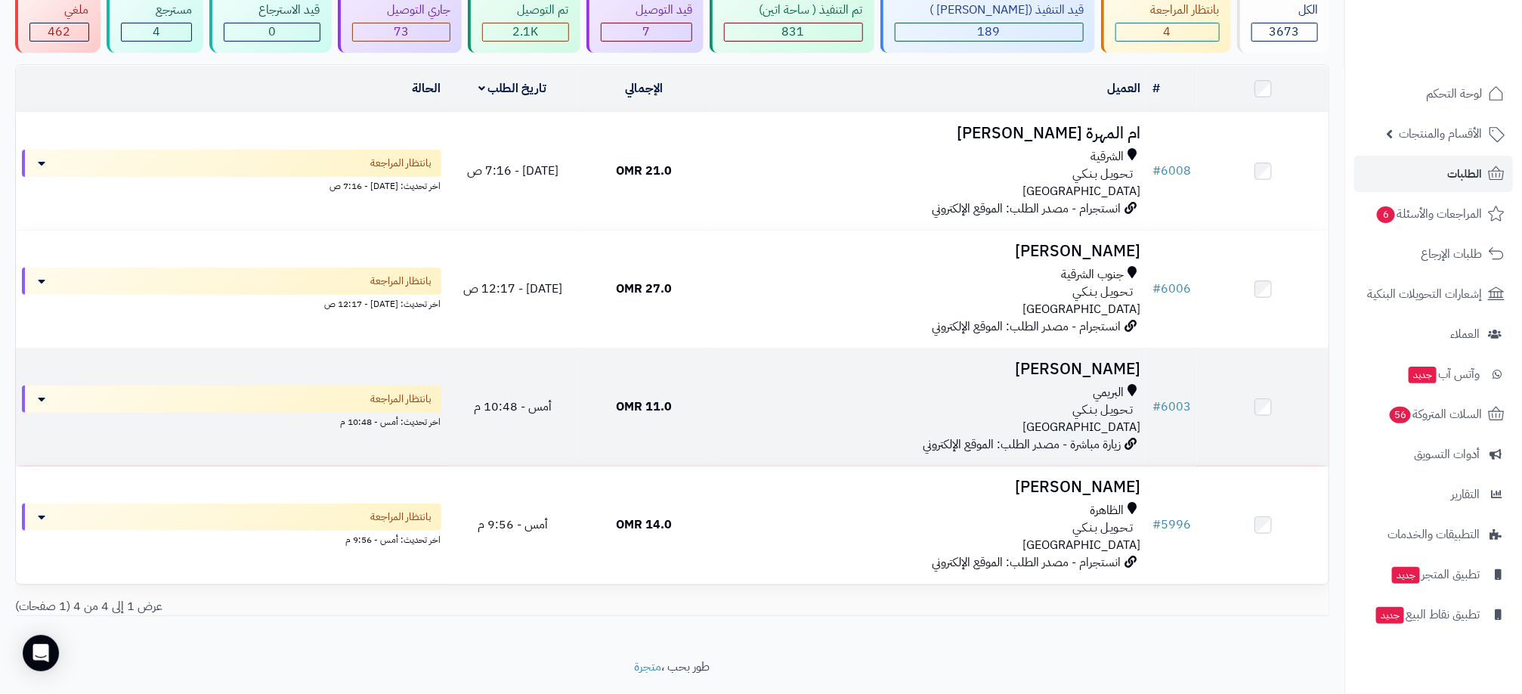
scroll to position [162, 0]
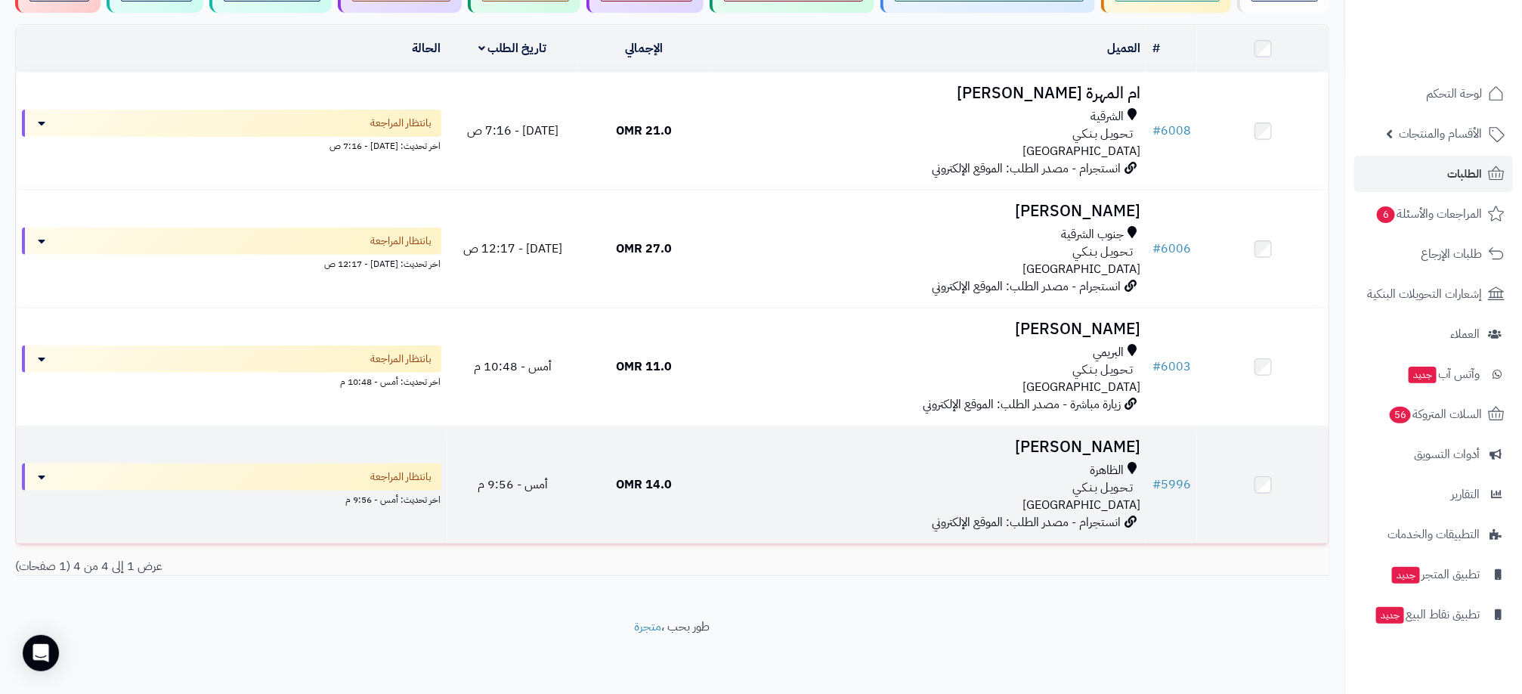
click at [867, 472] on div "الظاهرة" at bounding box center [928, 470] width 425 height 17
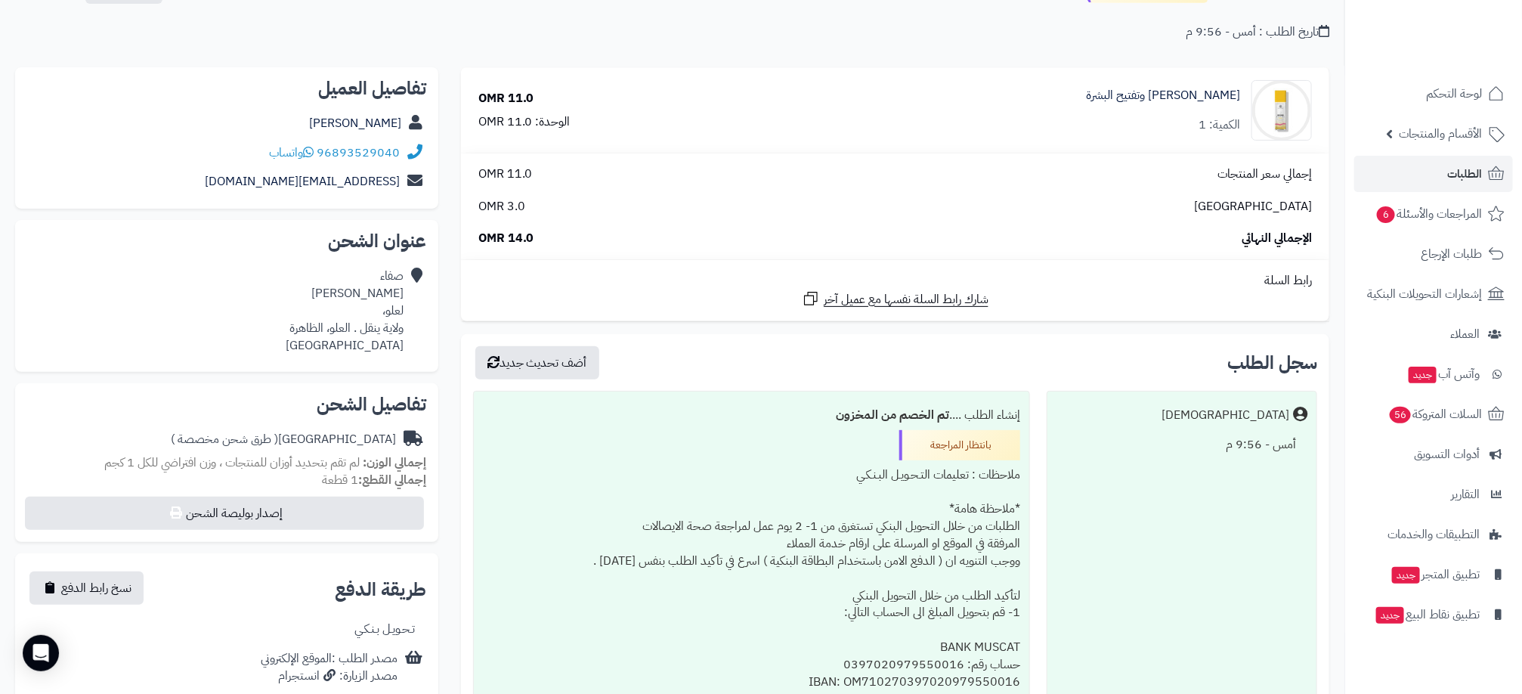
scroll to position [227, 0]
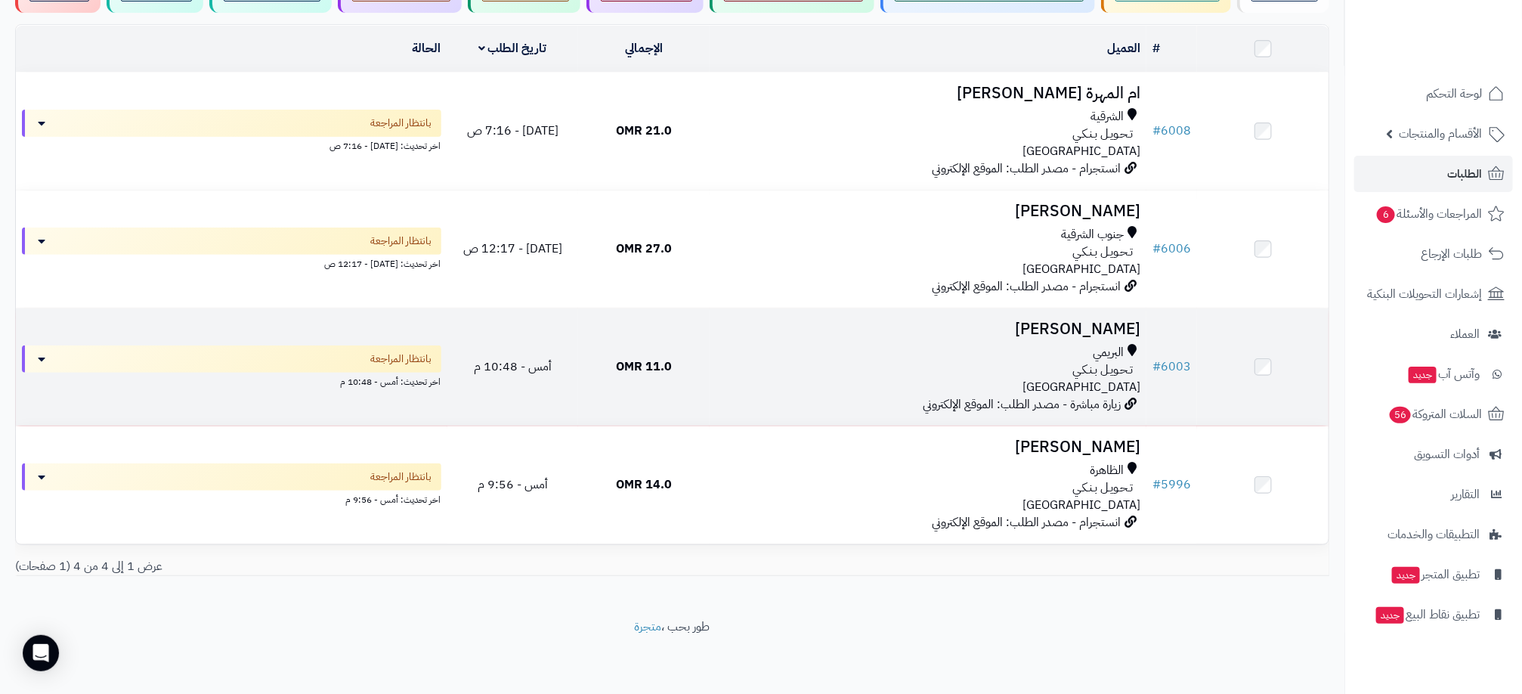
scroll to position [48, 0]
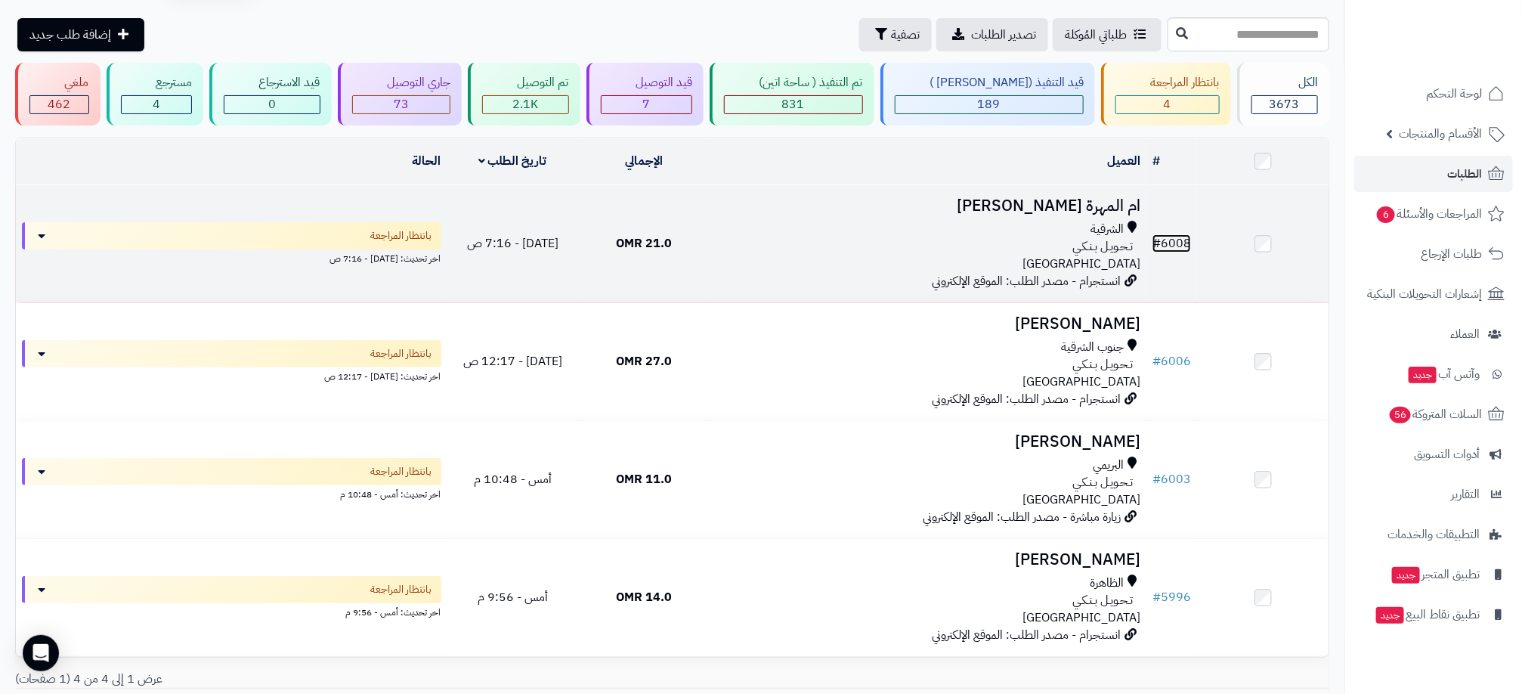
click at [1185, 241] on link "# 6008" at bounding box center [1172, 243] width 39 height 18
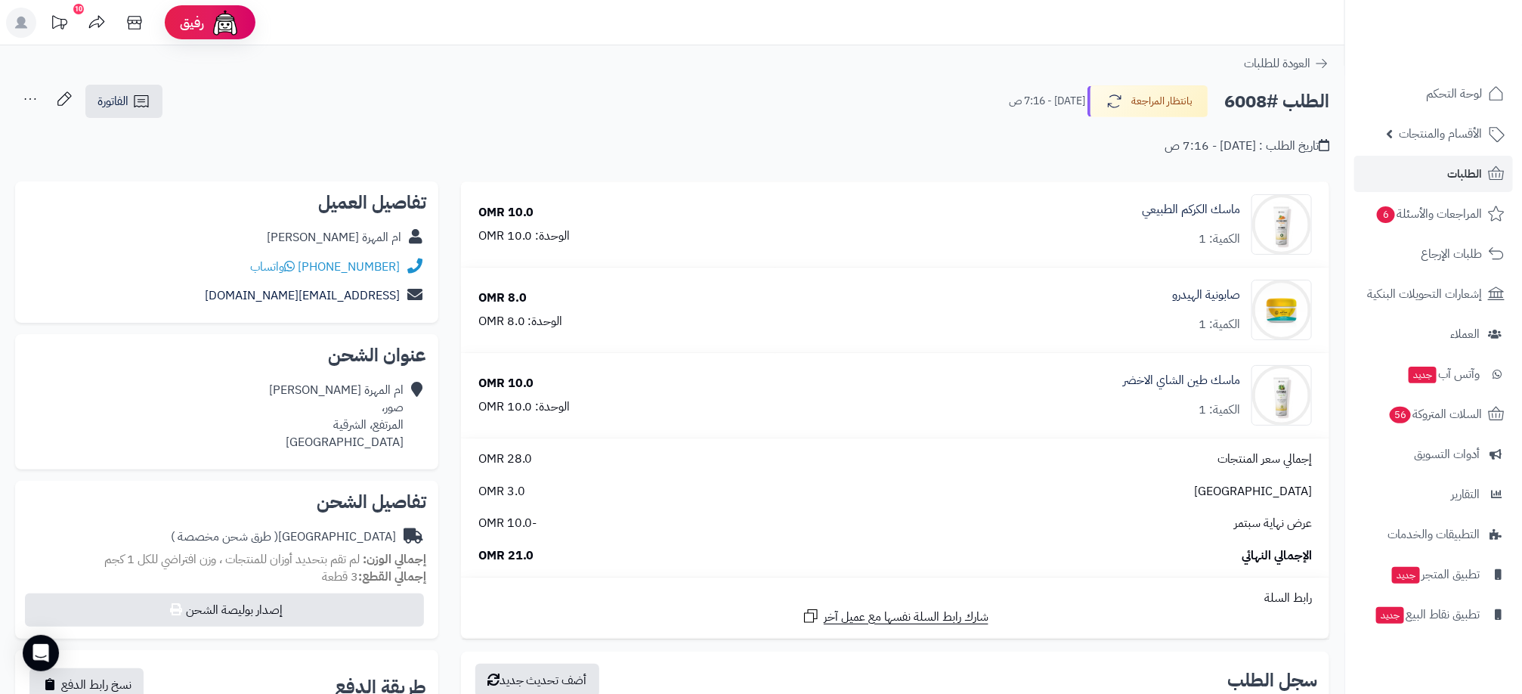
drag, startPoint x: 339, startPoint y: 259, endPoint x: 320, endPoint y: 270, distance: 21.7
click at [320, 270] on div "+96899135050 واتساب" at bounding box center [226, 266] width 399 height 29
drag, startPoint x: 320, startPoint y: 270, endPoint x: 358, endPoint y: 265, distance: 38.8
click at [358, 265] on link "+96899135050" at bounding box center [349, 267] width 102 height 18
drag, startPoint x: 363, startPoint y: 261, endPoint x: 345, endPoint y: 266, distance: 18.9
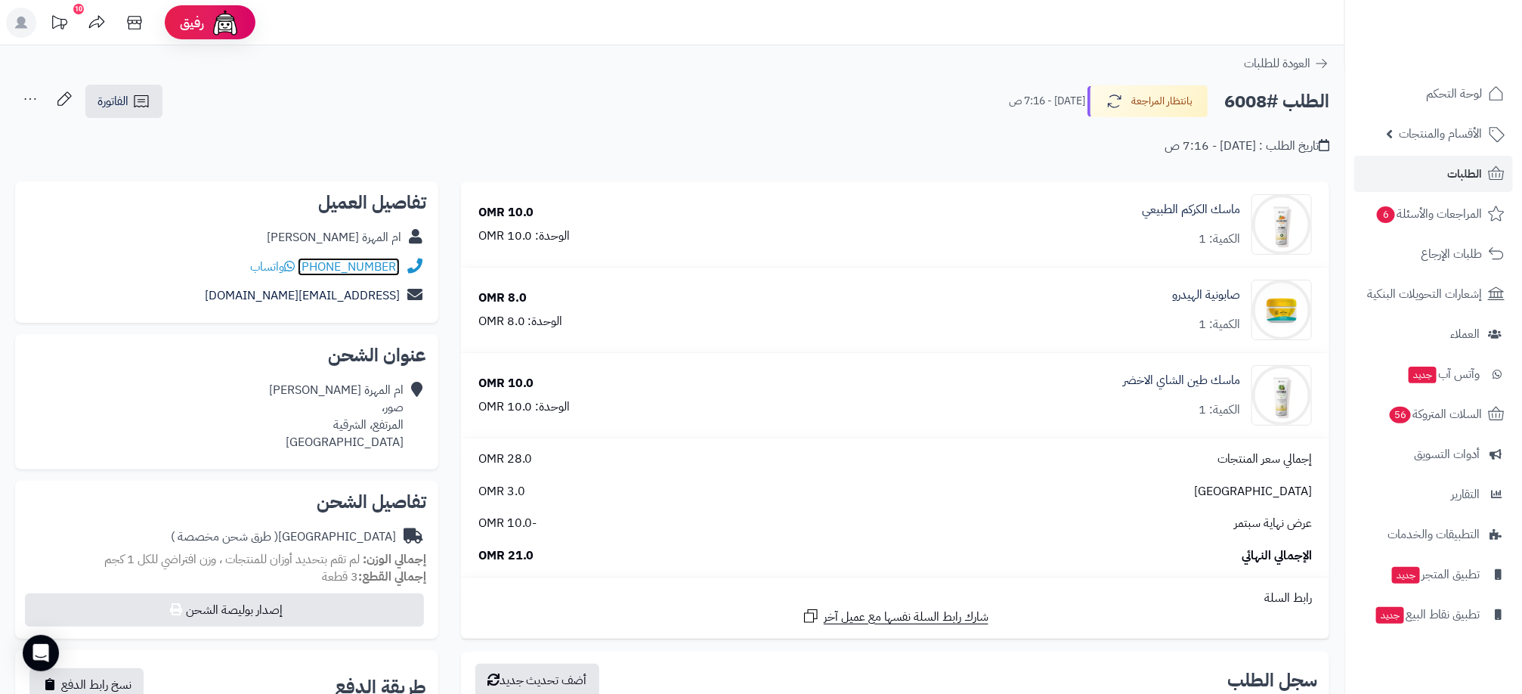
click at [345, 266] on link "+96899135050" at bounding box center [349, 267] width 102 height 18
click at [234, 259] on div "+96899135050 واتساب" at bounding box center [226, 266] width 399 height 29
drag, startPoint x: 245, startPoint y: 264, endPoint x: 318, endPoint y: 262, distance: 72.6
click at [318, 262] on div "+96899135050 واتساب" at bounding box center [226, 266] width 399 height 29
click at [318, 262] on link "+96899135050" at bounding box center [349, 267] width 102 height 18
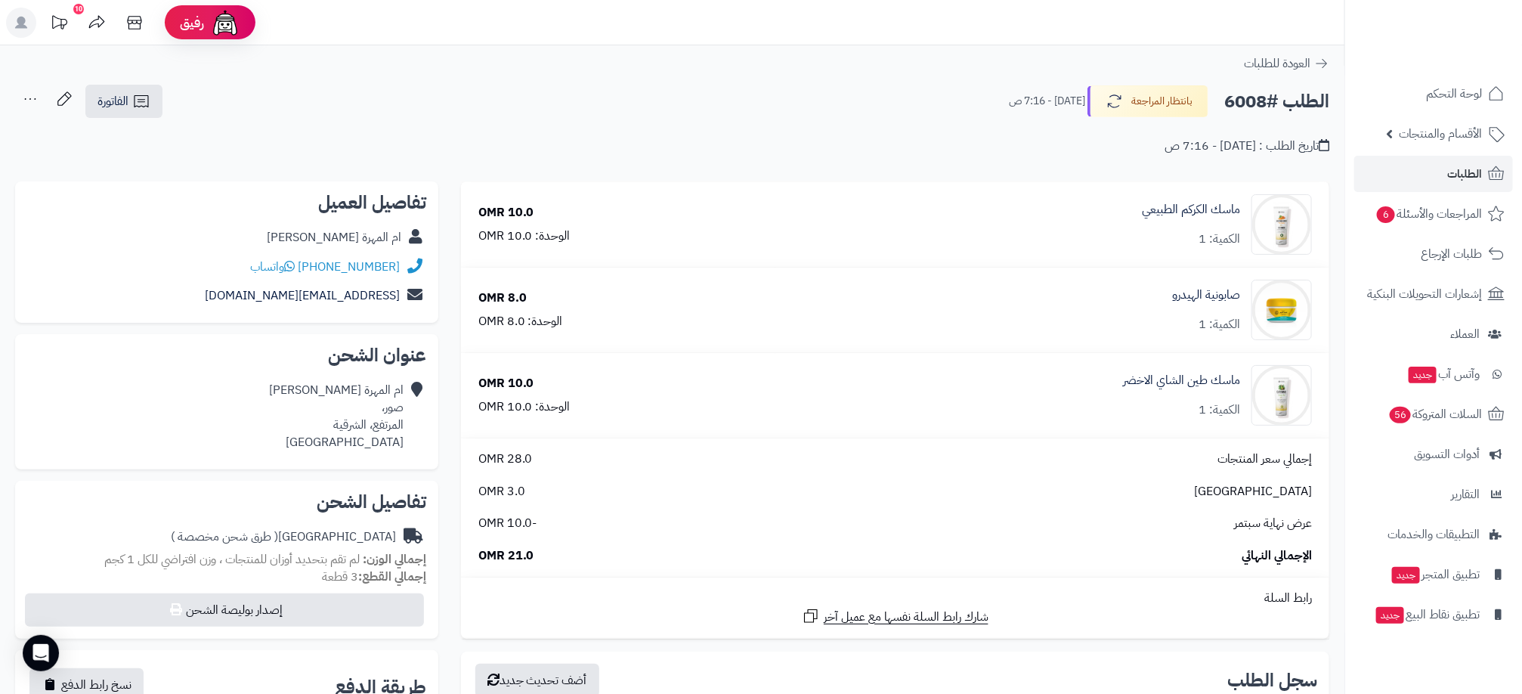
click at [245, 277] on div "+96899135050 واتساب" at bounding box center [226, 266] width 399 height 29
drag, startPoint x: 243, startPoint y: 271, endPoint x: 389, endPoint y: 259, distance: 145.6
click at [389, 259] on div "+96899135050 واتساب" at bounding box center [226, 266] width 399 height 29
drag, startPoint x: 389, startPoint y: 259, endPoint x: 373, endPoint y: 263, distance: 16.3
copy div "96899135050 واتساب"
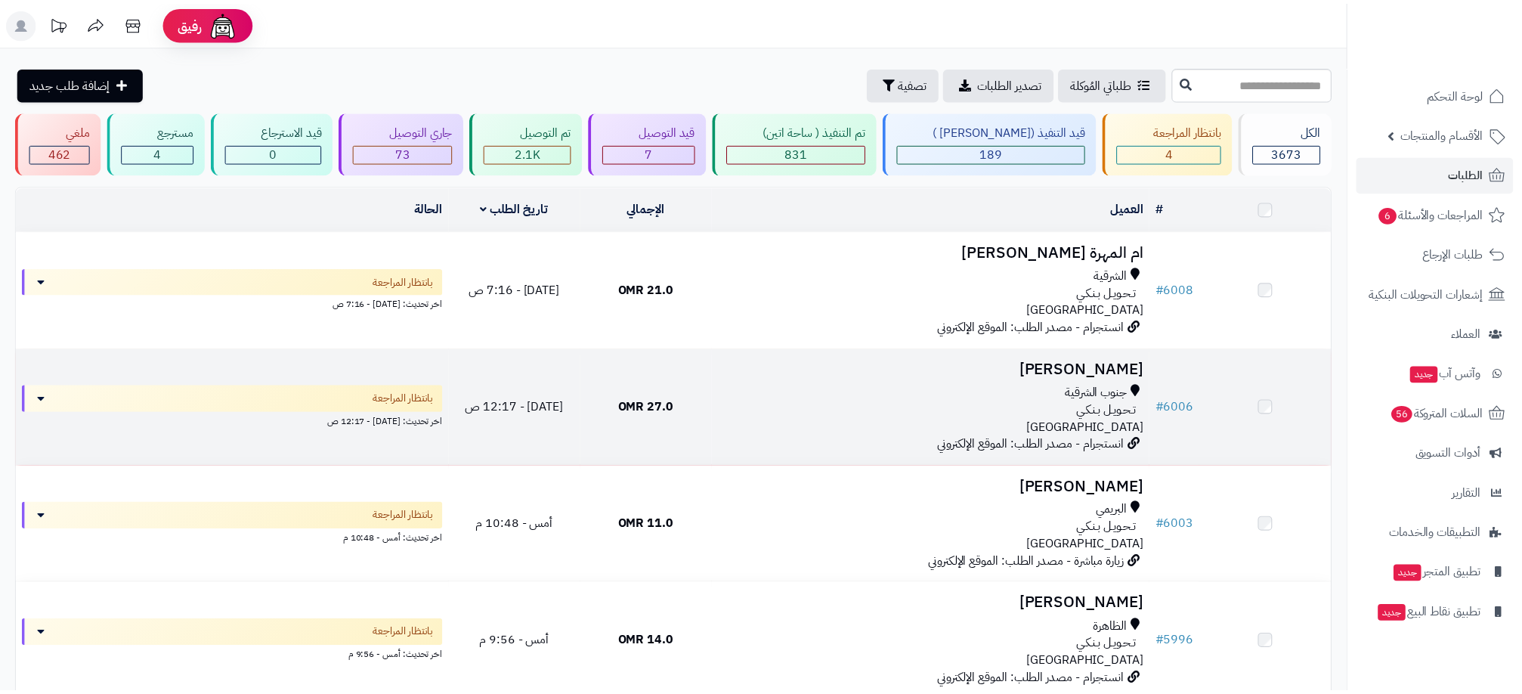
scroll to position [48, 0]
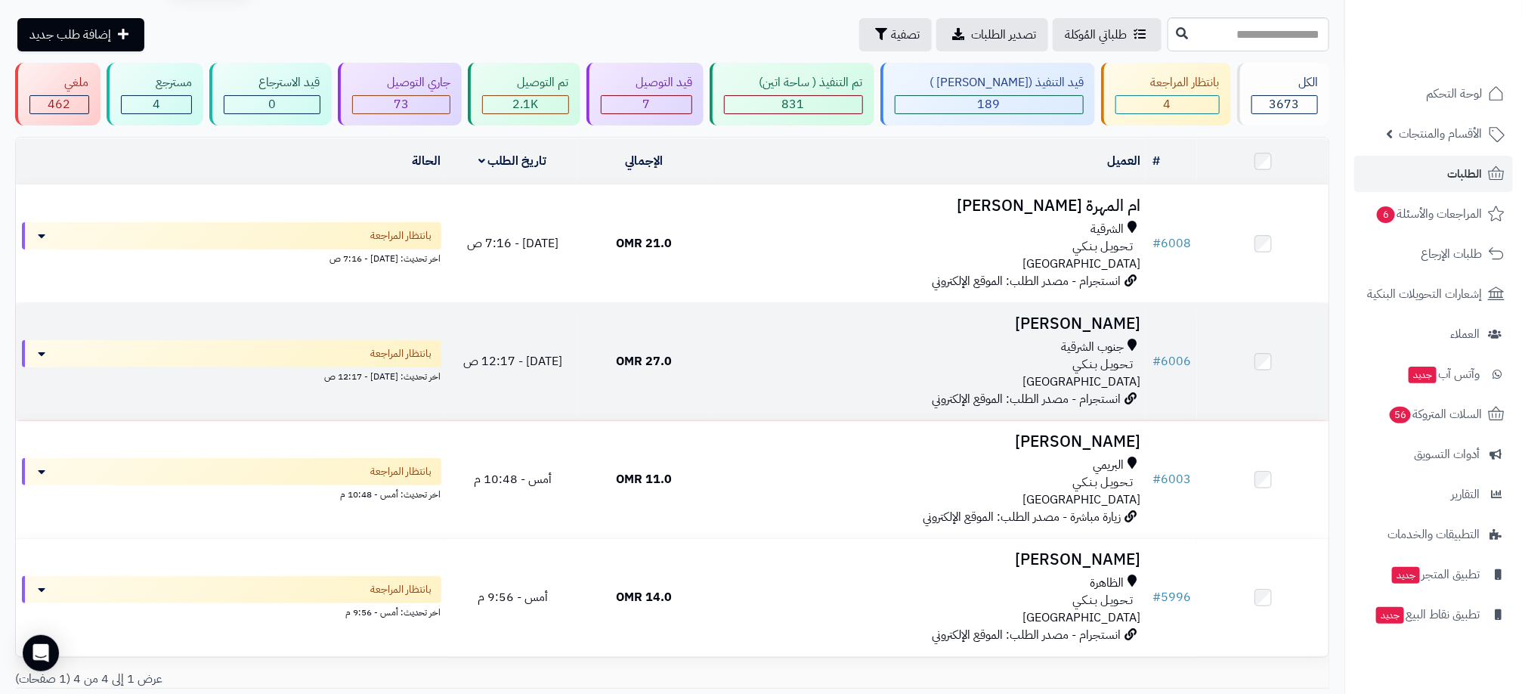
click at [805, 359] on div "تـحـويـل بـنـكـي" at bounding box center [928, 364] width 425 height 17
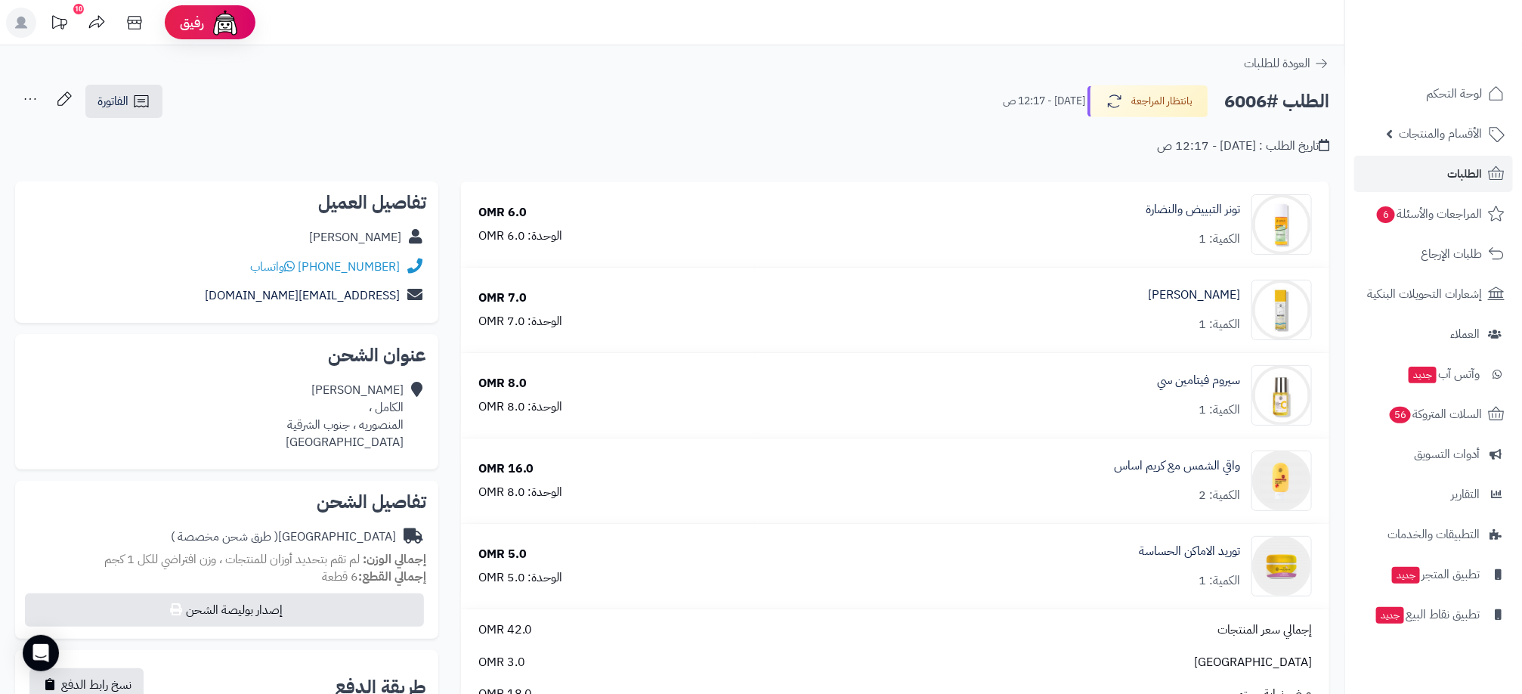
drag, startPoint x: 231, startPoint y: 246, endPoint x: 308, endPoint y: 271, distance: 81.0
click at [308, 271] on div "تفاصيل العميل [PERSON_NAME]ه [PHONE_NUMBER] واتساب [EMAIL_ADDRESS][DOMAIN_NAME]" at bounding box center [226, 252] width 423 height 142
drag, startPoint x: 308, startPoint y: 271, endPoint x: 315, endPoint y: 263, distance: 10.2
copy div "حنان الهاشميه +96891703556"
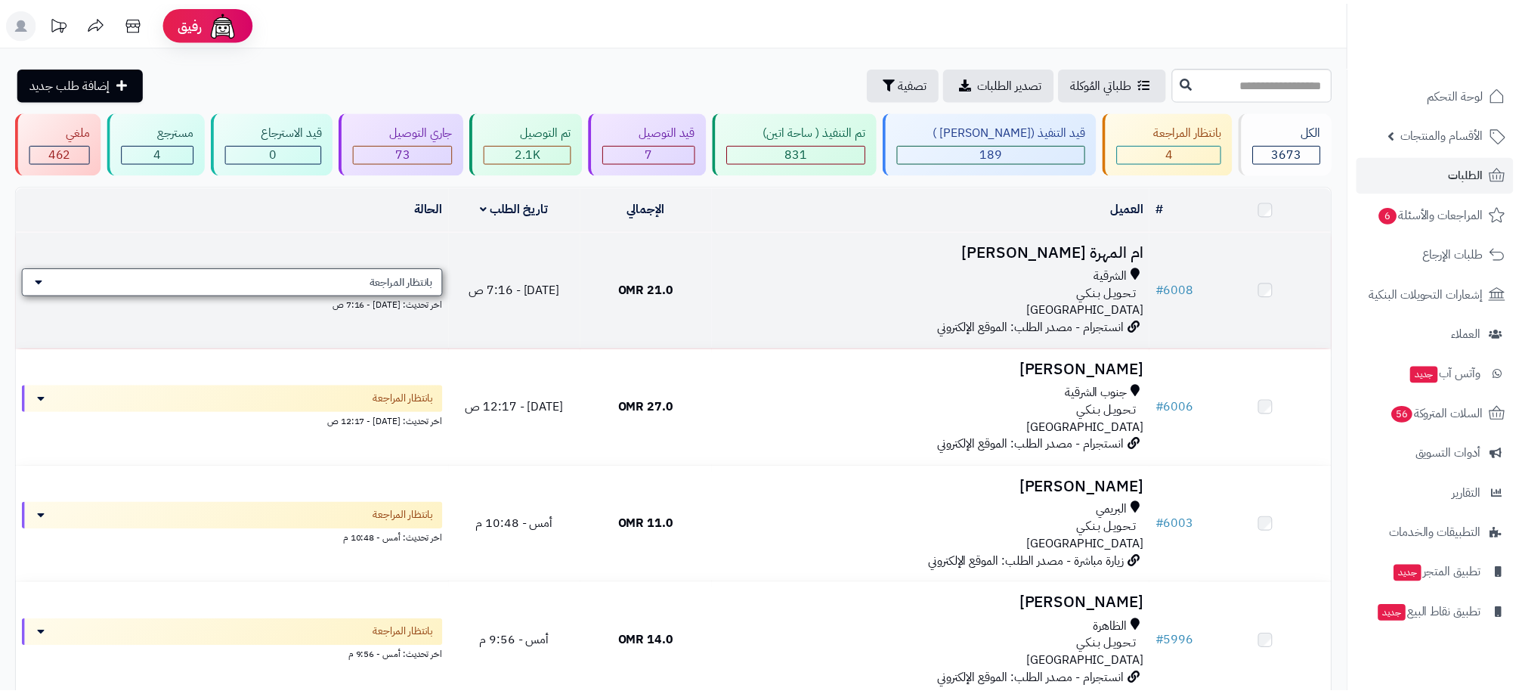
scroll to position [48, 0]
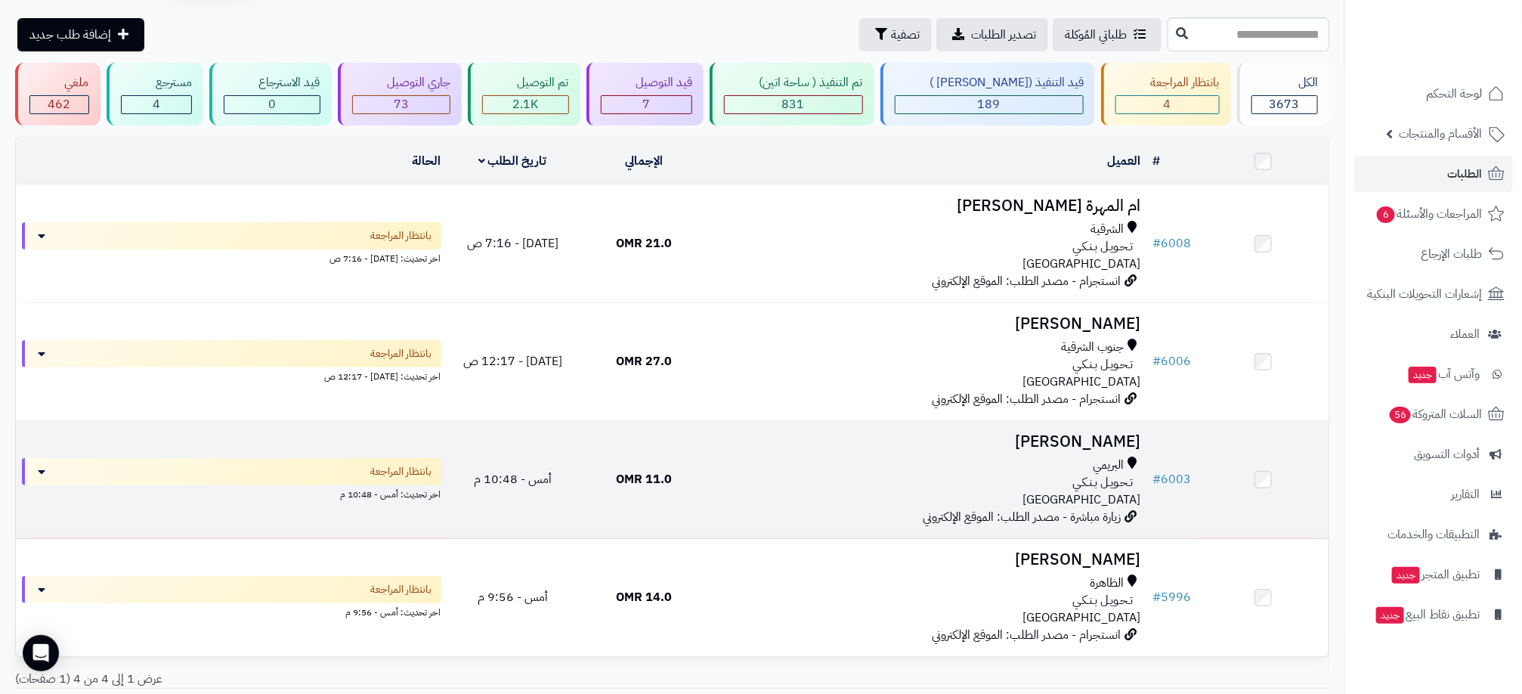
click at [736, 501] on div "البريمي تـحـويـل بـنـكـي [GEOGRAPHIC_DATA]" at bounding box center [928, 483] width 425 height 52
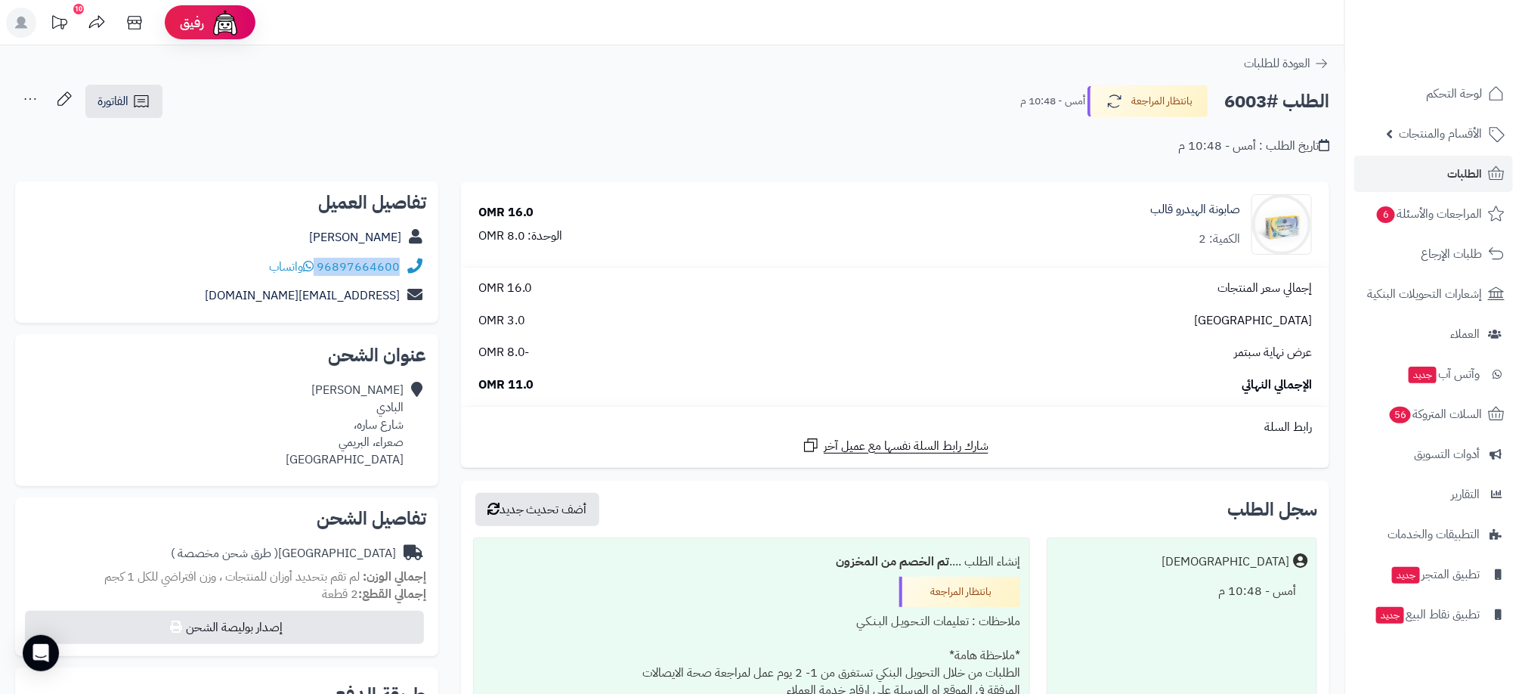
drag, startPoint x: 429, startPoint y: 274, endPoint x: 318, endPoint y: 273, distance: 111.9
click at [318, 273] on div "تفاصيل العميل مريم البادي 96897664600 واتساب Twasif999@gmail.com" at bounding box center [226, 252] width 423 height 142
copy div "96897664600"
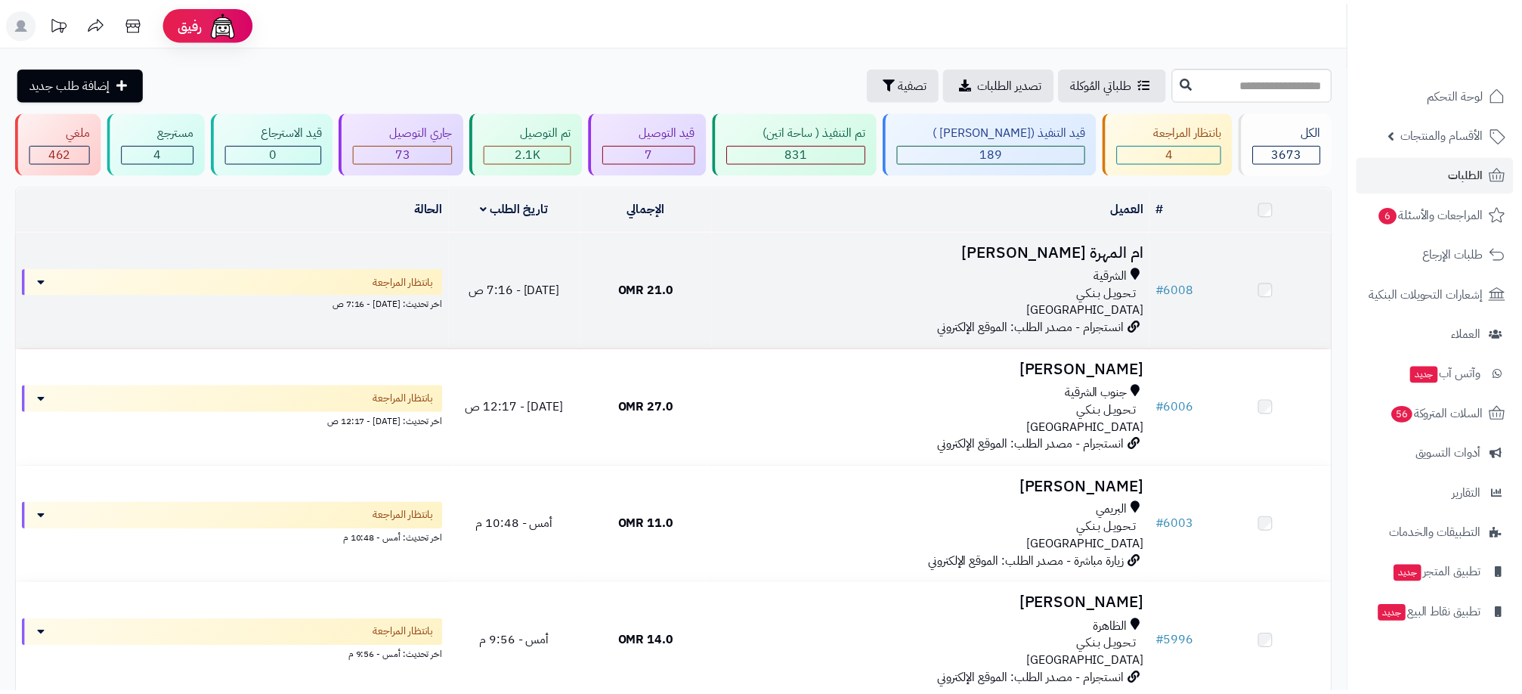
scroll to position [48, 0]
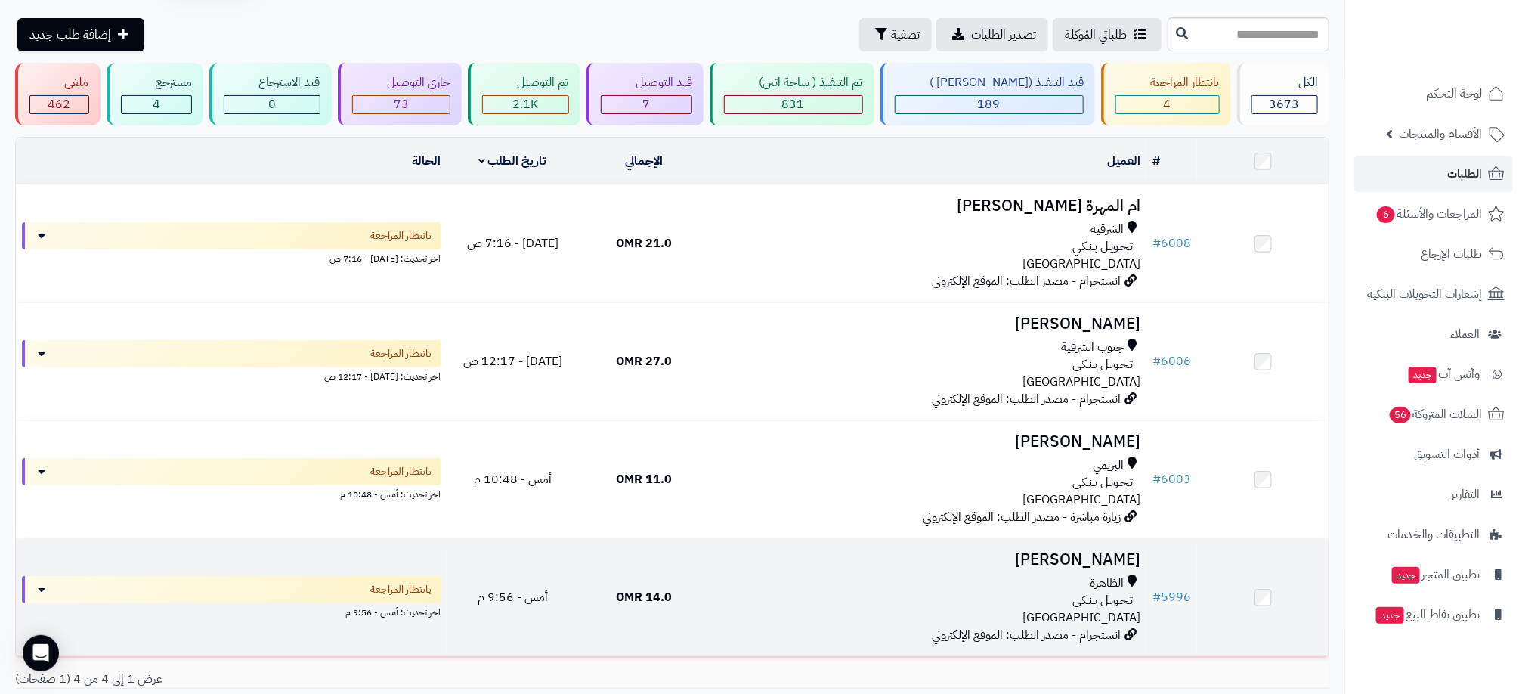
click at [1014, 612] on div "الظاهرة تـحـويـل بـنـكـي عمان" at bounding box center [928, 601] width 425 height 52
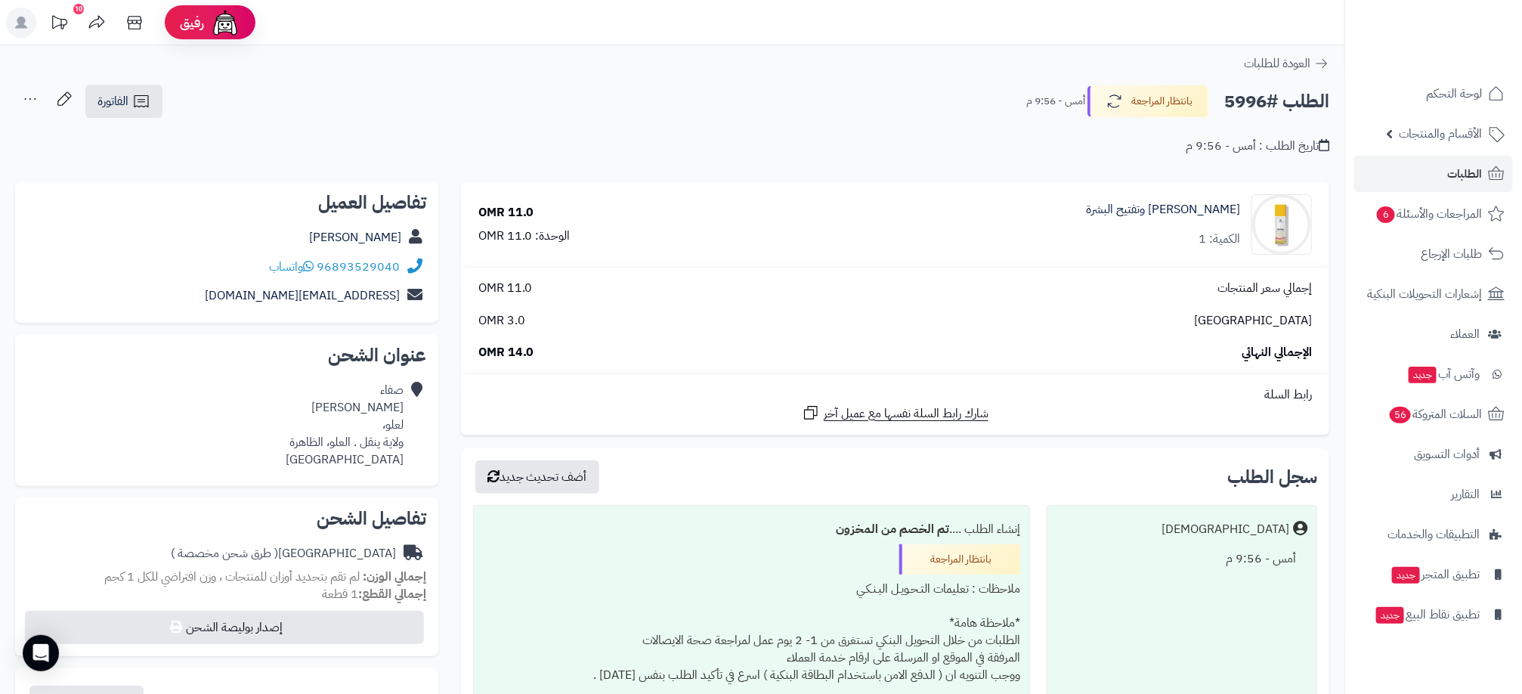
drag, startPoint x: 259, startPoint y: 263, endPoint x: 402, endPoint y: 265, distance: 142.9
click at [402, 265] on div "96893529040 واتساب" at bounding box center [226, 266] width 399 height 29
drag, startPoint x: 402, startPoint y: 265, endPoint x: 383, endPoint y: 259, distance: 20.1
copy div "96893529040 واتساب"
click at [1438, 172] on link "الطلبات" at bounding box center [1434, 174] width 159 height 36
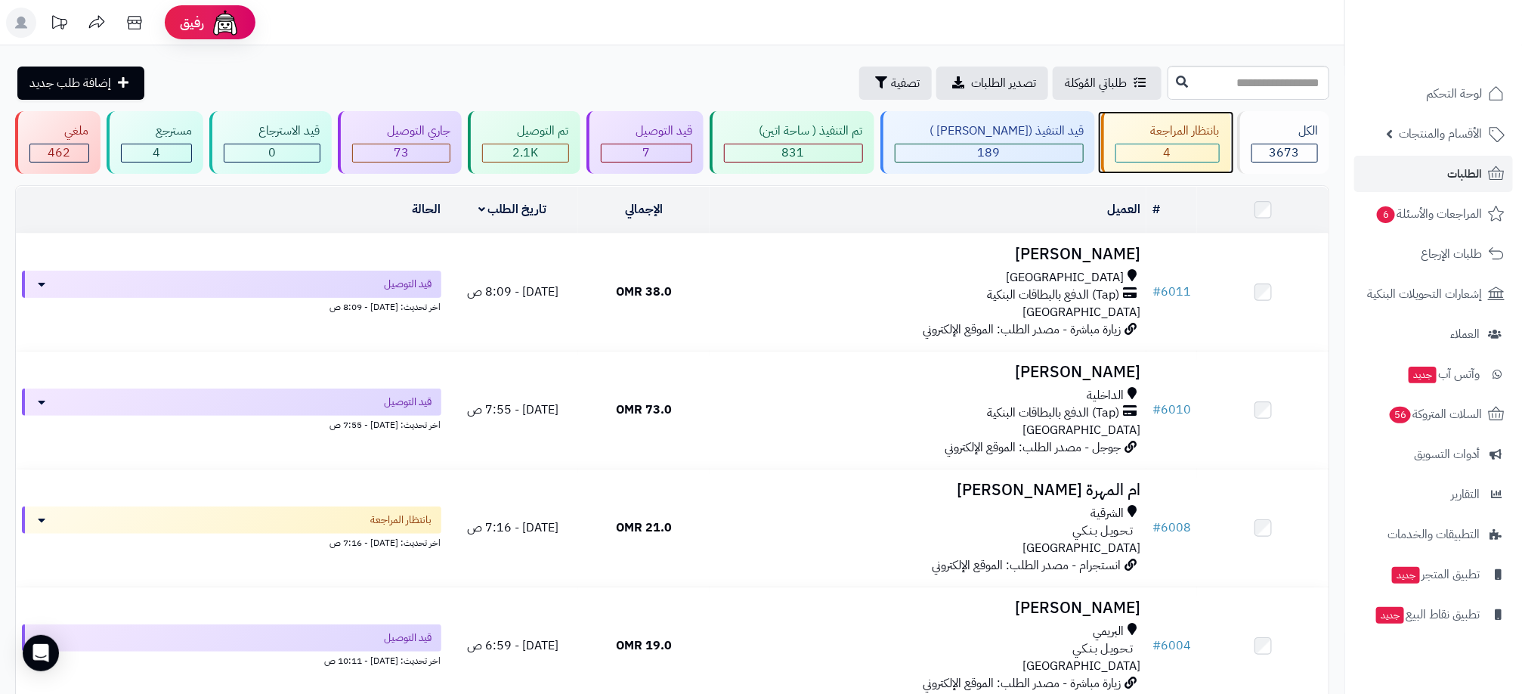
click at [1144, 139] on div "بانتظار المراجعة" at bounding box center [1168, 130] width 104 height 17
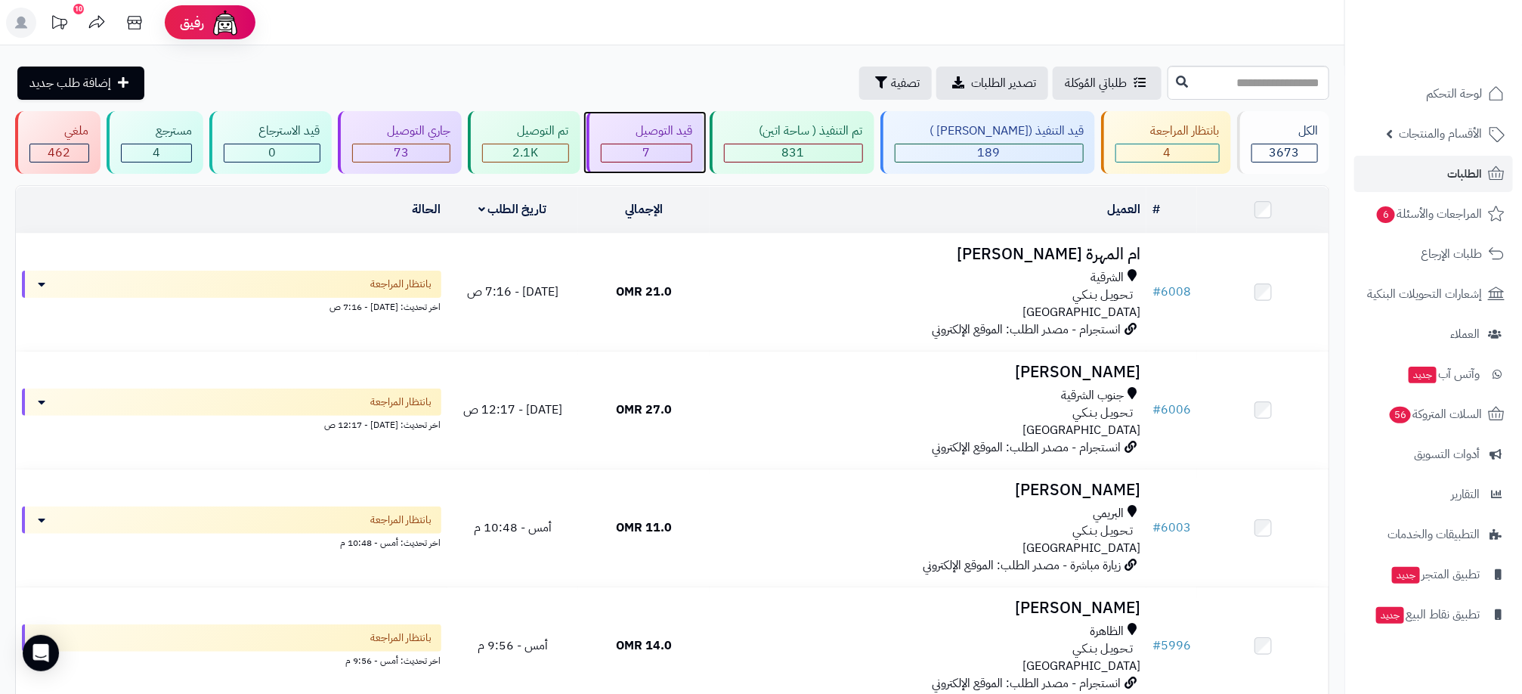
click at [650, 144] on span "7" at bounding box center [647, 153] width 8 height 18
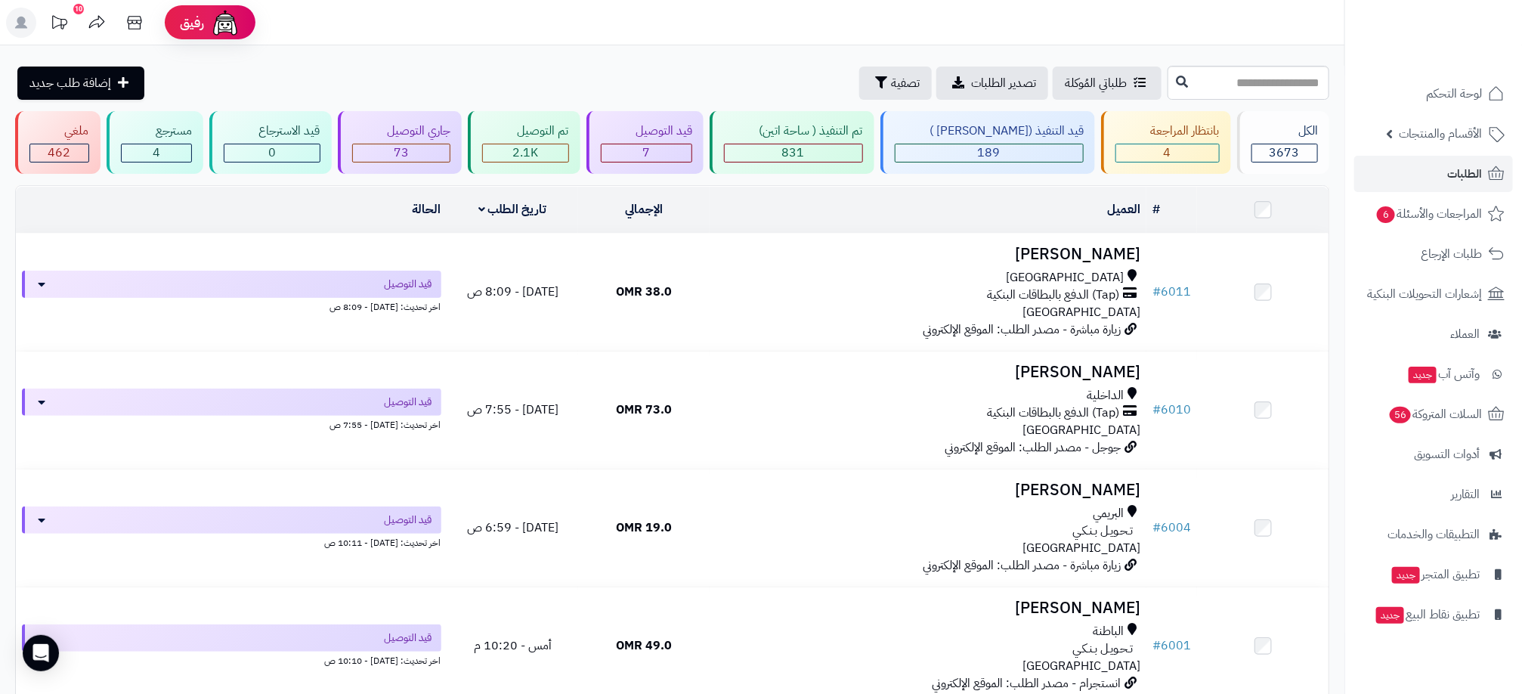
click at [1110, 23] on header "رفيق ! 10 الطلبات معالجة مكتمل إرجاع المنتجات العملاء المتواجدون الان 3530 عملا…" at bounding box center [761, 22] width 1522 height 45
click at [1187, 155] on div "4" at bounding box center [1168, 152] width 103 height 17
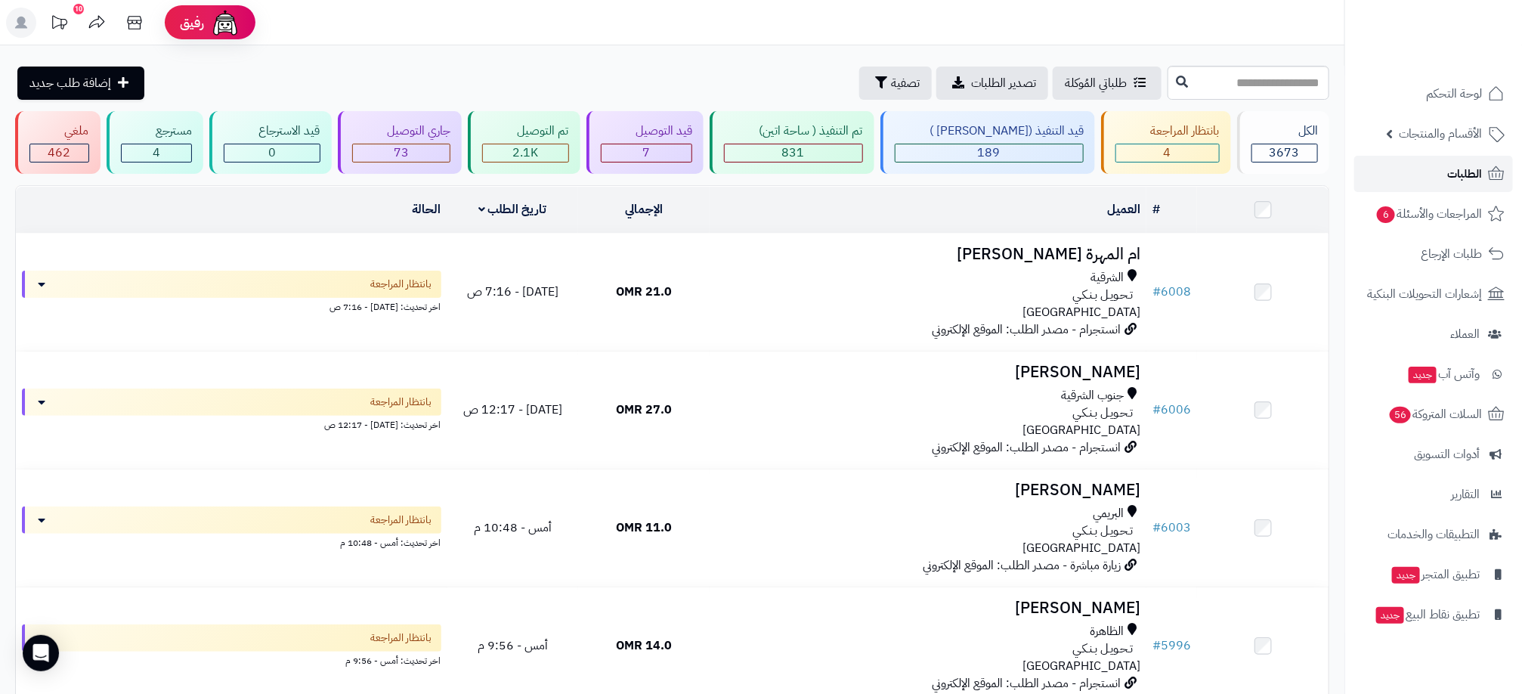
click at [1467, 182] on span "الطلبات" at bounding box center [1465, 173] width 35 height 21
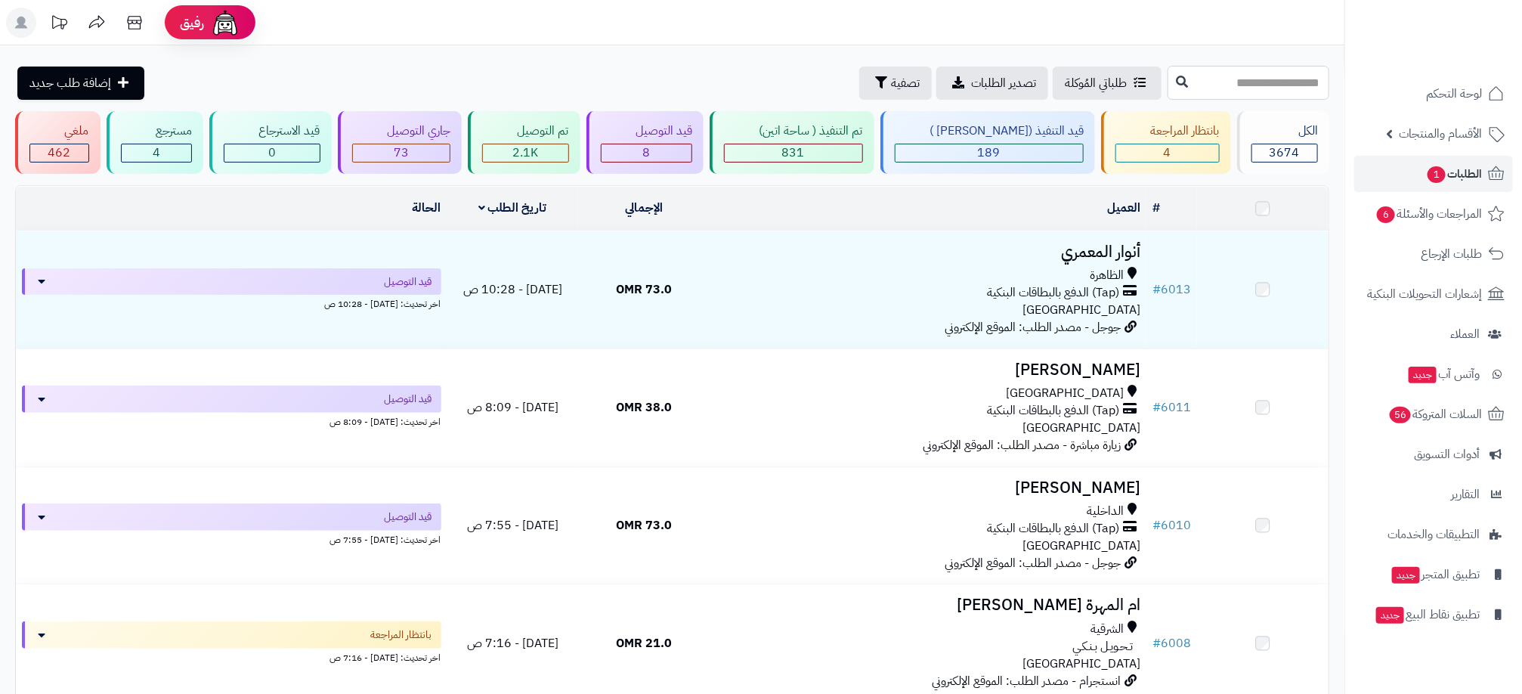
click at [1254, 88] on input "text" at bounding box center [1249, 83] width 162 height 34
click at [1259, 88] on input "text" at bounding box center [1249, 83] width 162 height 34
type input "****"
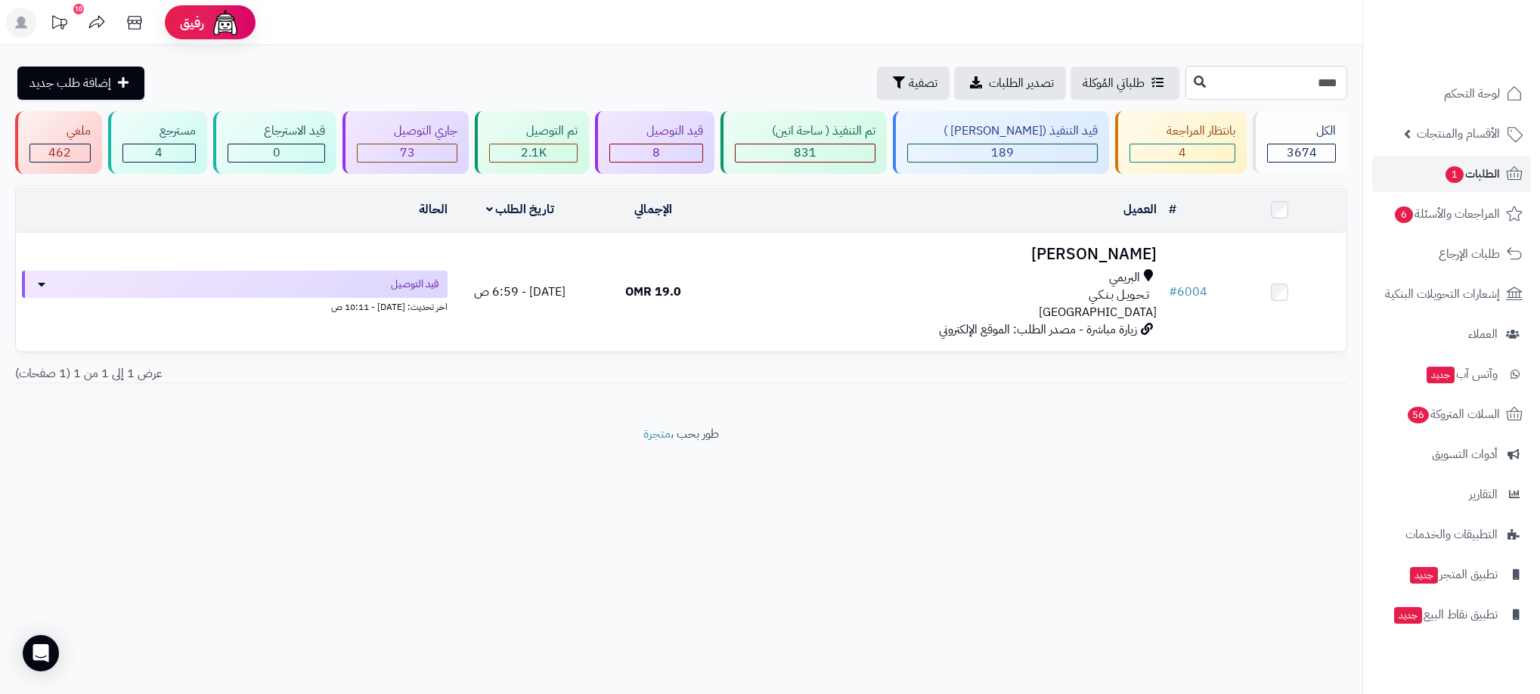
click at [1244, 73] on input "****" at bounding box center [1266, 83] width 162 height 34
type input "****"
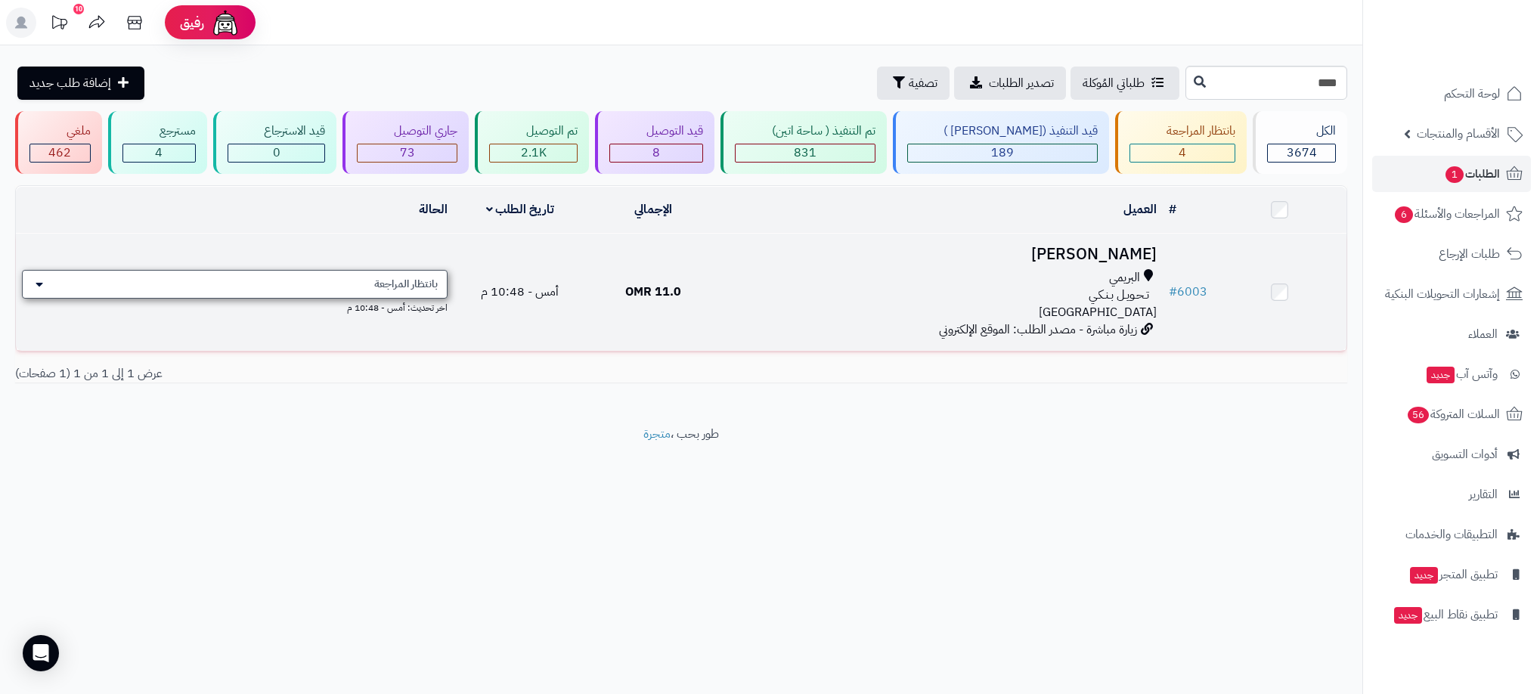
click at [345, 282] on div "بانتظار المراجعة" at bounding box center [235, 284] width 426 height 29
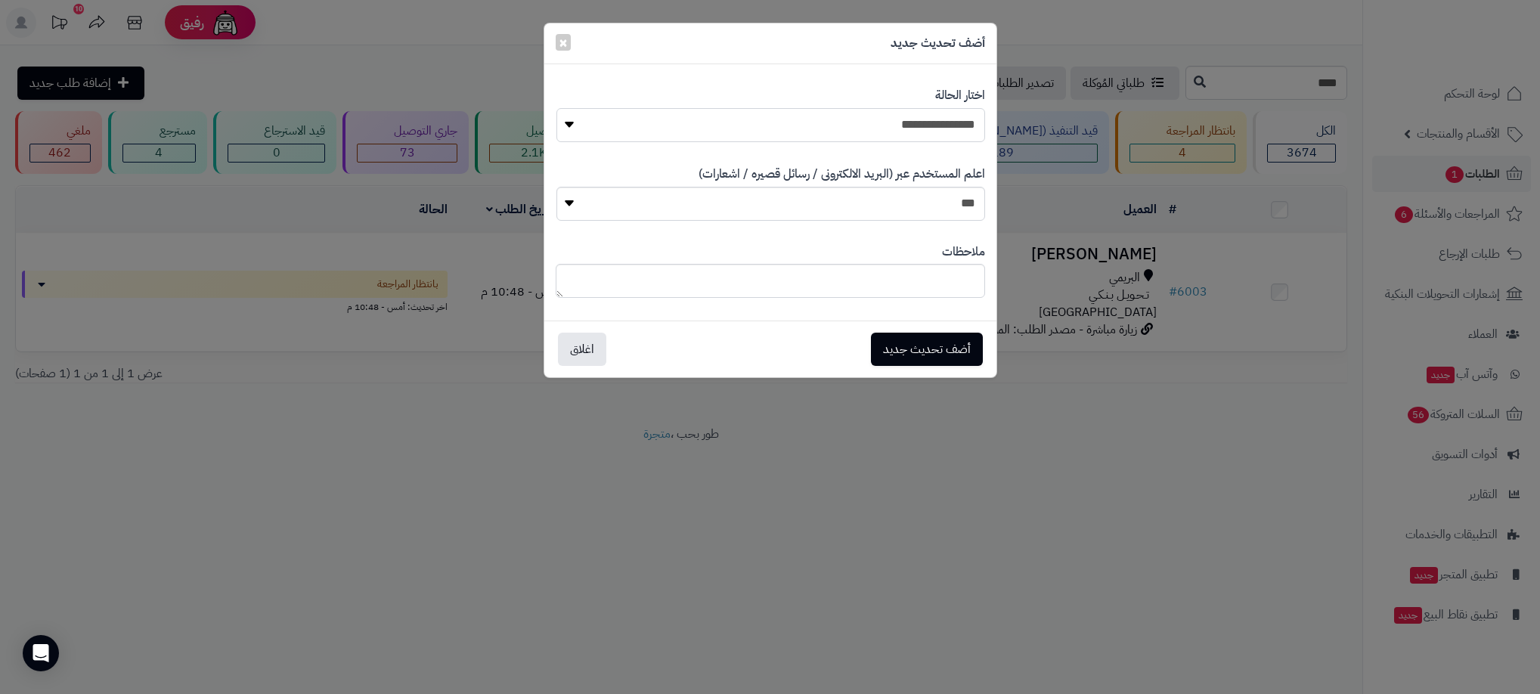
click at [960, 116] on select "**********" at bounding box center [770, 125] width 429 height 34
select select "**"
click at [556, 108] on select "**********" at bounding box center [770, 125] width 429 height 34
click at [939, 355] on button "أضف تحديث جديد" at bounding box center [927, 348] width 112 height 33
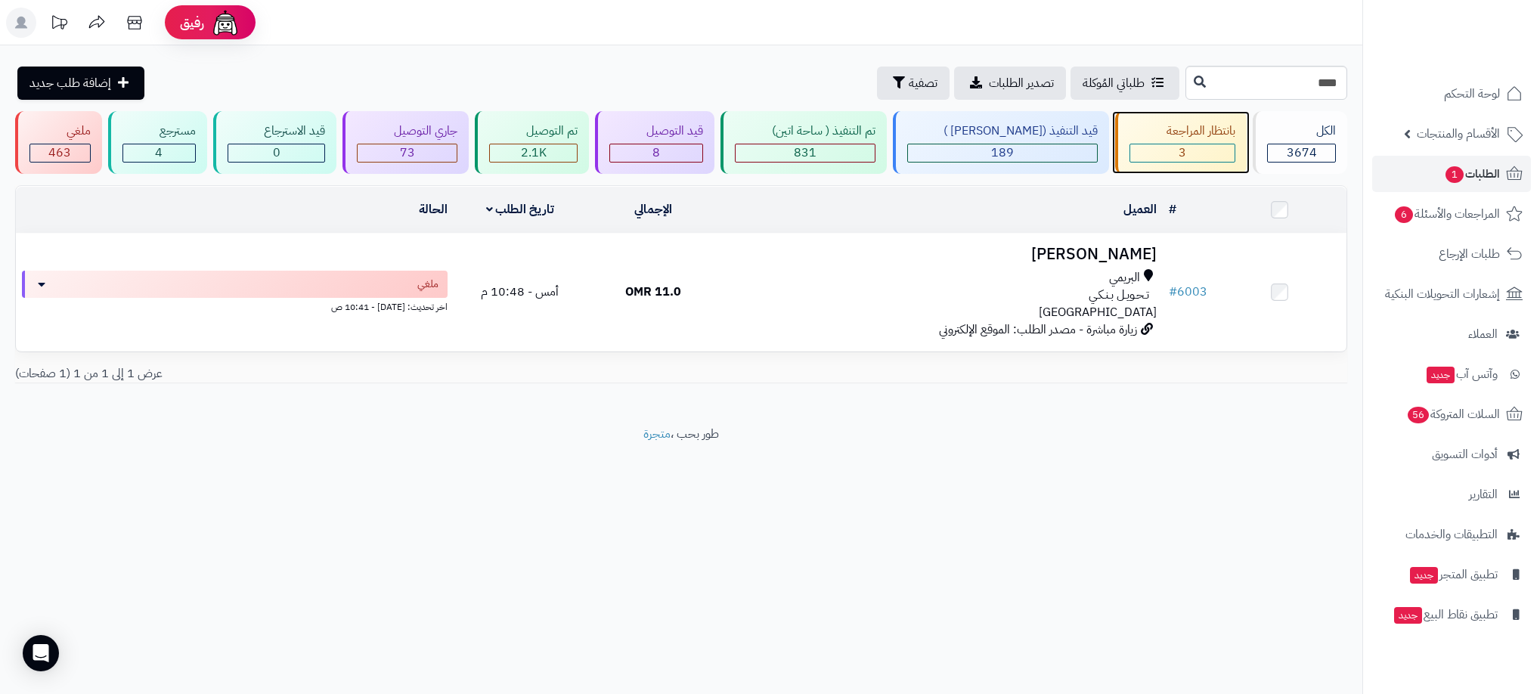
click at [1180, 150] on div "3" at bounding box center [1182, 152] width 104 height 17
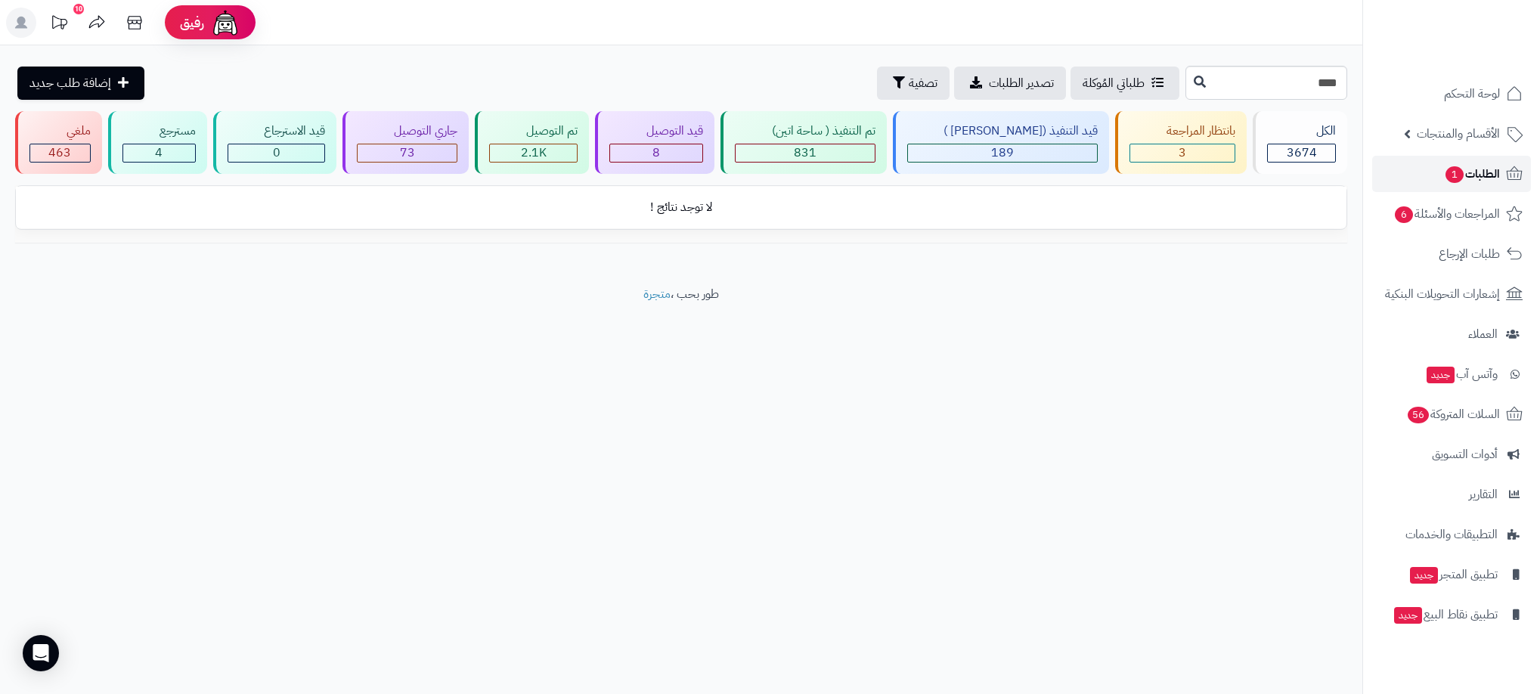
click at [1495, 163] on span "الطلبات 1" at bounding box center [1472, 173] width 56 height 21
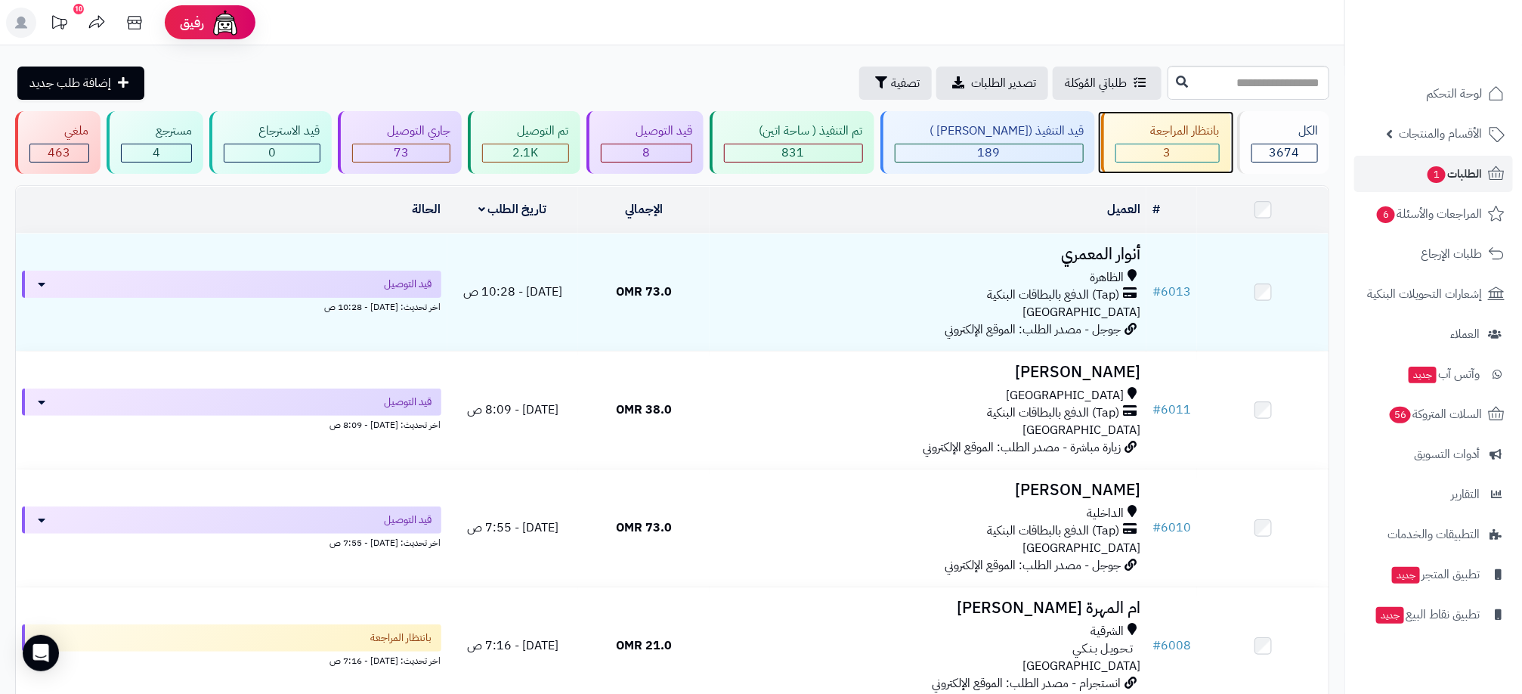
click at [1164, 152] on span "3" at bounding box center [1168, 153] width 8 height 18
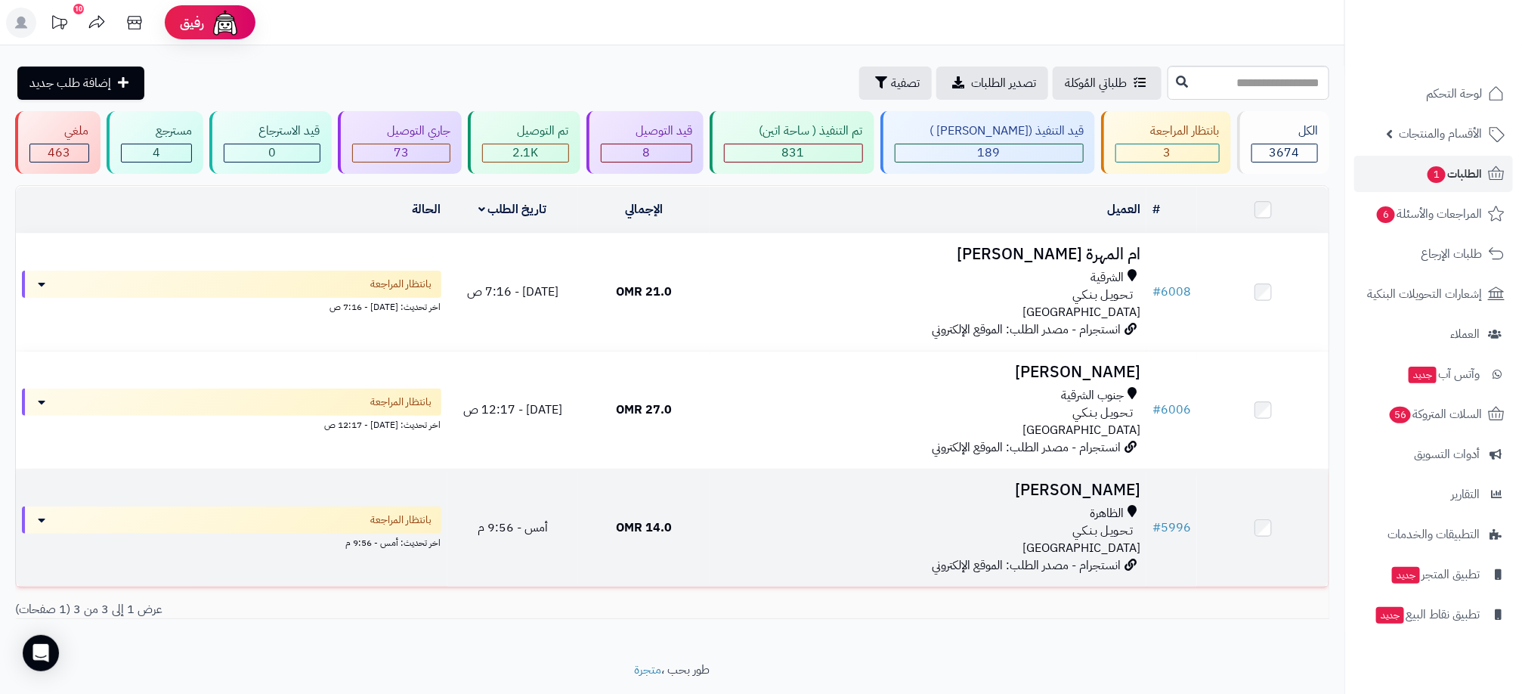
click at [735, 526] on div "تـحـويـل بـنـكـي" at bounding box center [928, 530] width 425 height 17
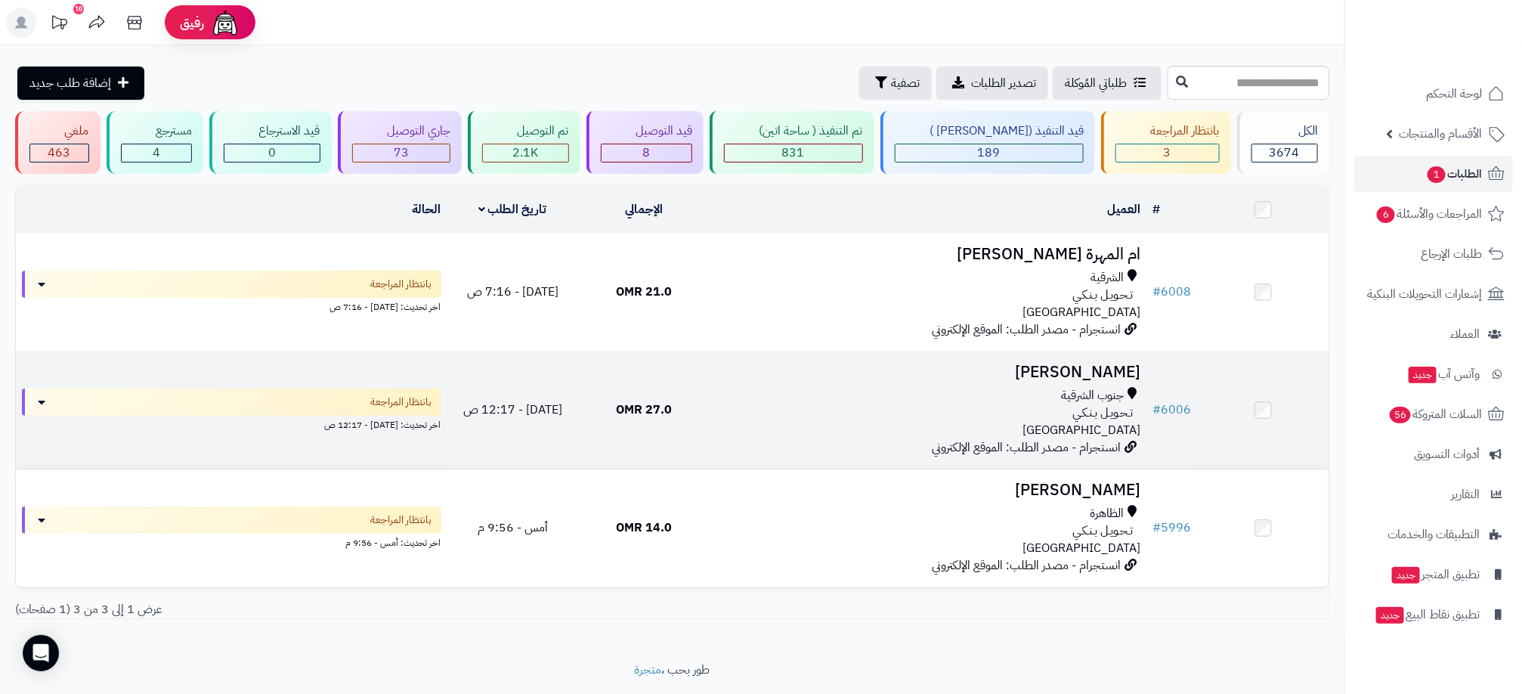
click at [751, 433] on div "جنوب الشرقية تـحـويـل بـنـكـي [GEOGRAPHIC_DATA]" at bounding box center [928, 413] width 425 height 52
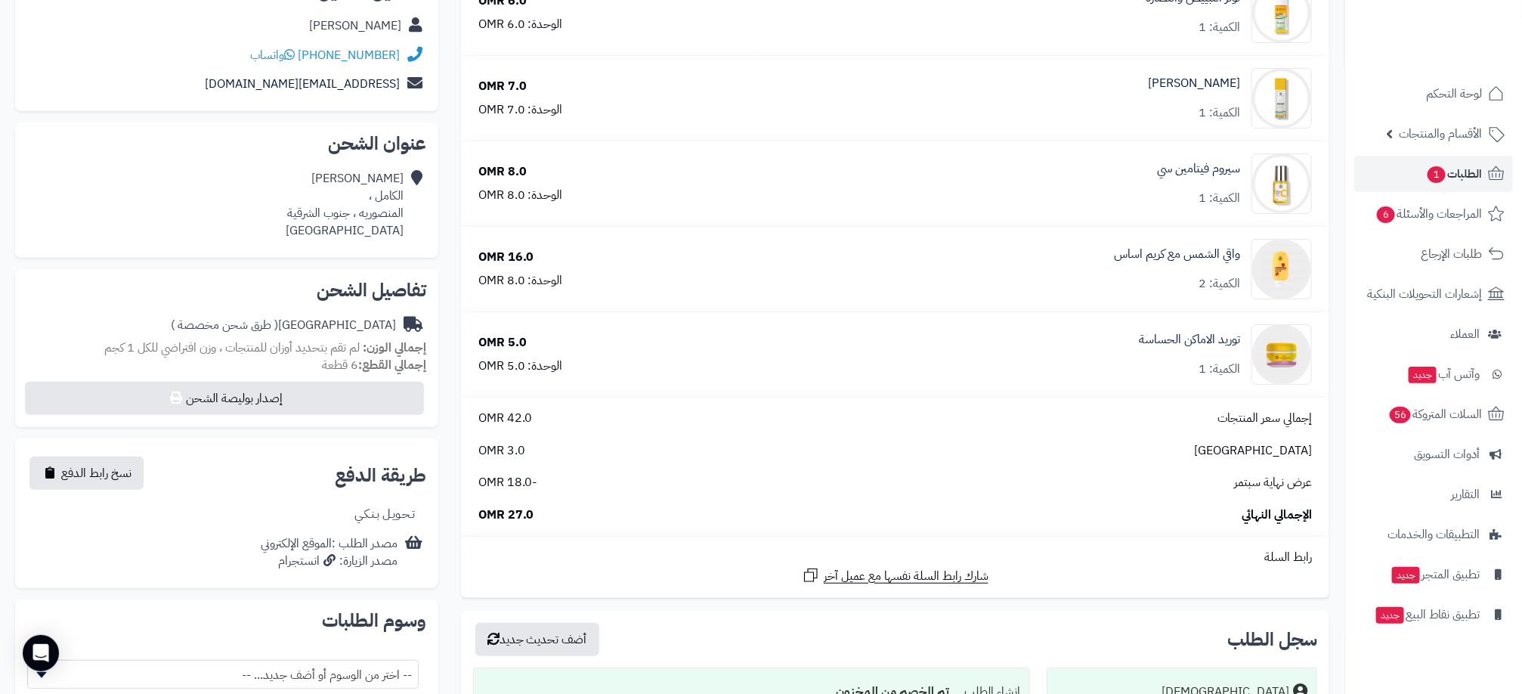
scroll to position [227, 0]
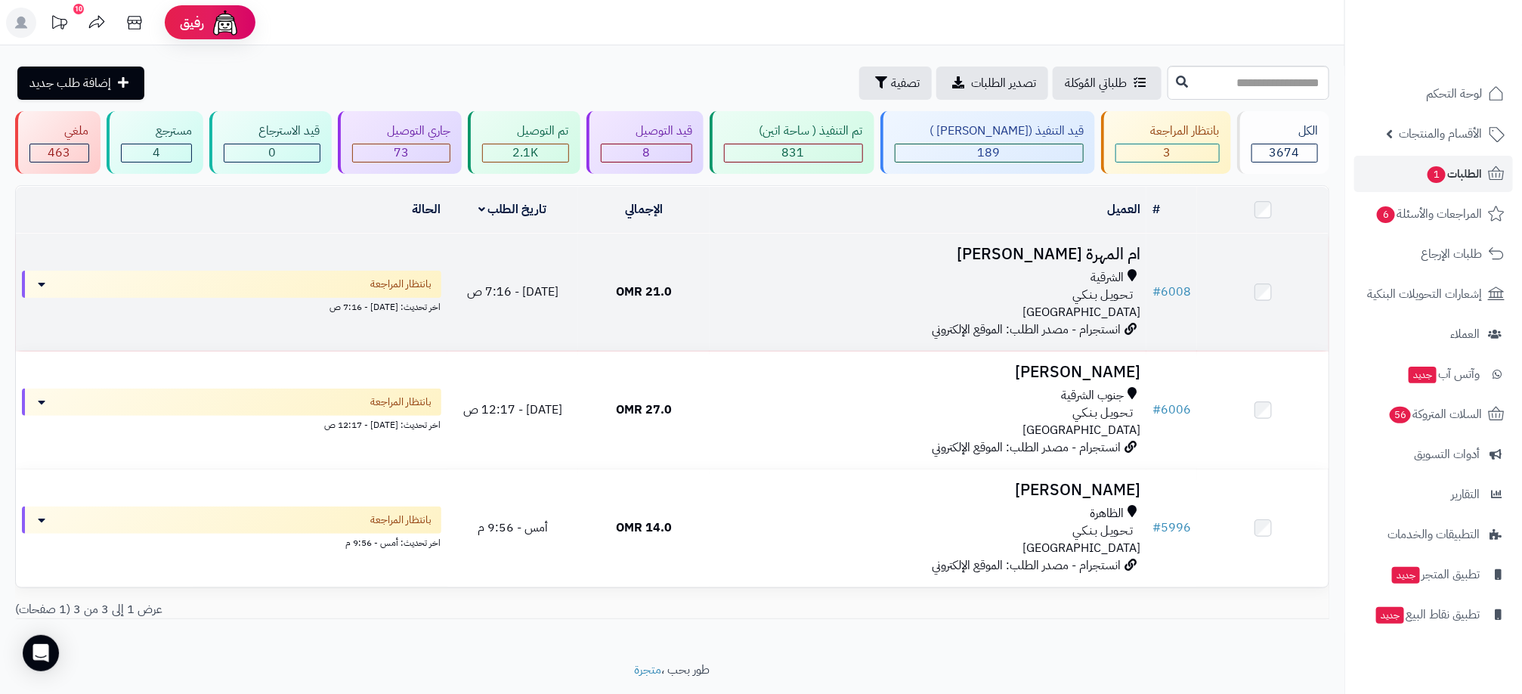
click at [599, 286] on td "21.0 OMR" at bounding box center [644, 292] width 132 height 117
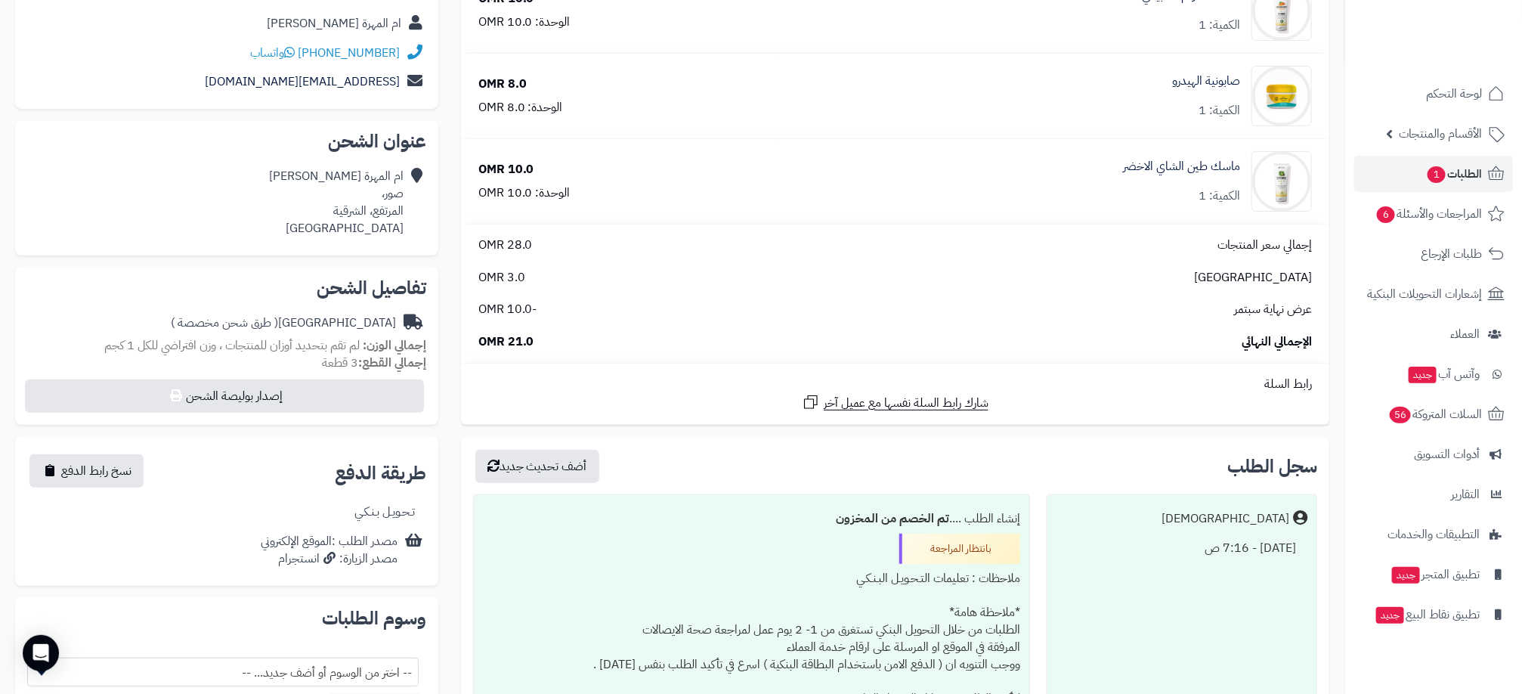
scroll to position [113, 0]
